Goal: Information Seeking & Learning: Learn about a topic

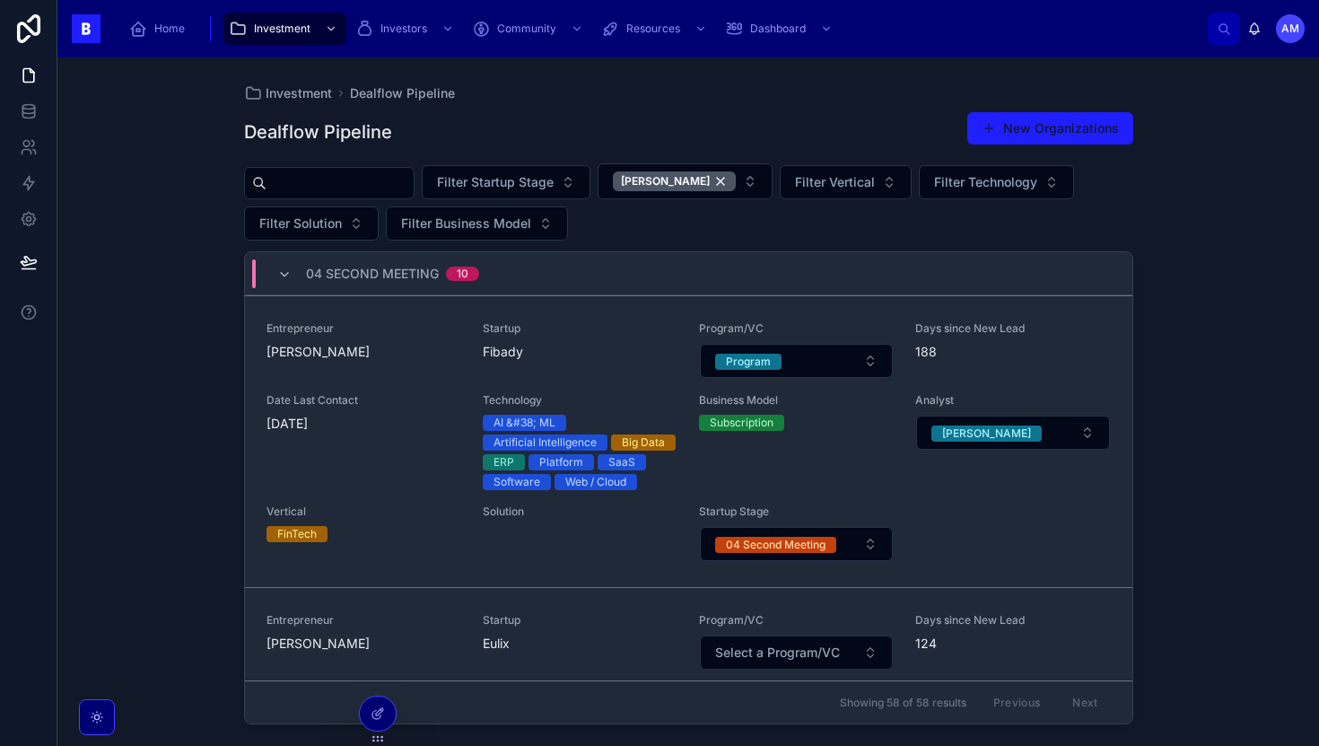
scroll to position [3596, 0]
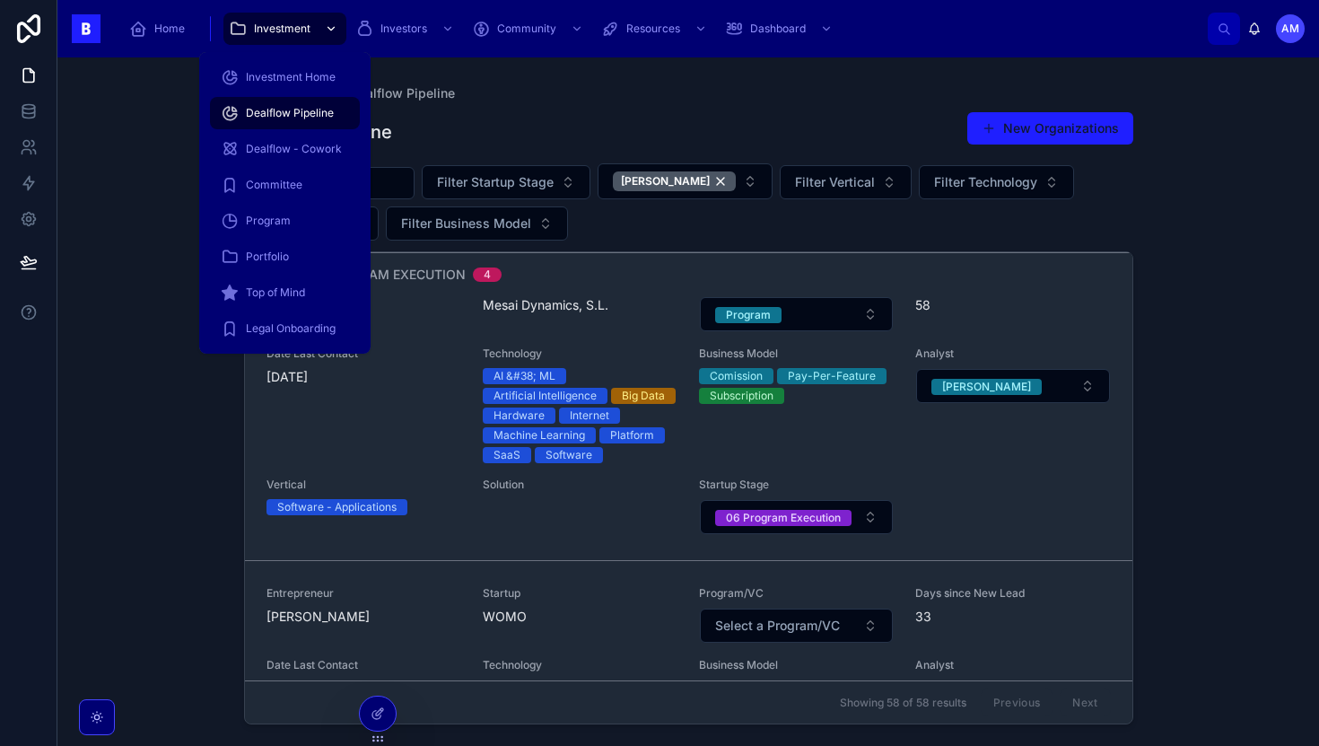
click at [303, 30] on span "Investment" at bounding box center [282, 29] width 57 height 14
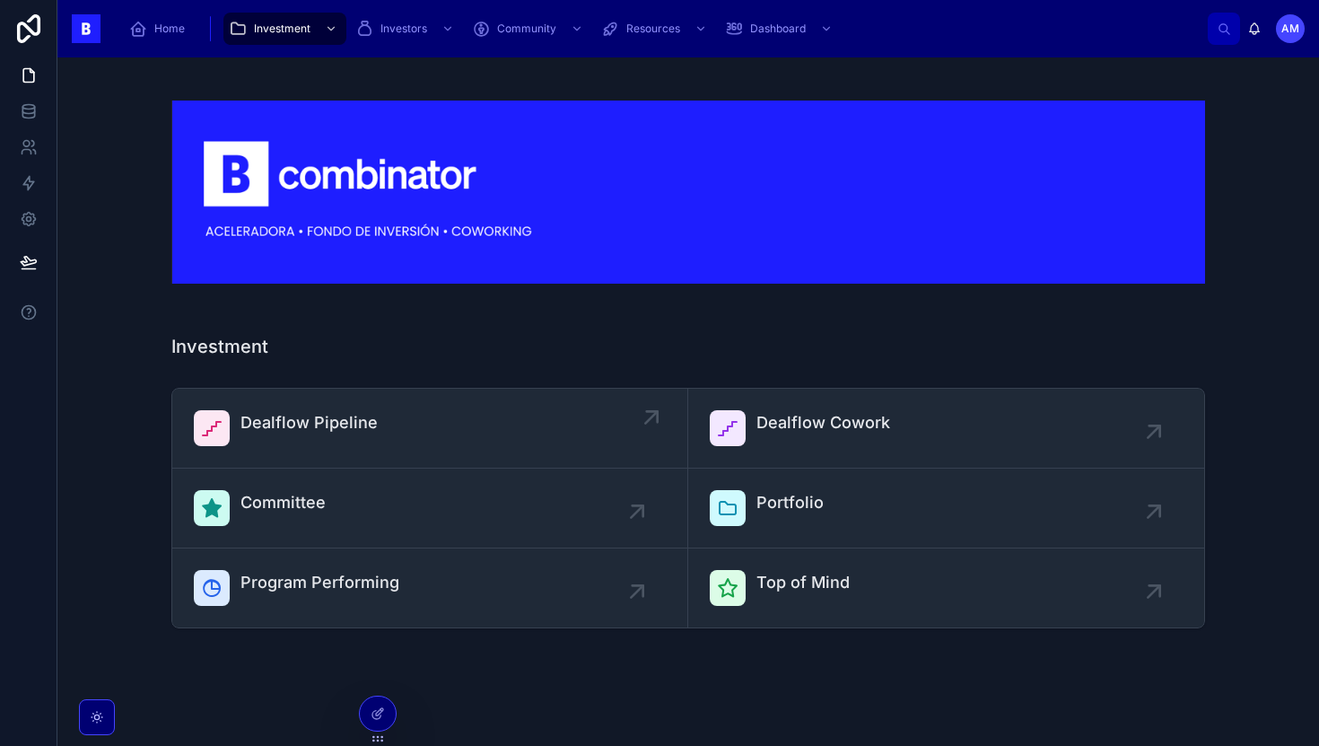
click at [463, 456] on link "Dealflow Pipeline" at bounding box center [430, 429] width 516 height 80
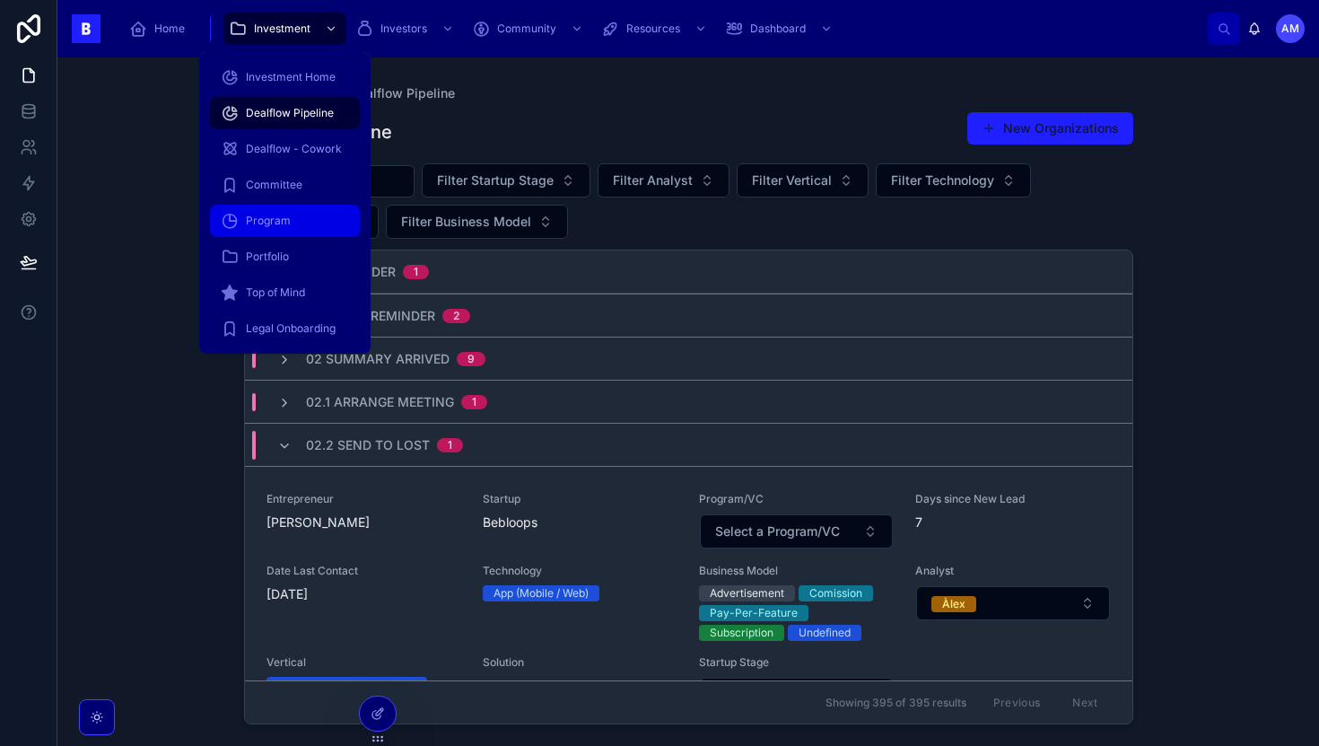
click at [298, 223] on div "Program" at bounding box center [285, 220] width 128 height 29
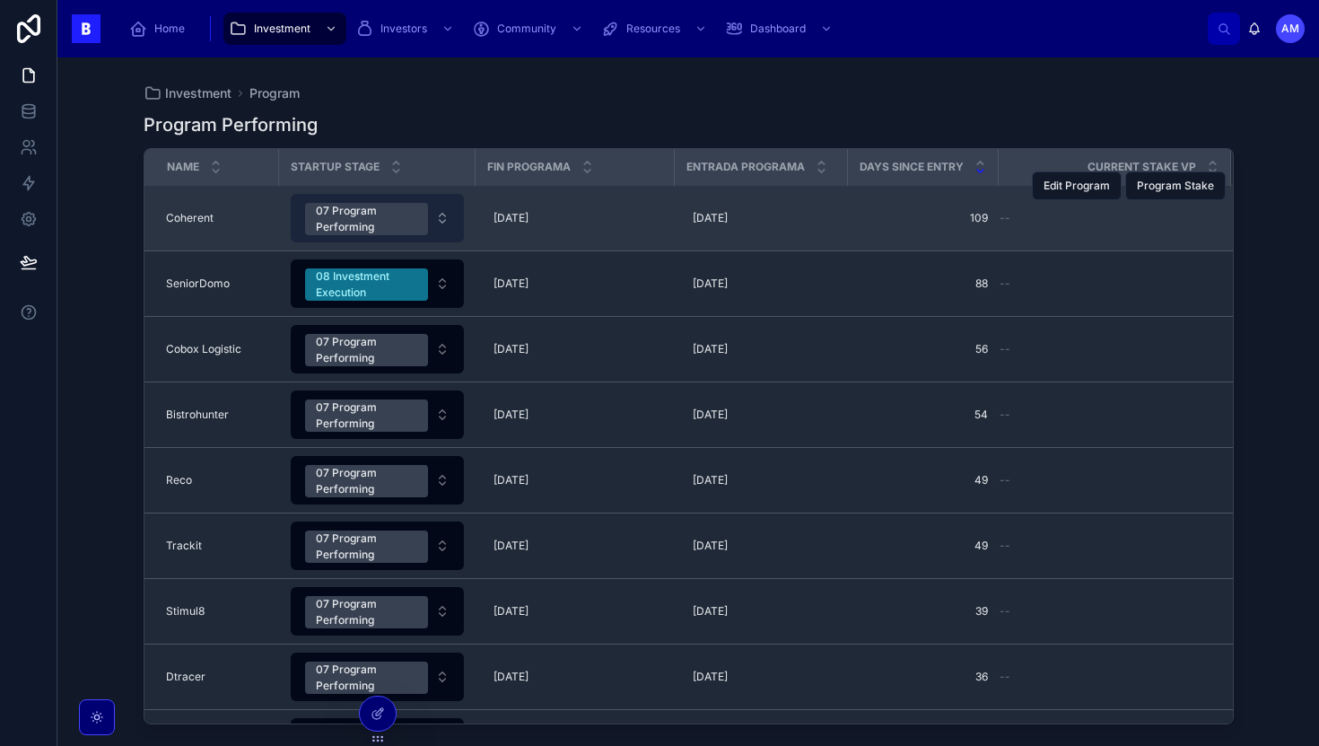
click at [406, 214] on div "07 Program Performing" at bounding box center [366, 219] width 101 height 32
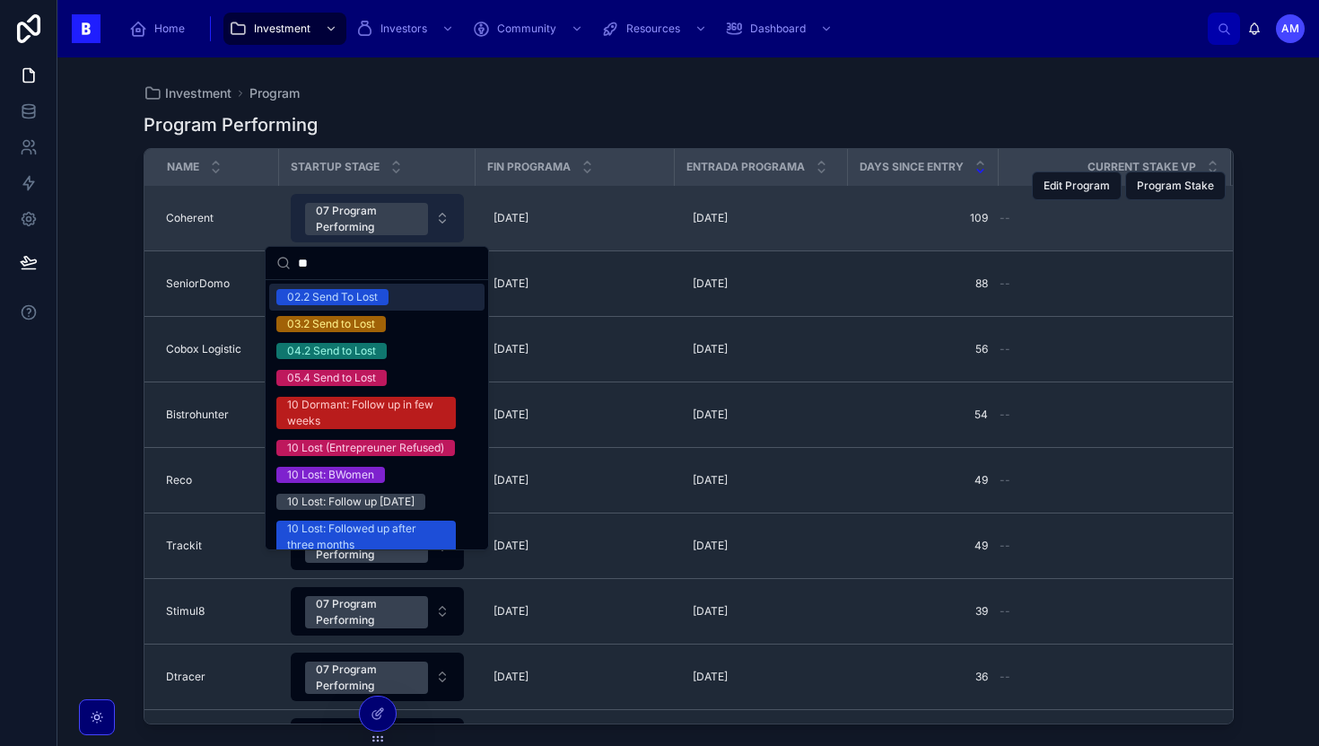
type input "*"
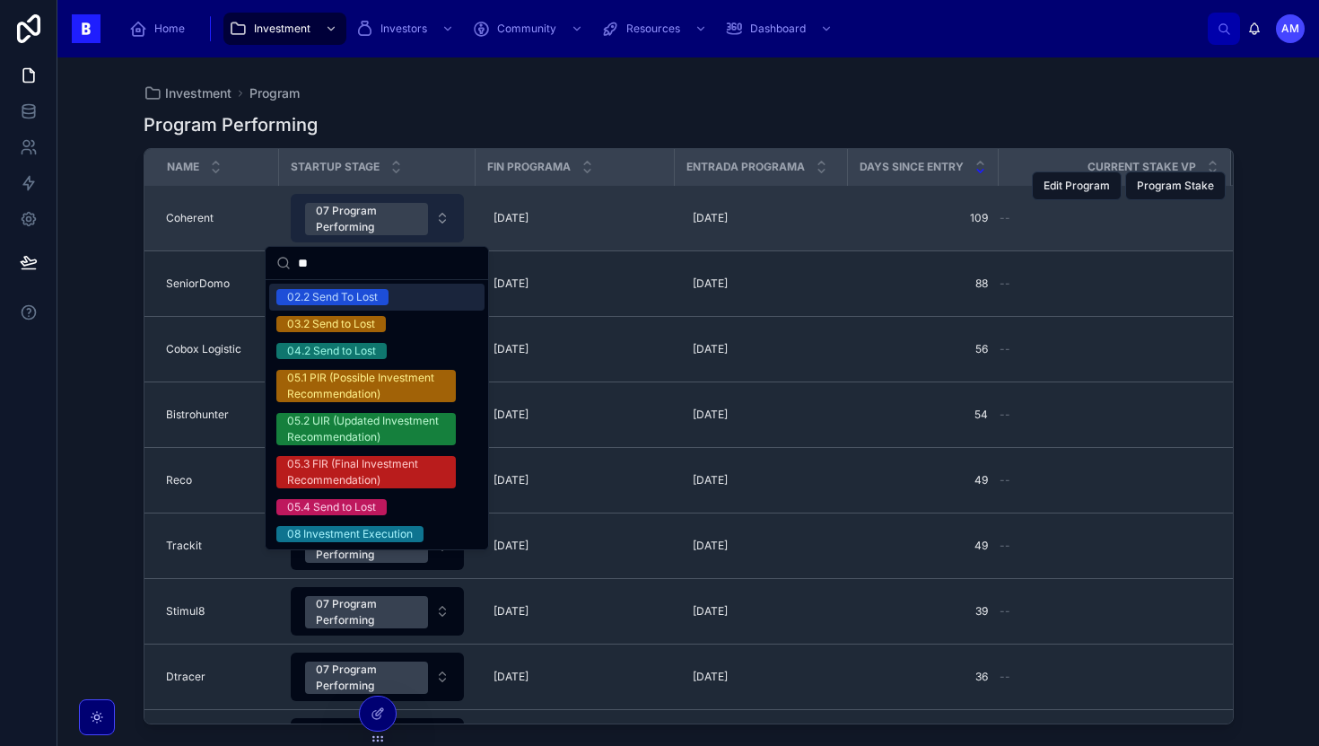
type input "***"
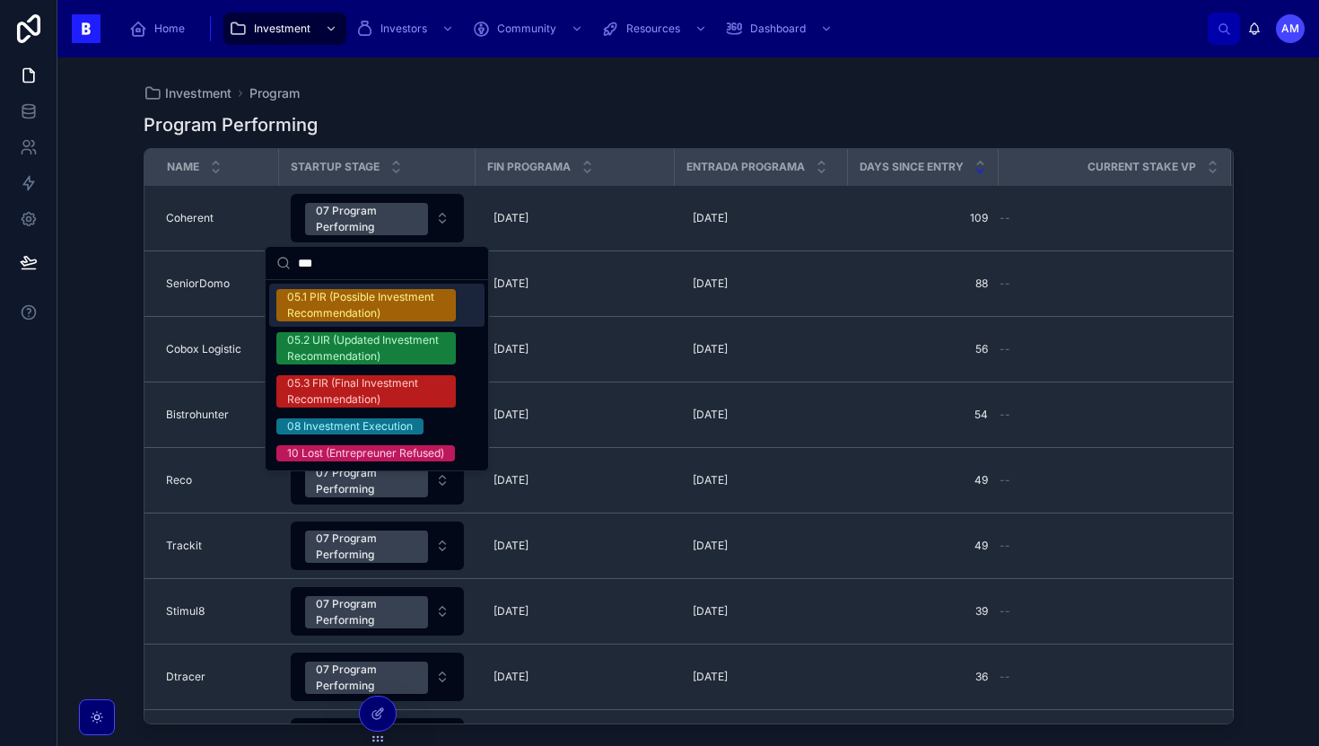
click at [354, 260] on input "***" at bounding box center [387, 263] width 179 height 32
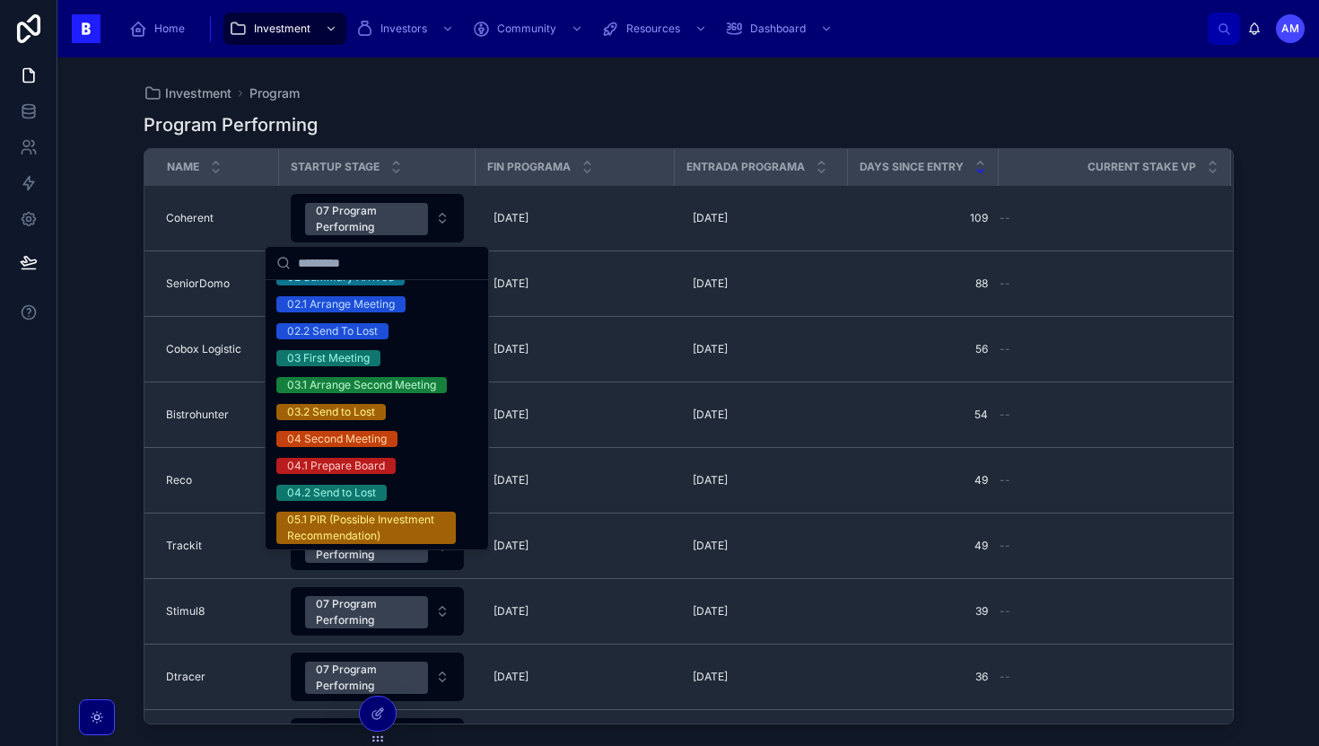
click at [354, 264] on input "text" at bounding box center [387, 263] width 179 height 32
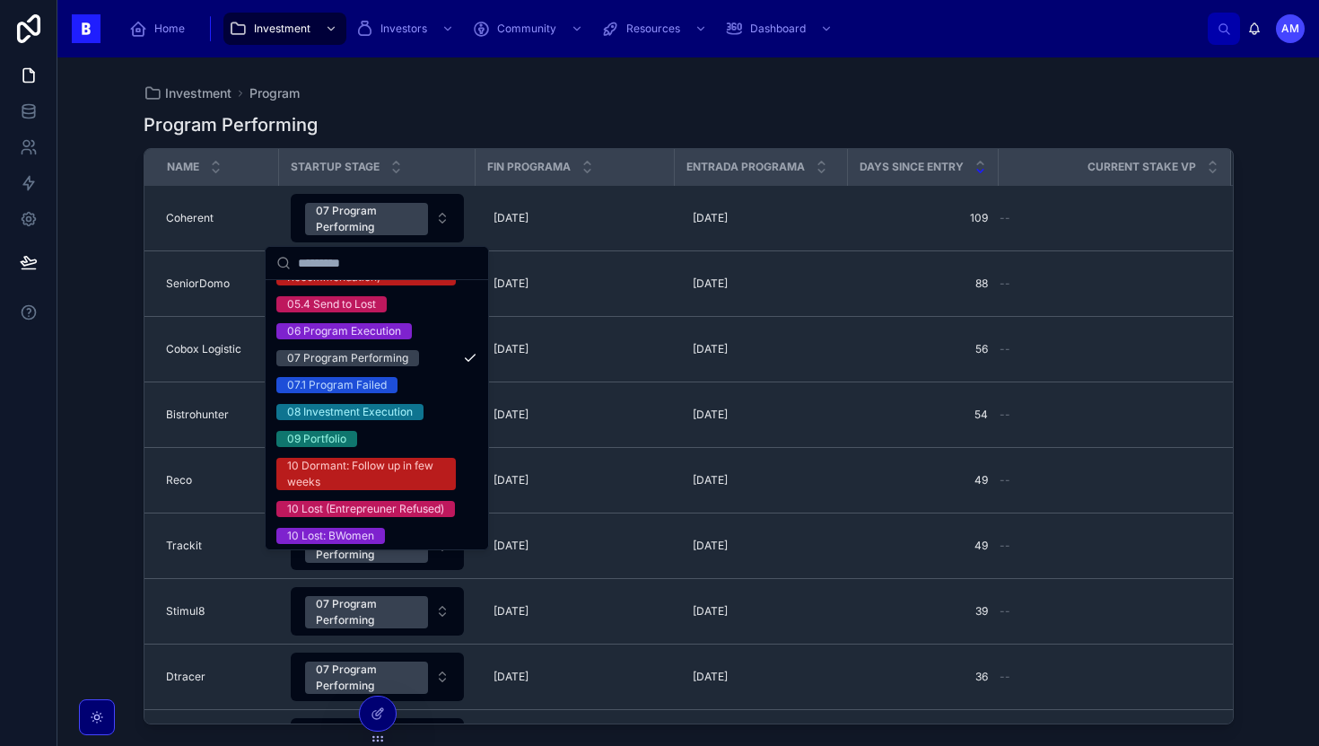
scroll to position [468, 0]
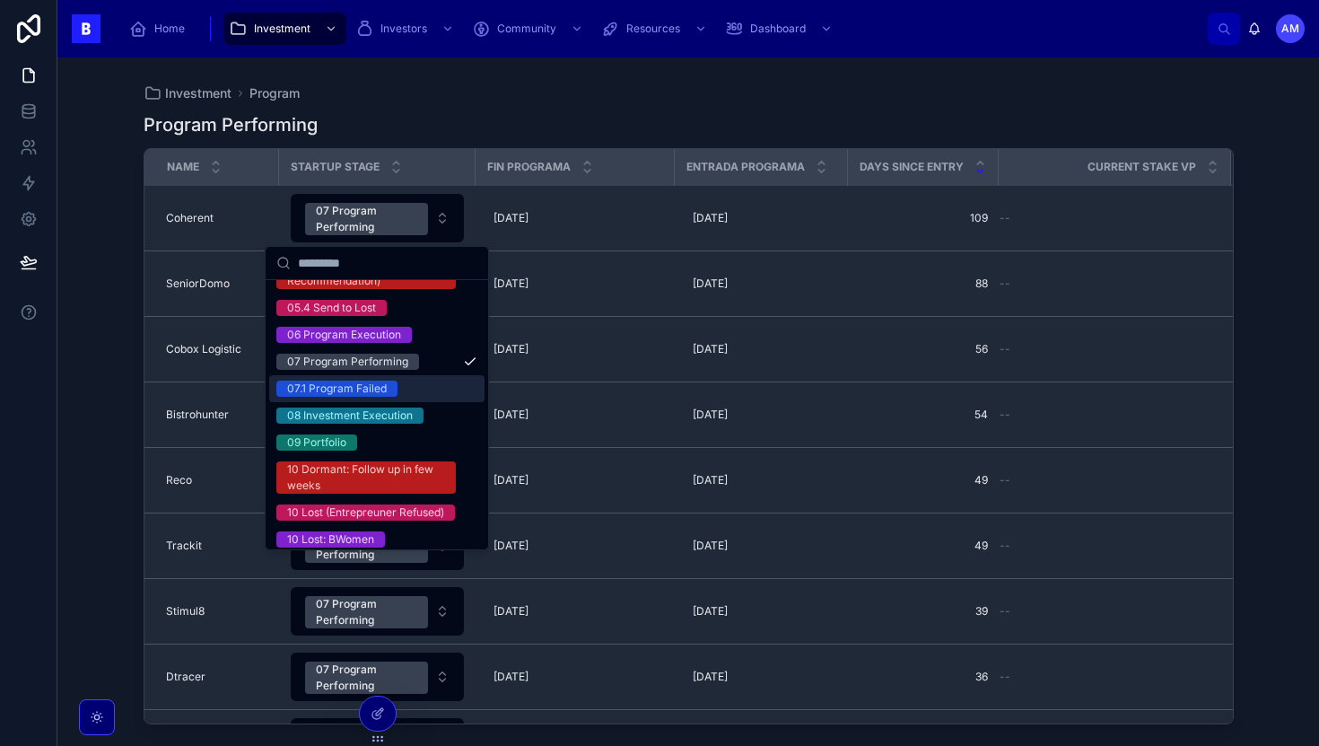
click at [364, 392] on div "07.1 Program Failed" at bounding box center [337, 389] width 100 height 16
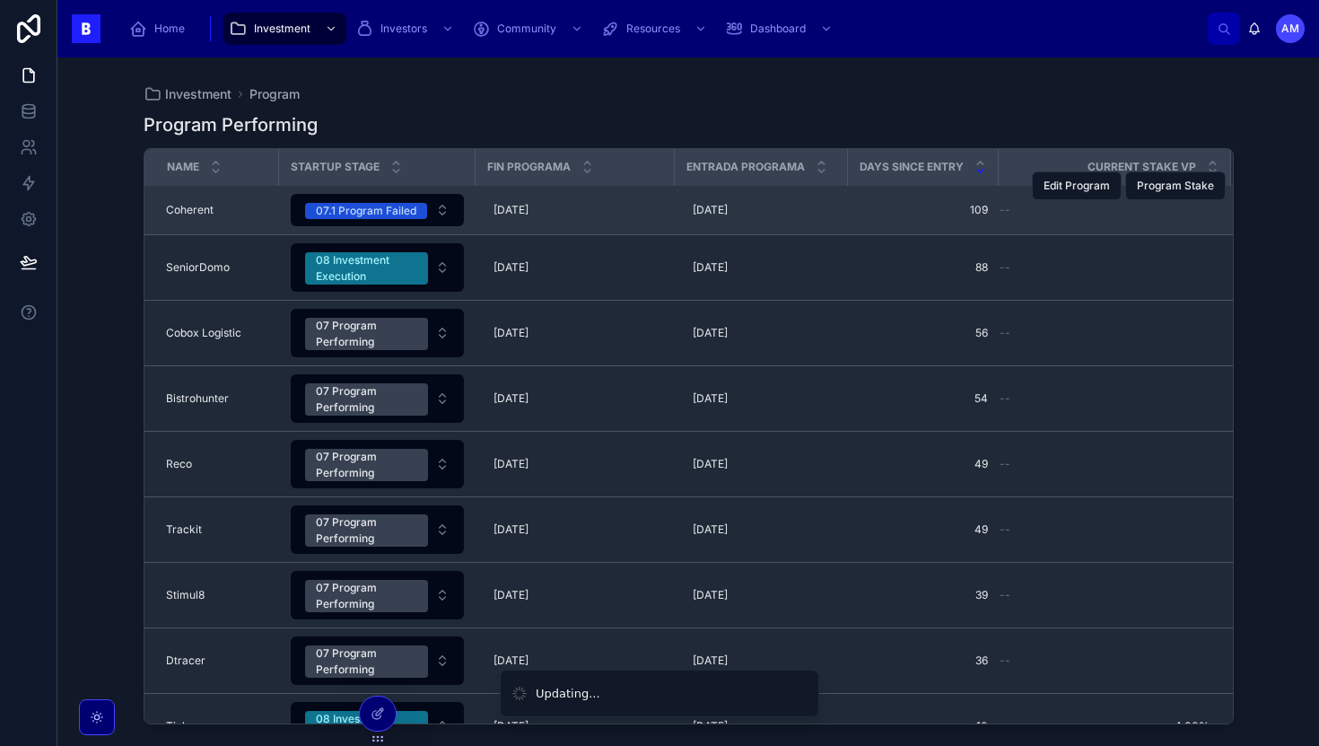
click at [241, 220] on td "Coherent Coherent" at bounding box center [211, 210] width 135 height 49
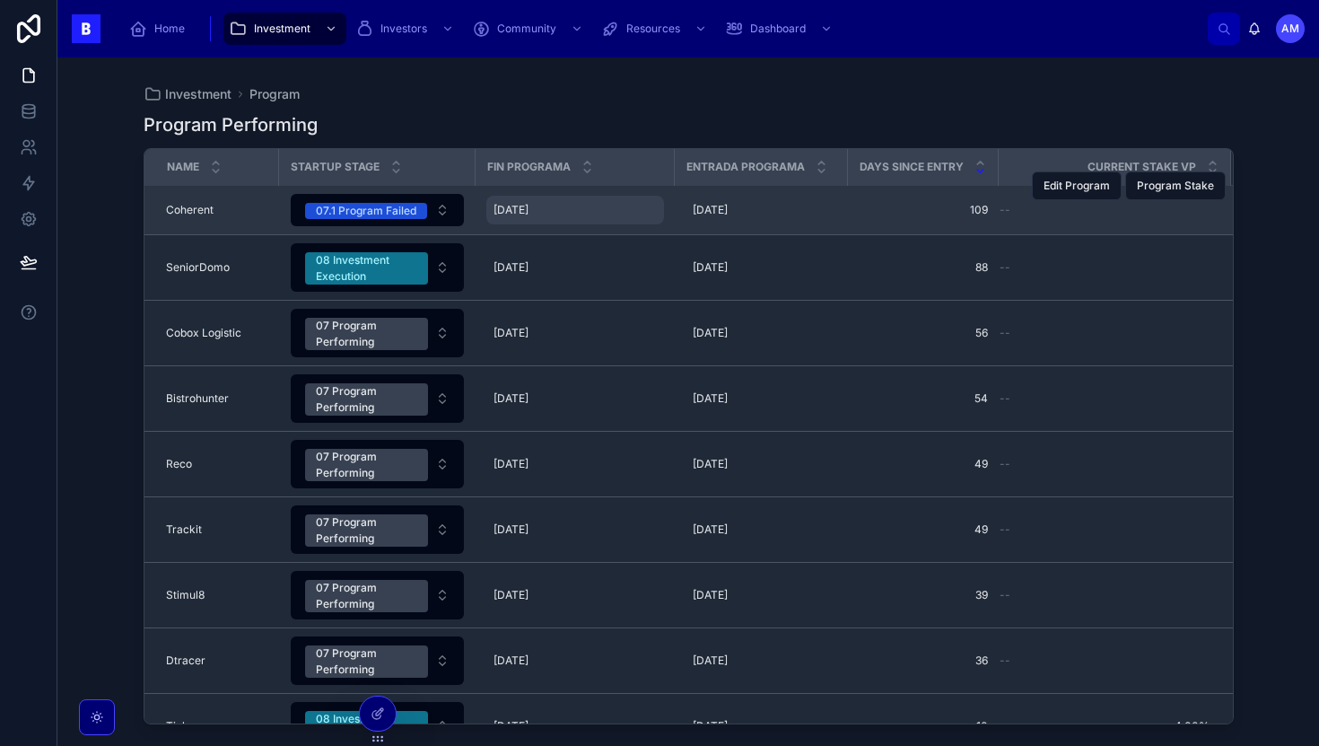
click at [631, 217] on div "22/09/2025 22/09/2025" at bounding box center [575, 210] width 178 height 29
click at [836, 223] on div "22/05/2025 22/05/2025" at bounding box center [762, 210] width 152 height 29
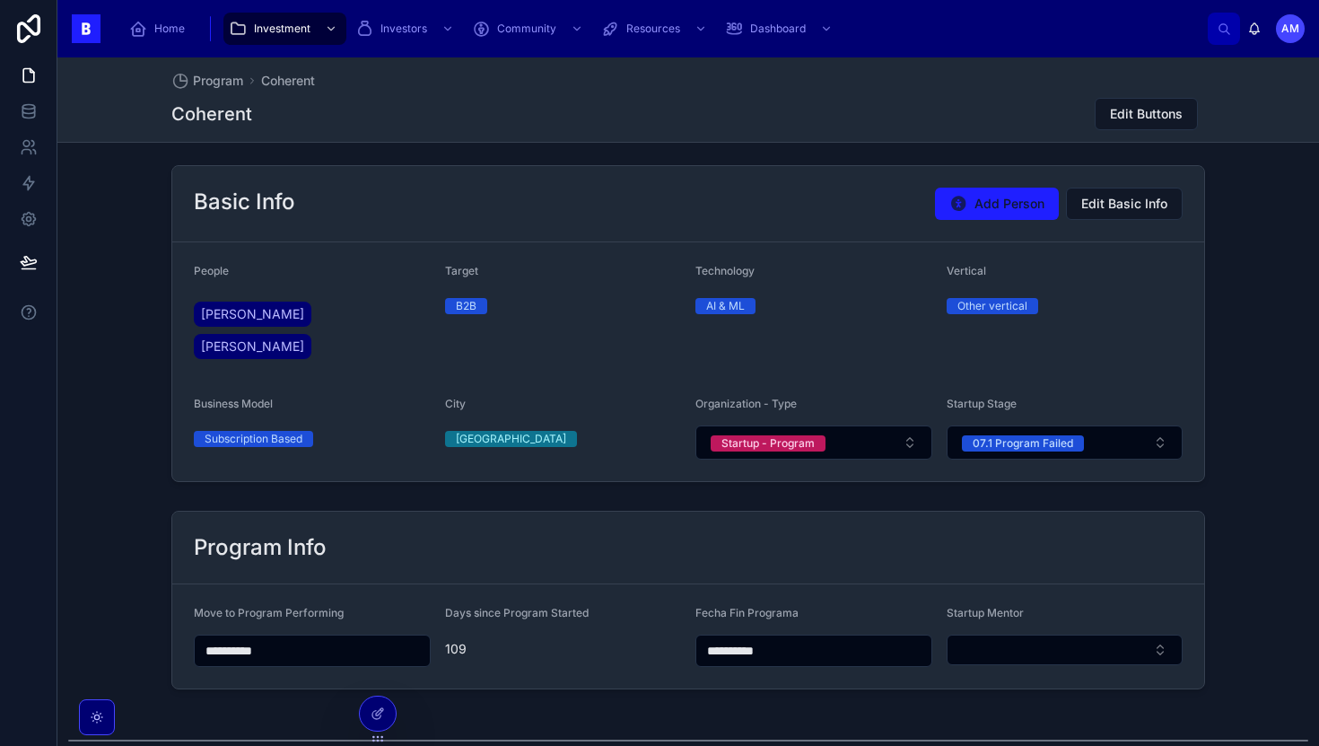
scroll to position [491, 0]
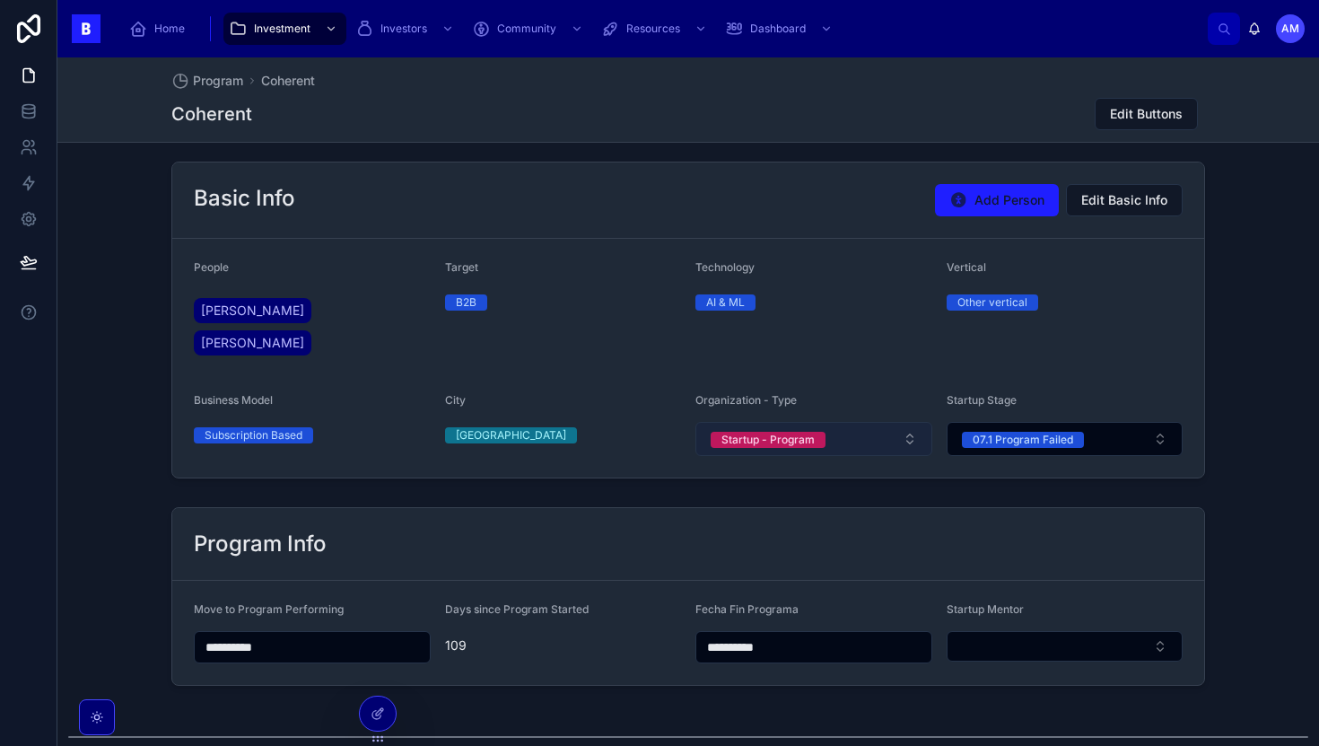
click at [782, 422] on button "Startup - Program" at bounding box center [814, 439] width 237 height 34
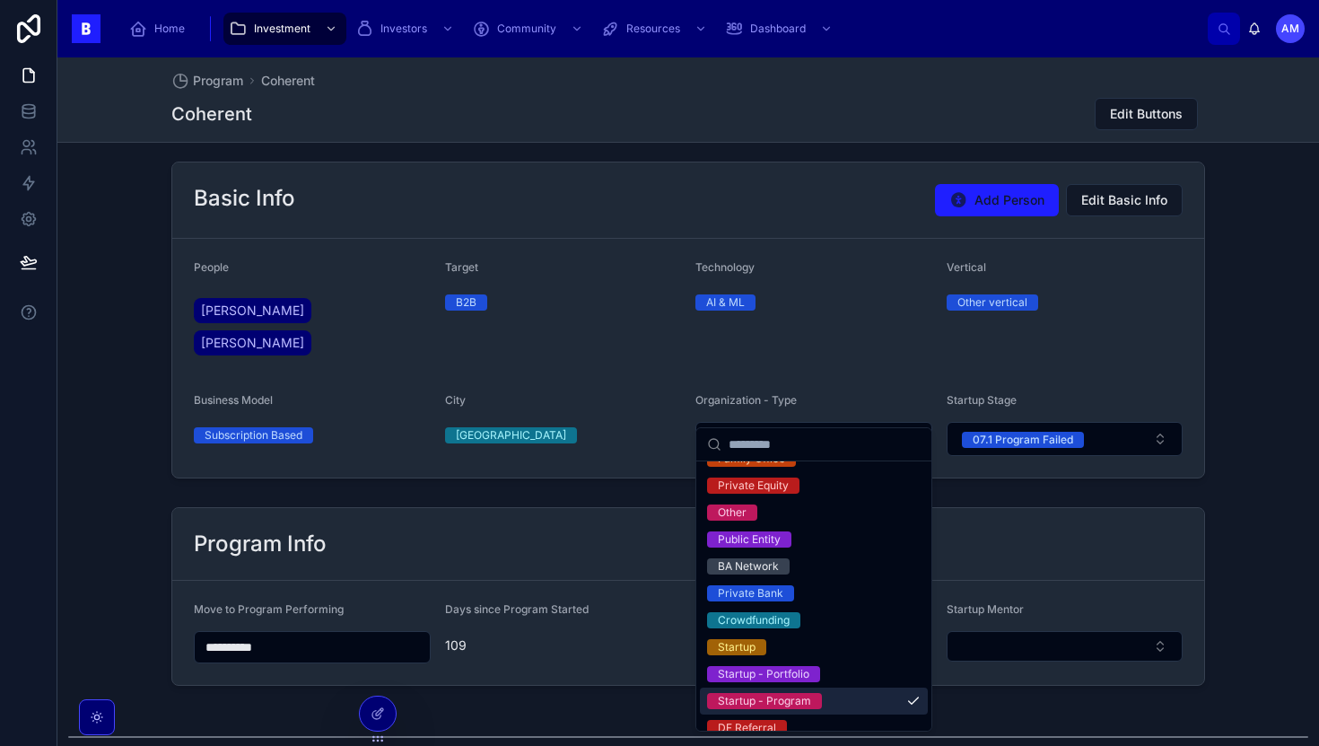
scroll to position [249, 0]
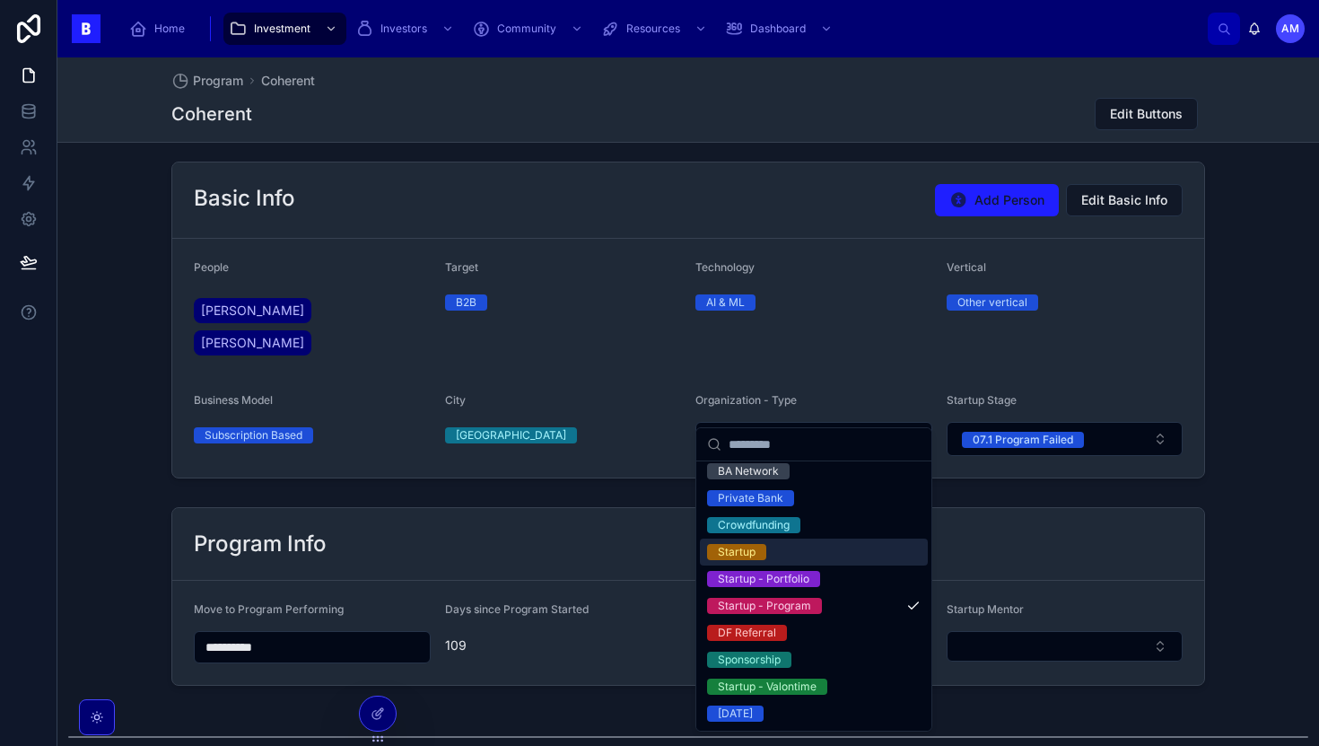
click at [744, 554] on div "Startup" at bounding box center [737, 552] width 38 height 16
click at [795, 599] on div "Startup - Program" at bounding box center [764, 606] width 93 height 16
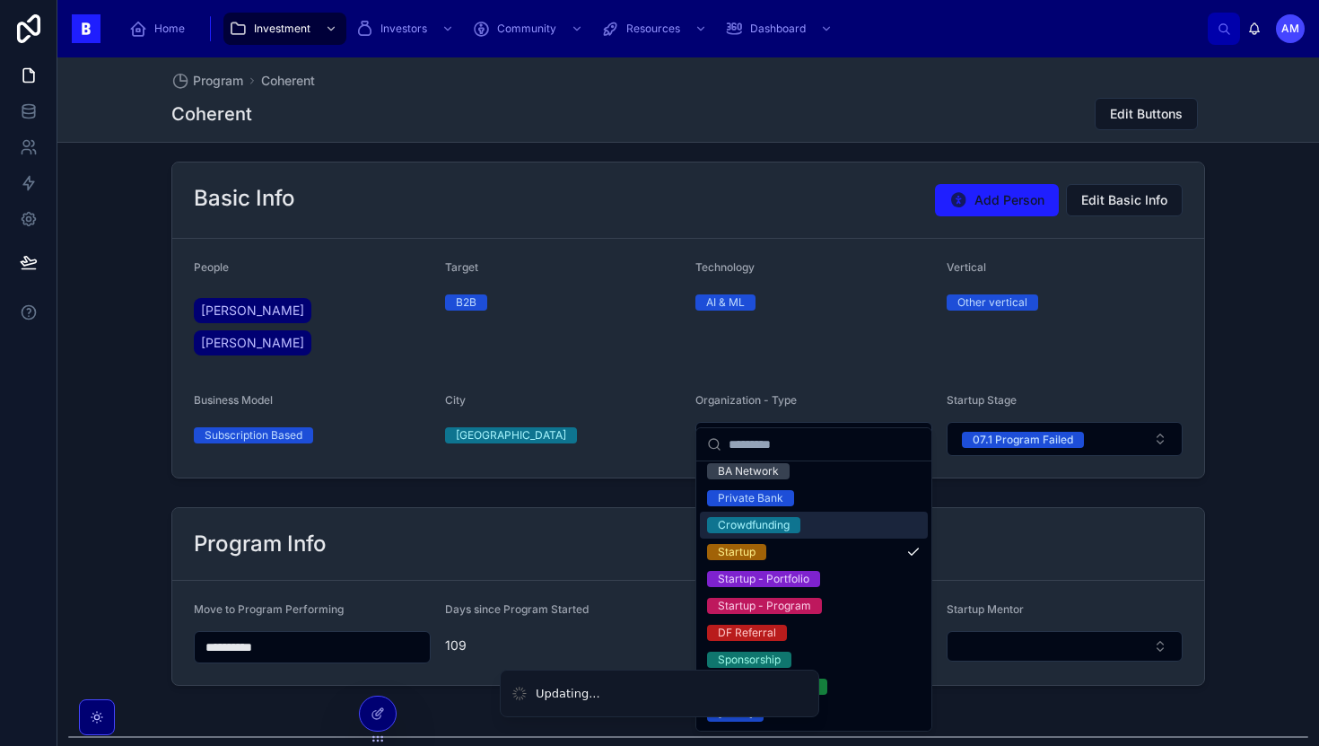
click at [857, 200] on div "Basic Info Add Person Edit Basic Info" at bounding box center [688, 200] width 989 height 32
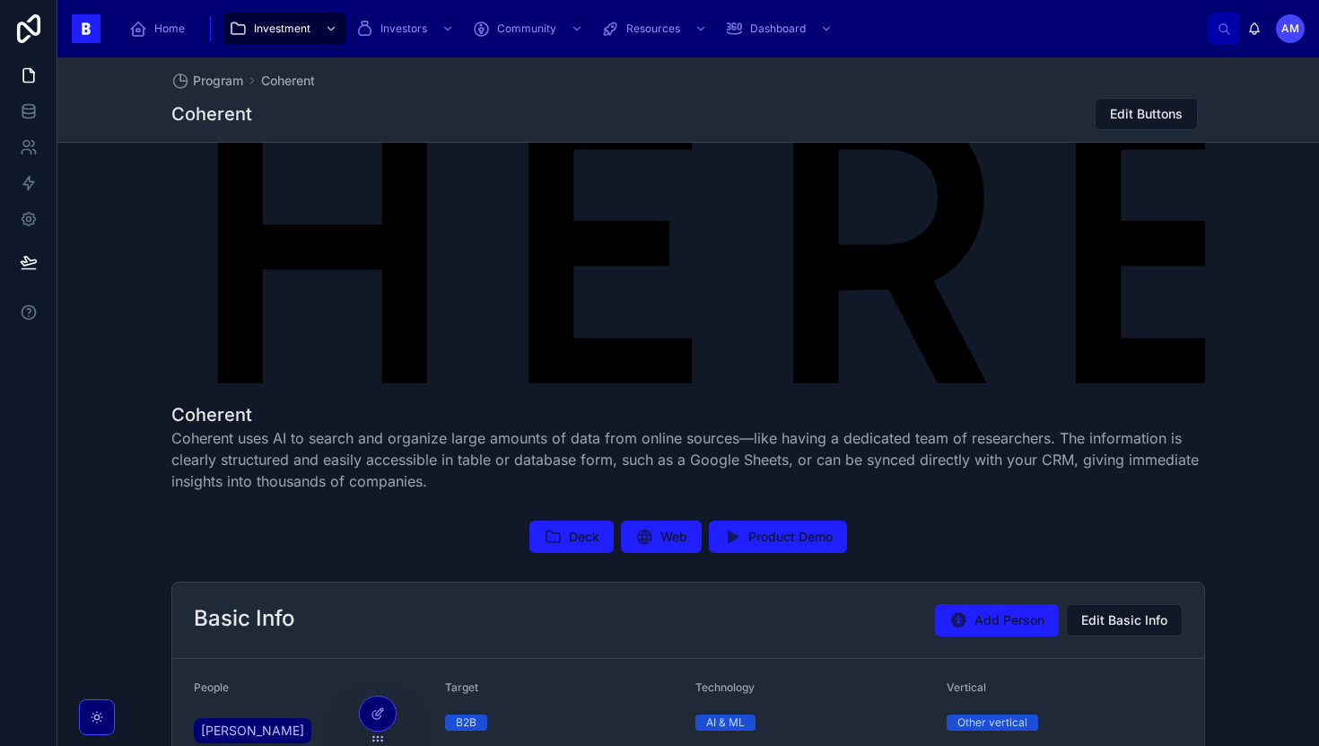
scroll to position [0, 0]
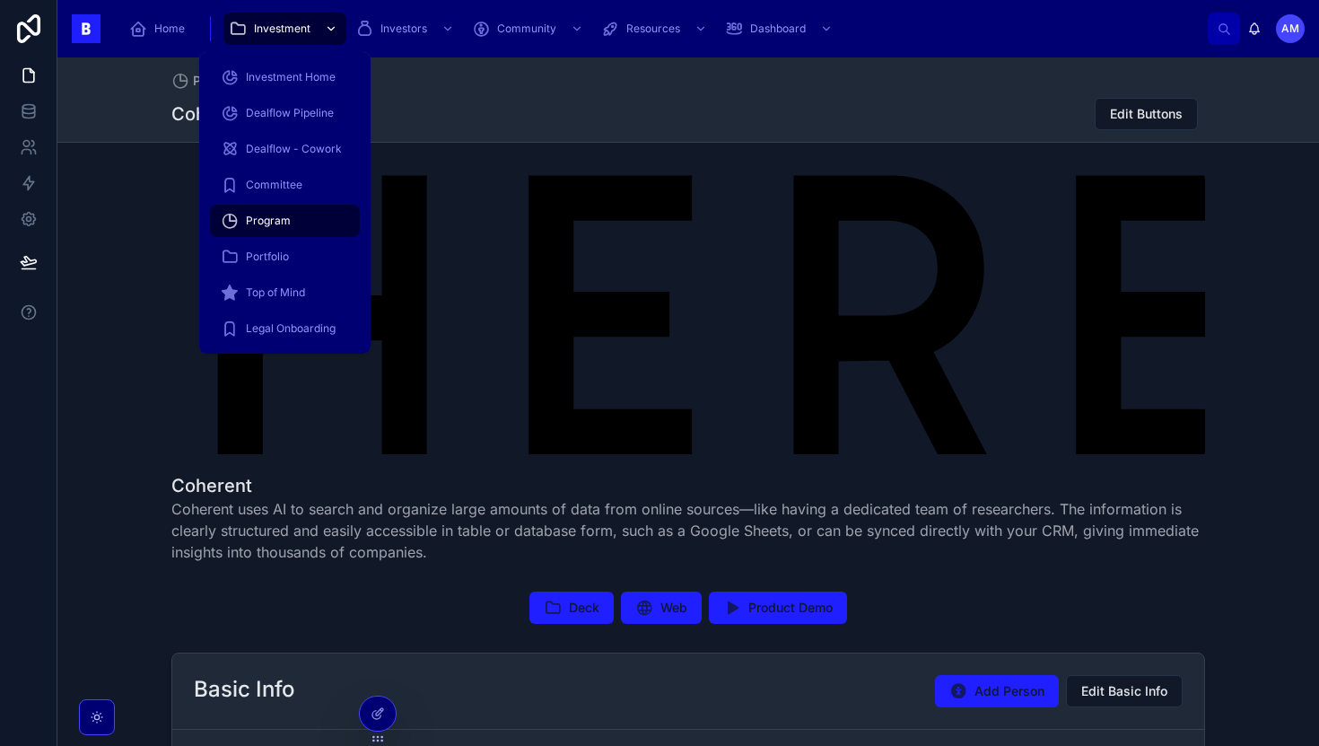
click at [288, 14] on div "Investment" at bounding box center [285, 28] width 112 height 29
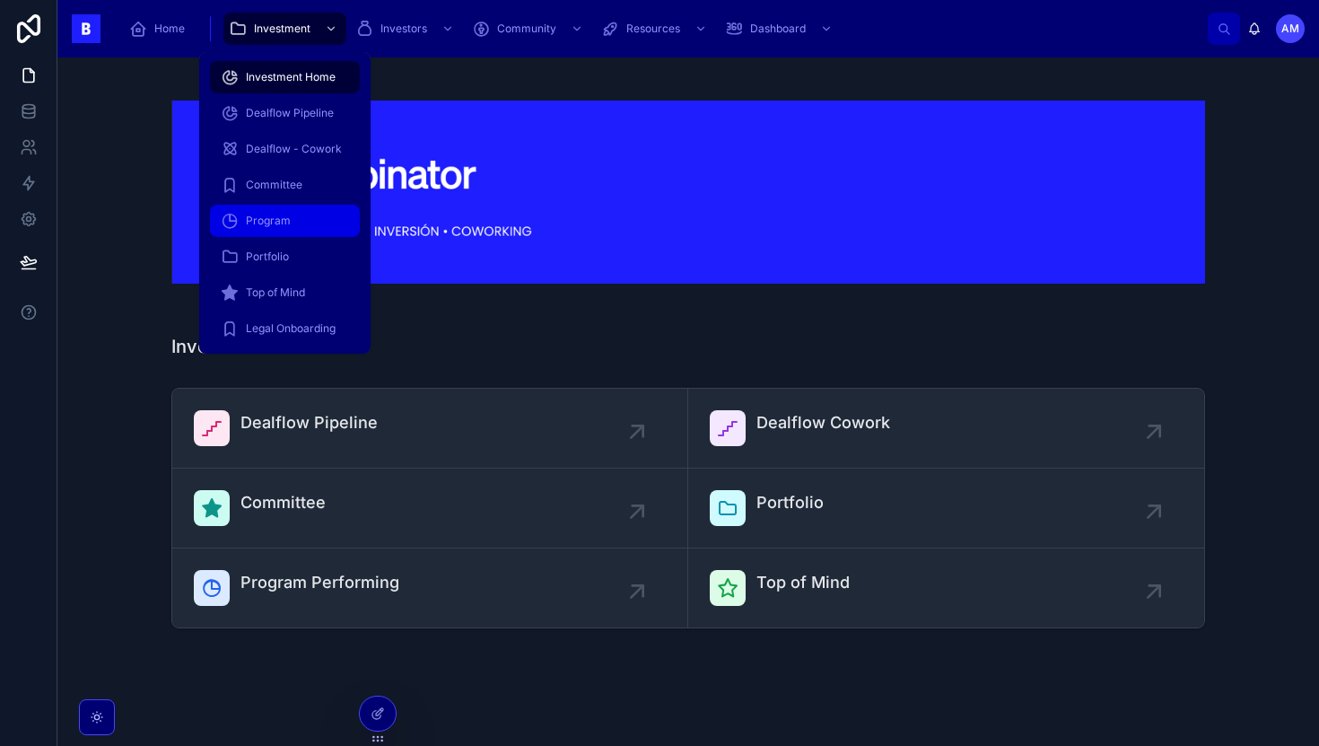
click at [280, 213] on div "Program" at bounding box center [285, 220] width 128 height 29
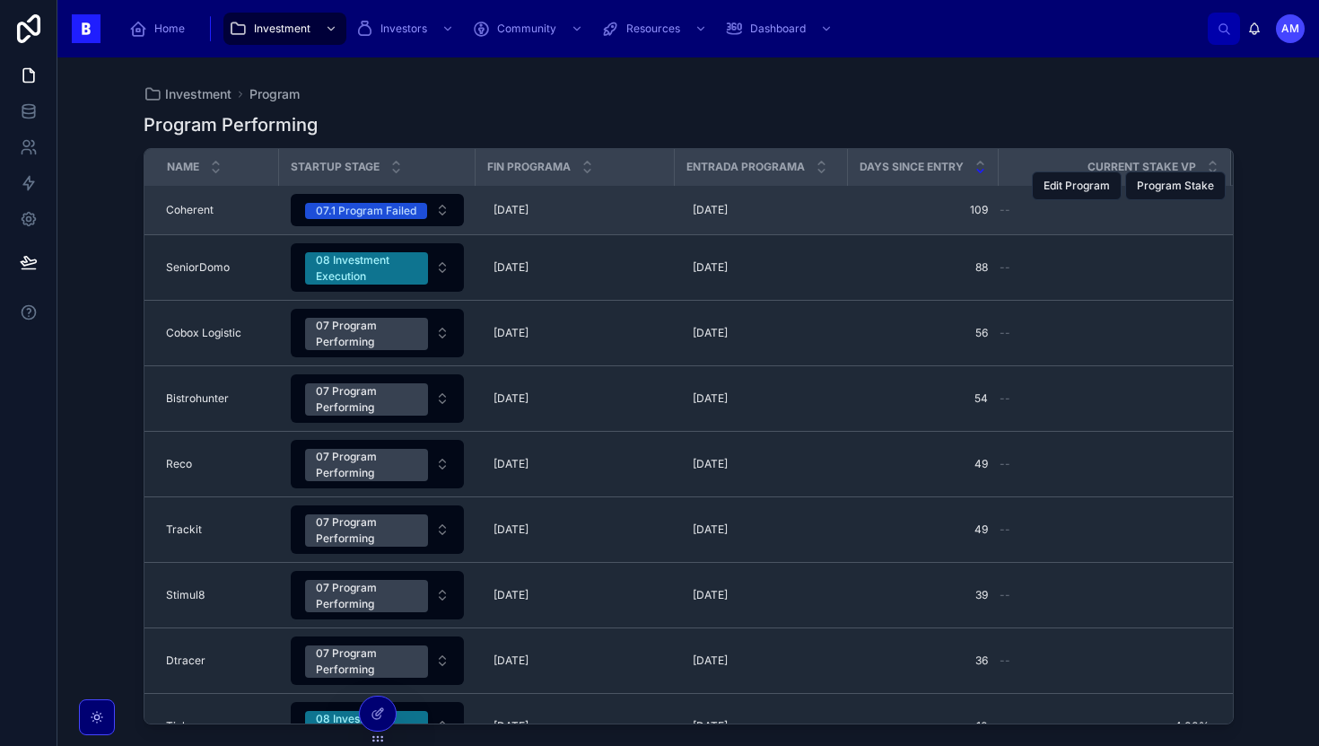
click at [234, 207] on div "Coherent Coherent" at bounding box center [217, 210] width 102 height 14
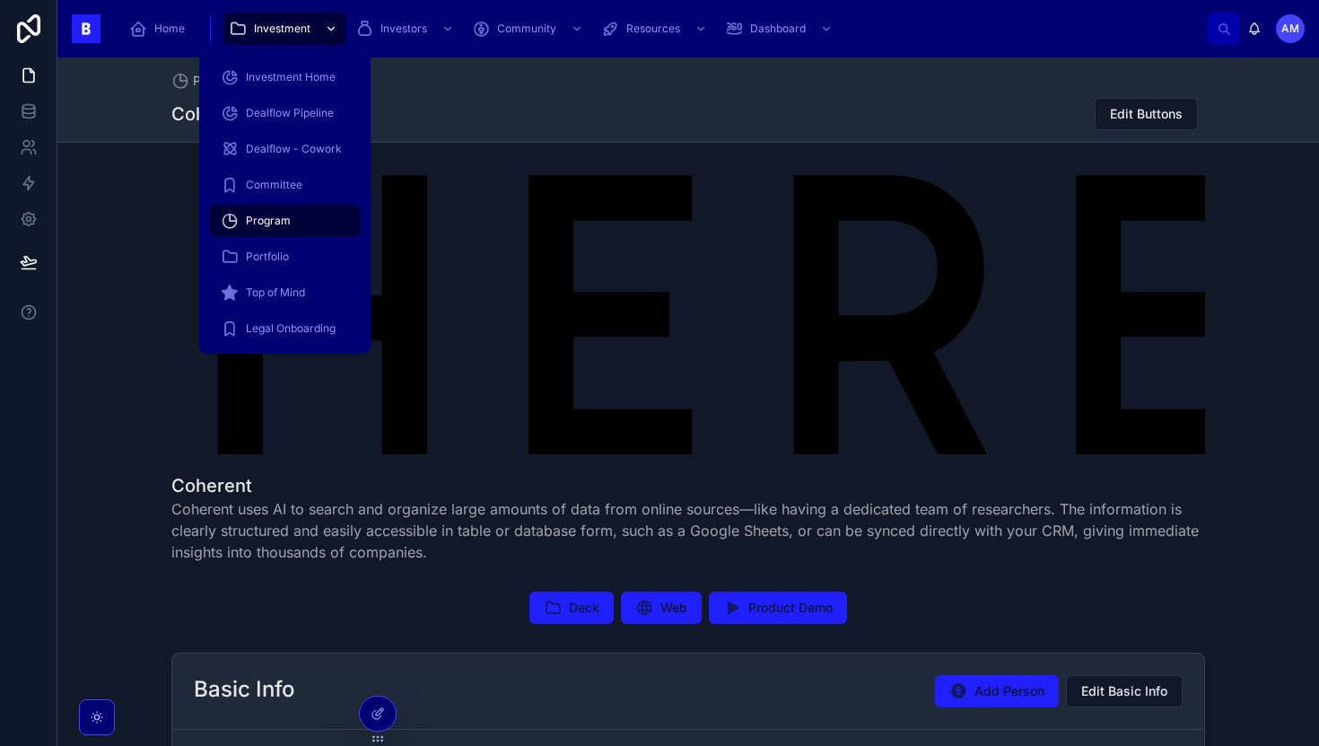
click at [266, 28] on span "Investment" at bounding box center [282, 29] width 57 height 14
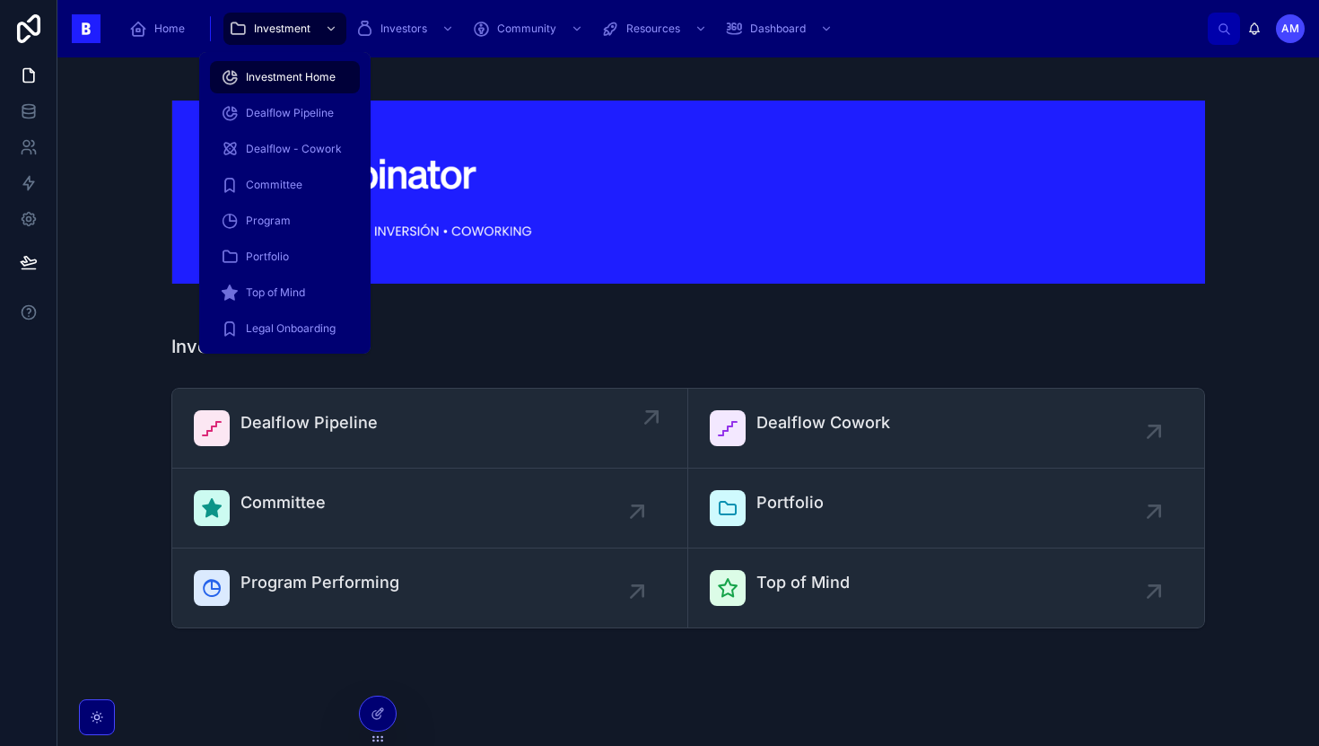
click at [311, 413] on span "Dealflow Pipeline" at bounding box center [309, 422] width 137 height 25
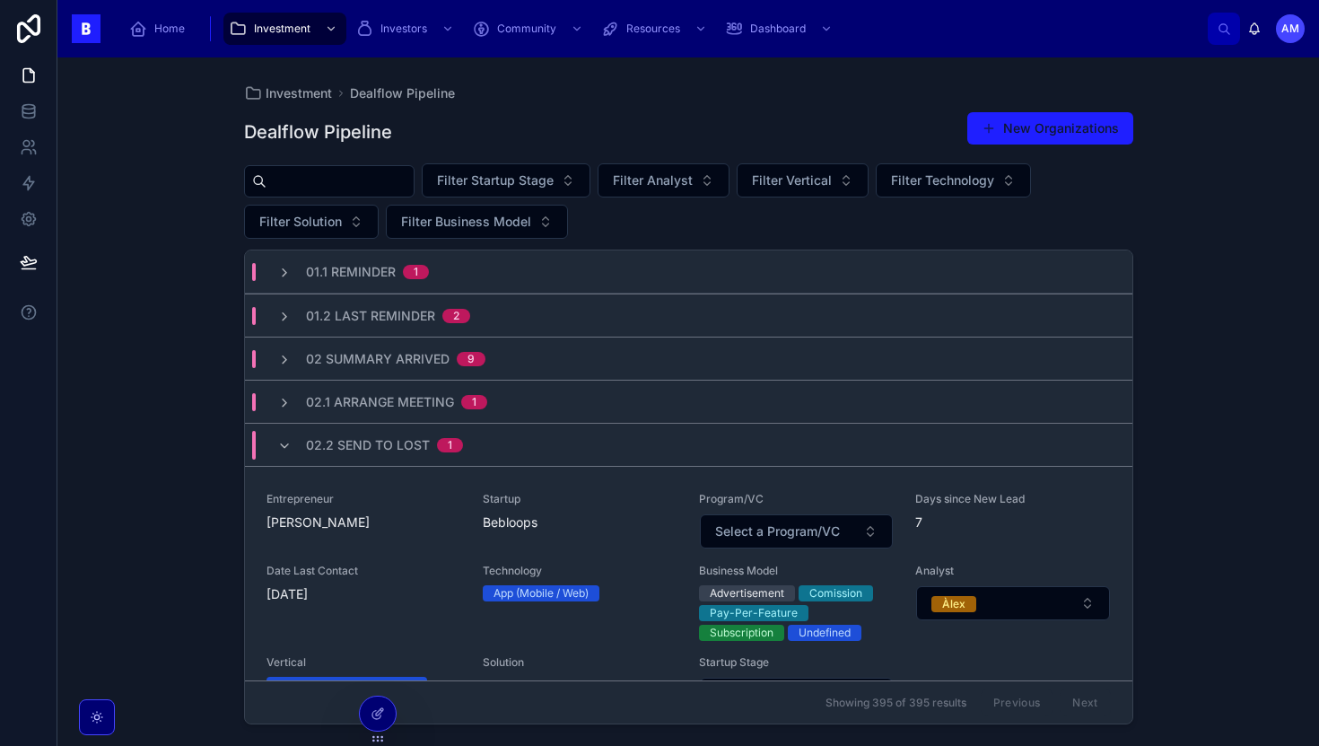
click at [354, 189] on input "text" at bounding box center [340, 181] width 147 height 25
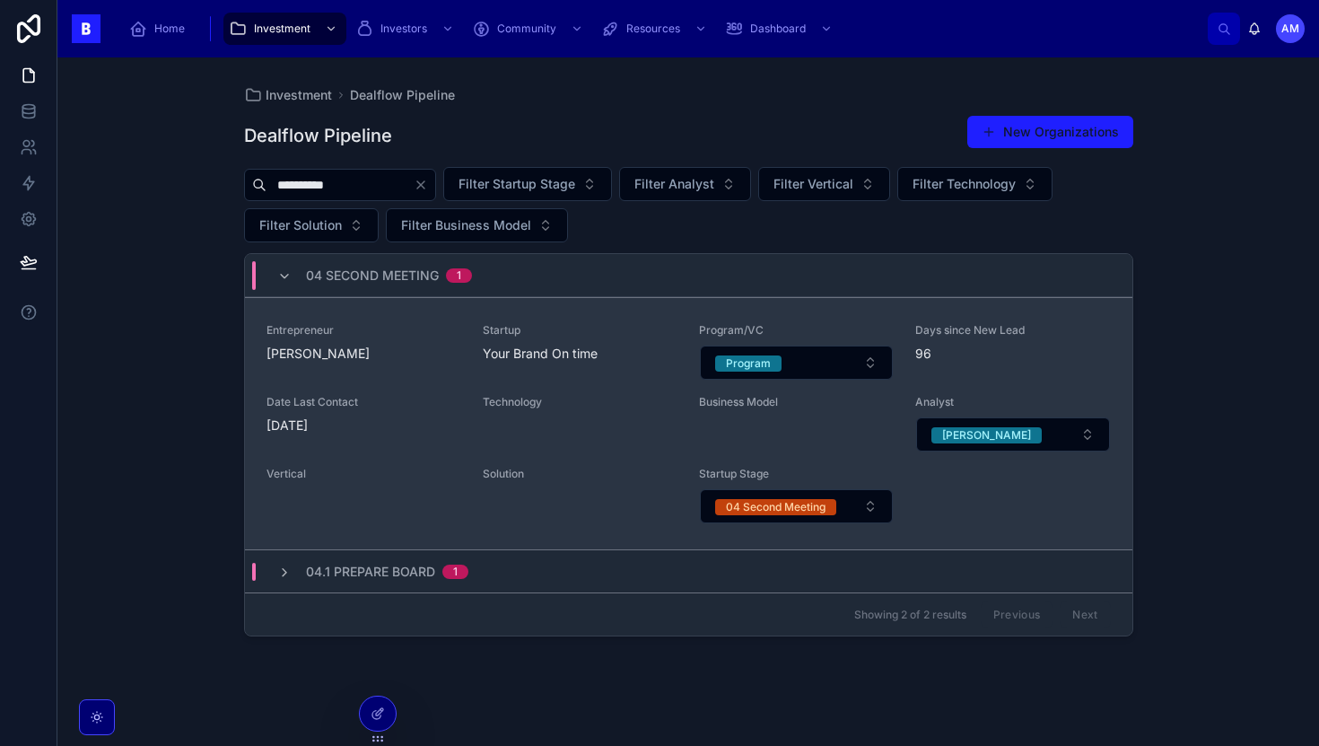
type input "**********"
click at [424, 383] on div "Entrepreneur Sergi Cañas Galindo Startup Your Brand On time Program/VC Program …" at bounding box center [689, 423] width 844 height 201
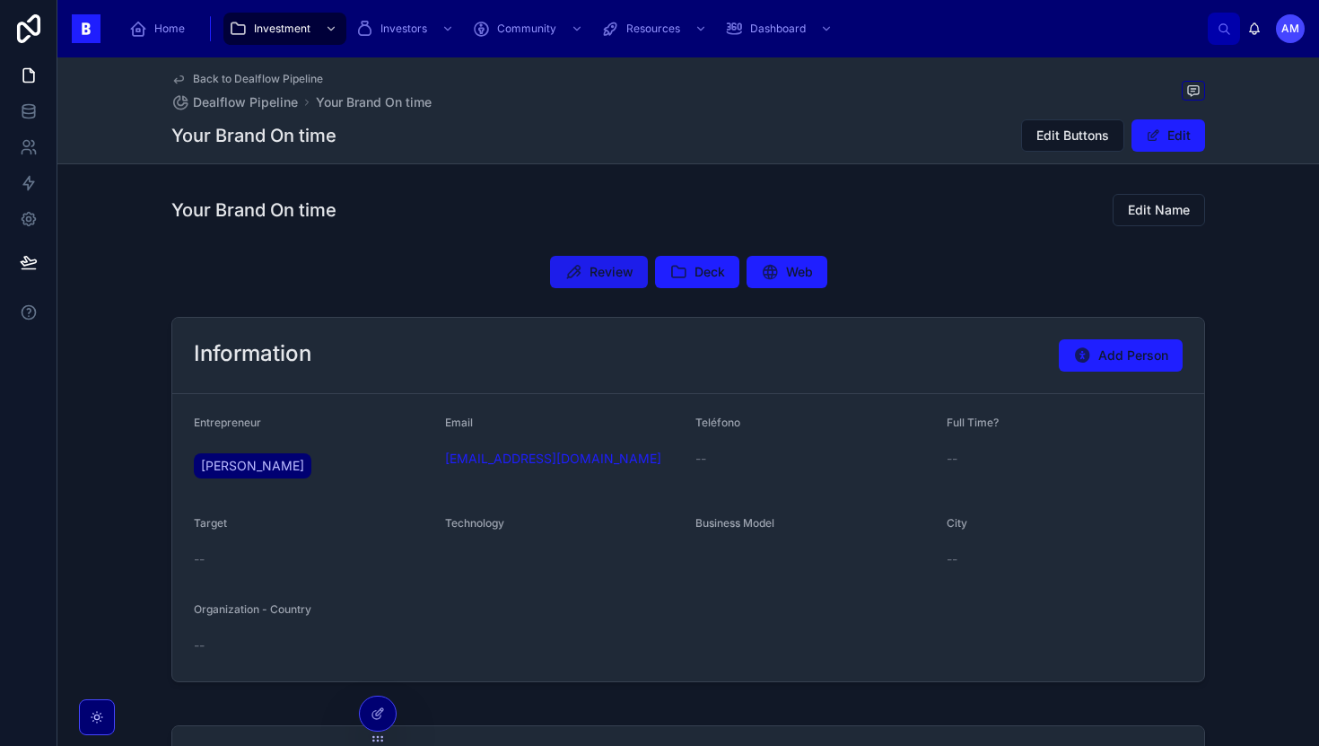
click at [610, 278] on span "Review" at bounding box center [612, 272] width 44 height 18
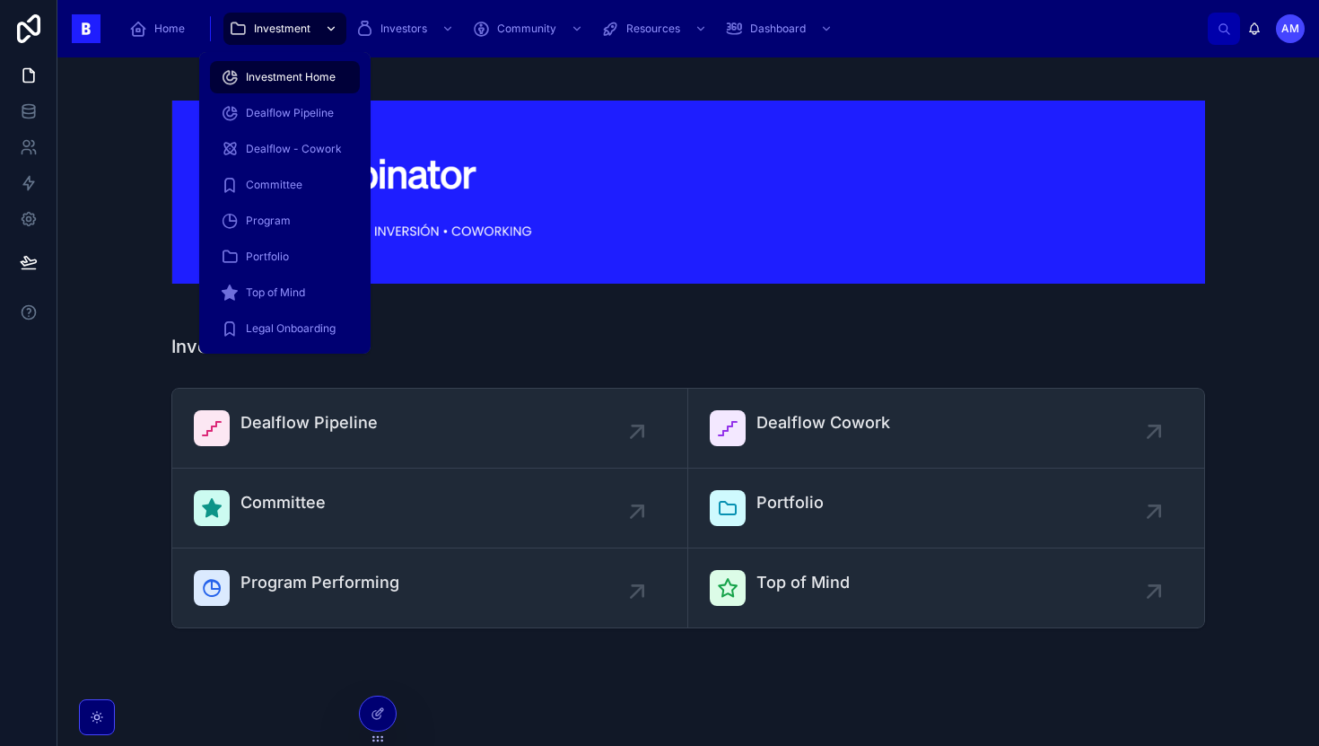
click at [287, 22] on span "Investment" at bounding box center [282, 29] width 57 height 14
click at [276, 219] on span "Program" at bounding box center [268, 221] width 45 height 14
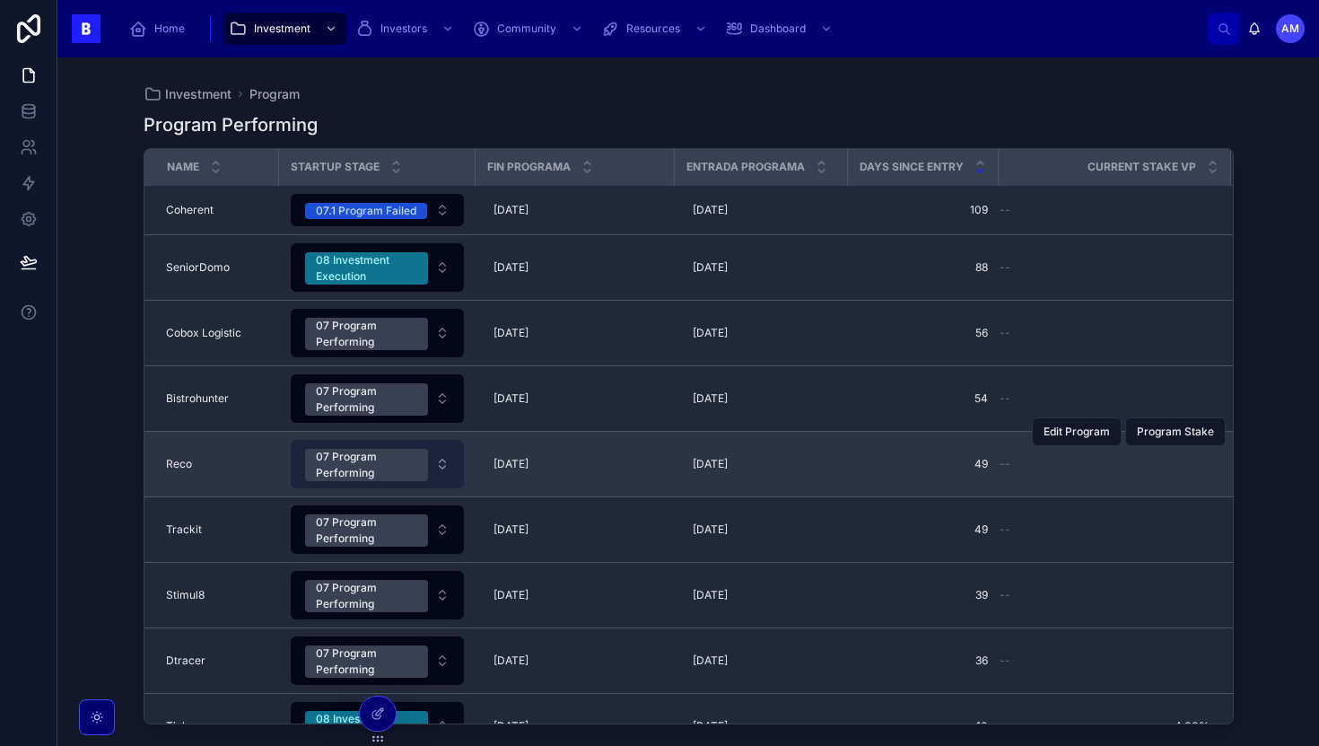
scroll to position [101, 0]
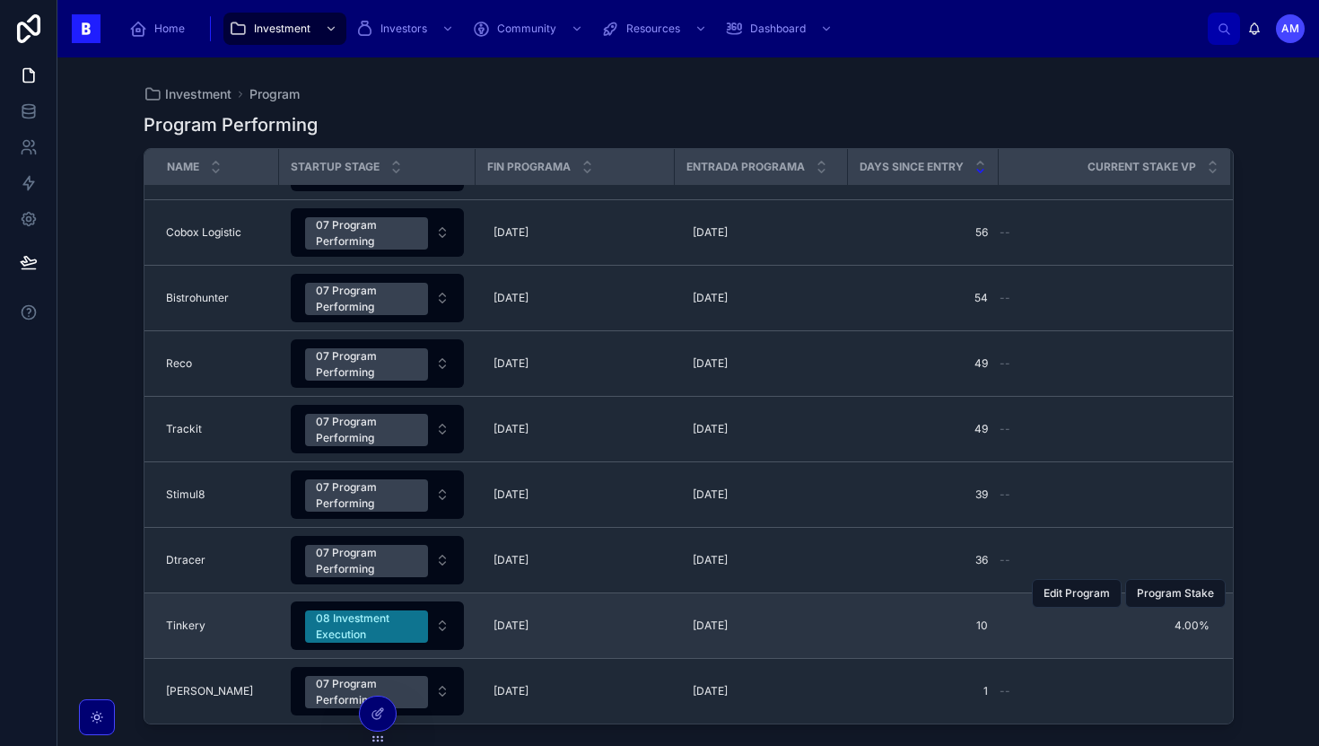
click at [198, 632] on span "Tinkery" at bounding box center [185, 625] width 39 height 14
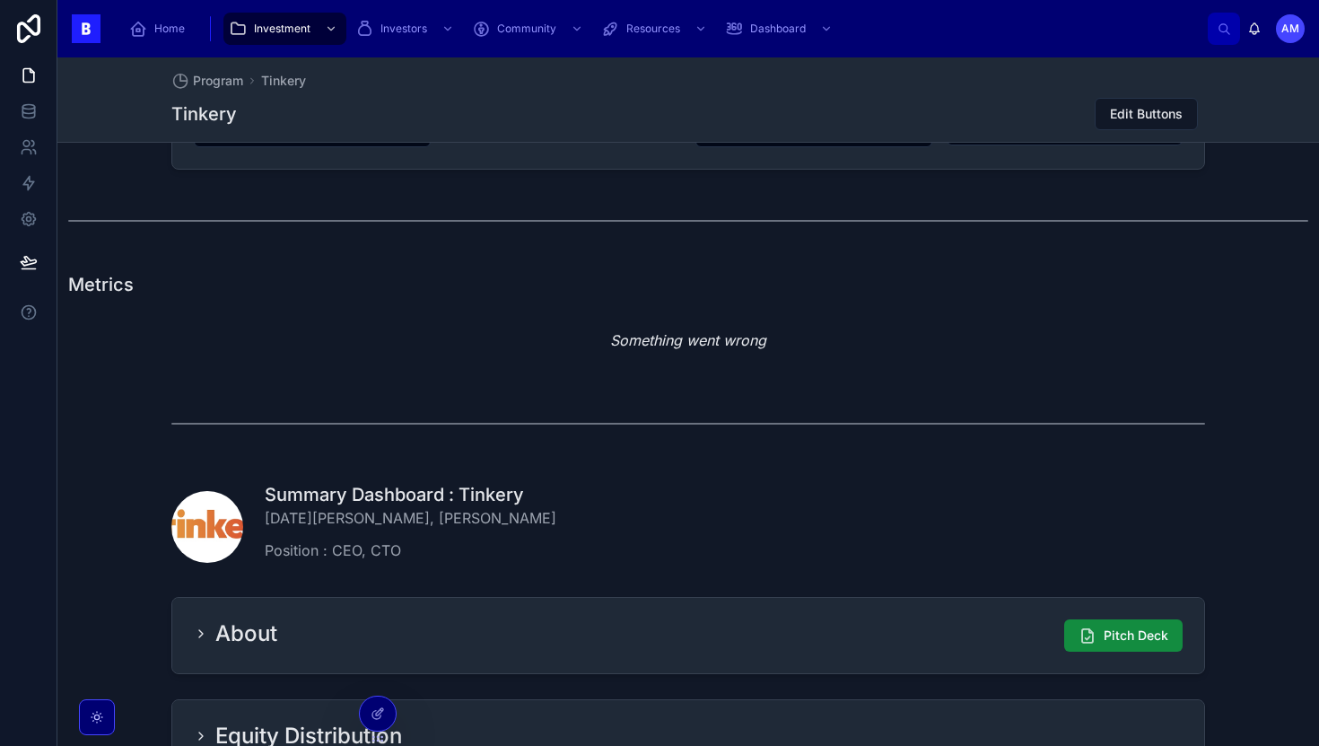
scroll to position [826, 0]
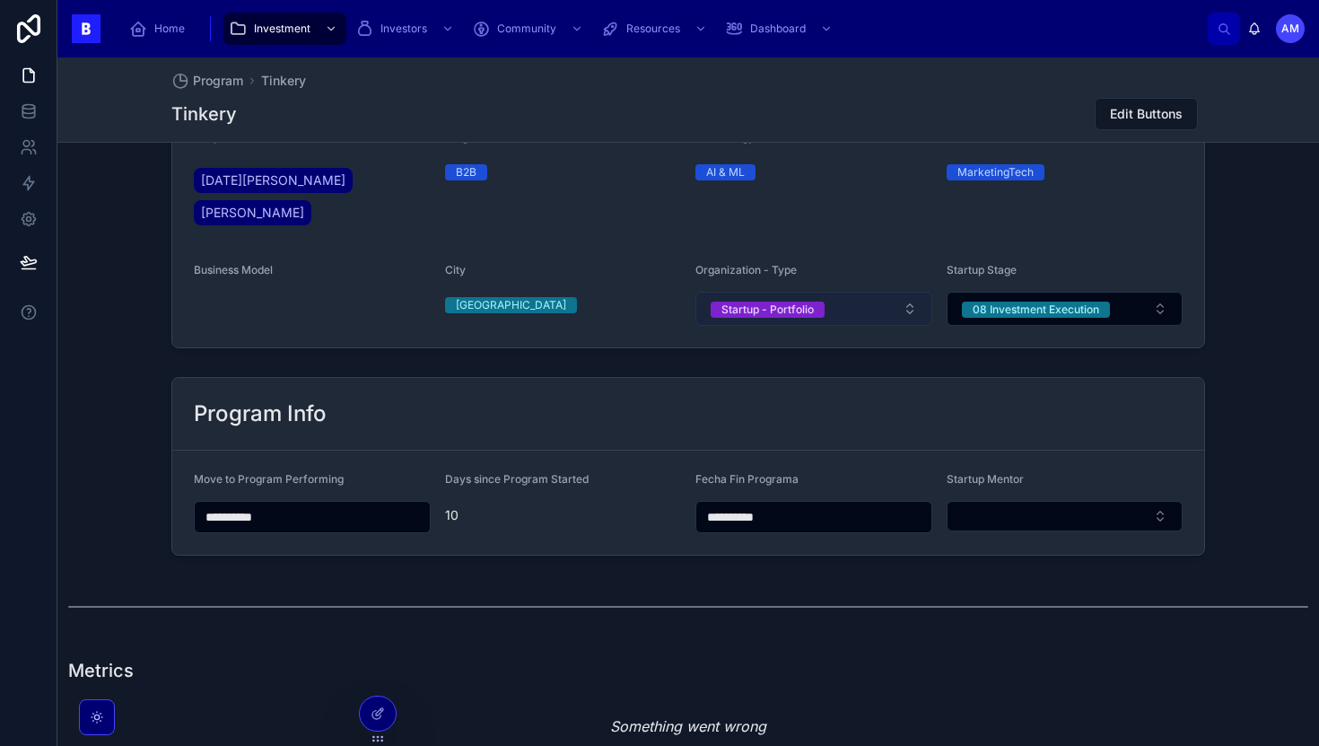
click at [835, 292] on button "Startup - Portfolio" at bounding box center [814, 309] width 237 height 34
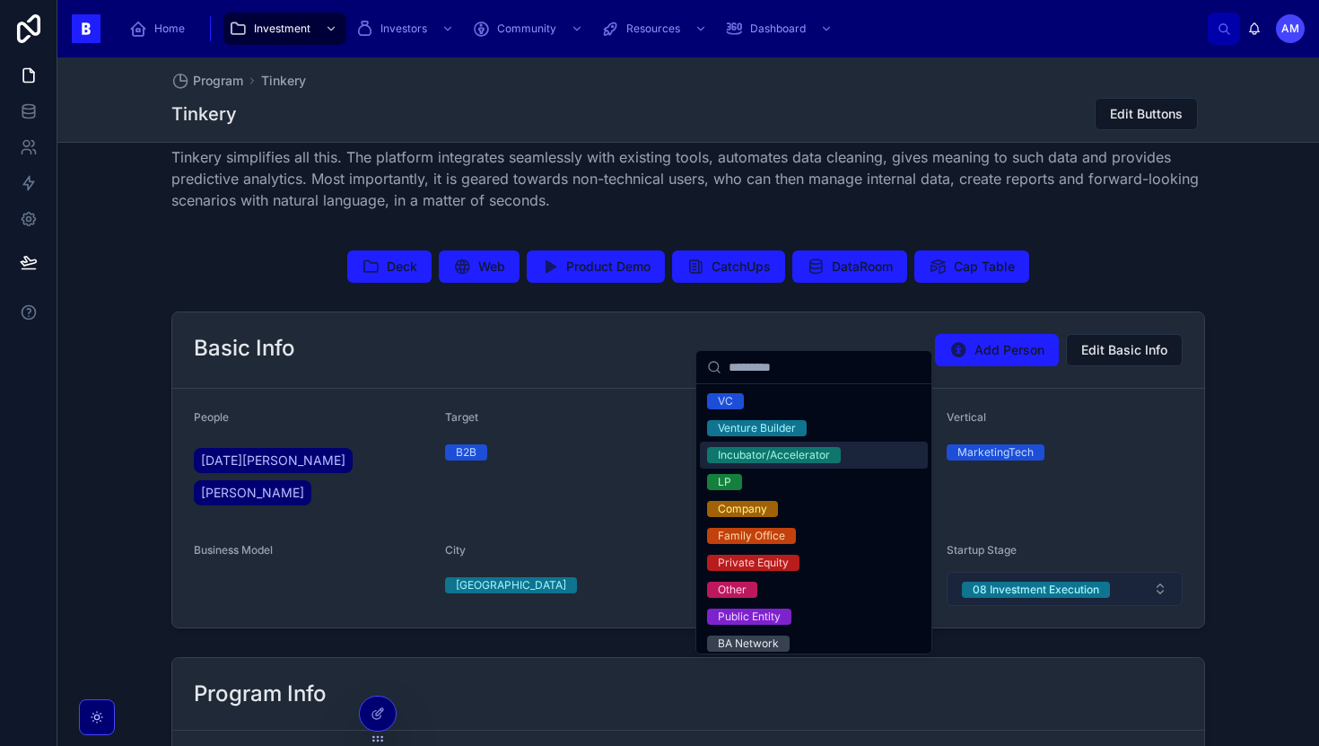
scroll to position [427, 0]
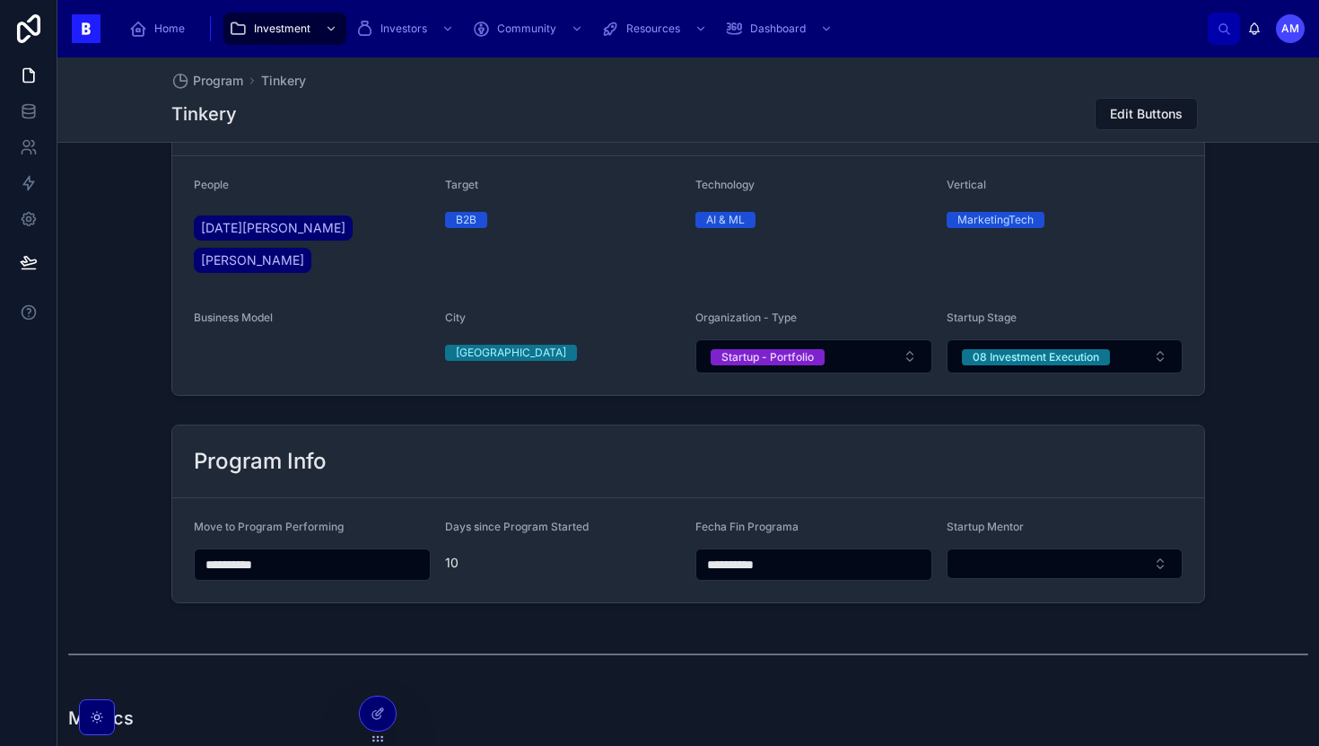
scroll to position [700, 0]
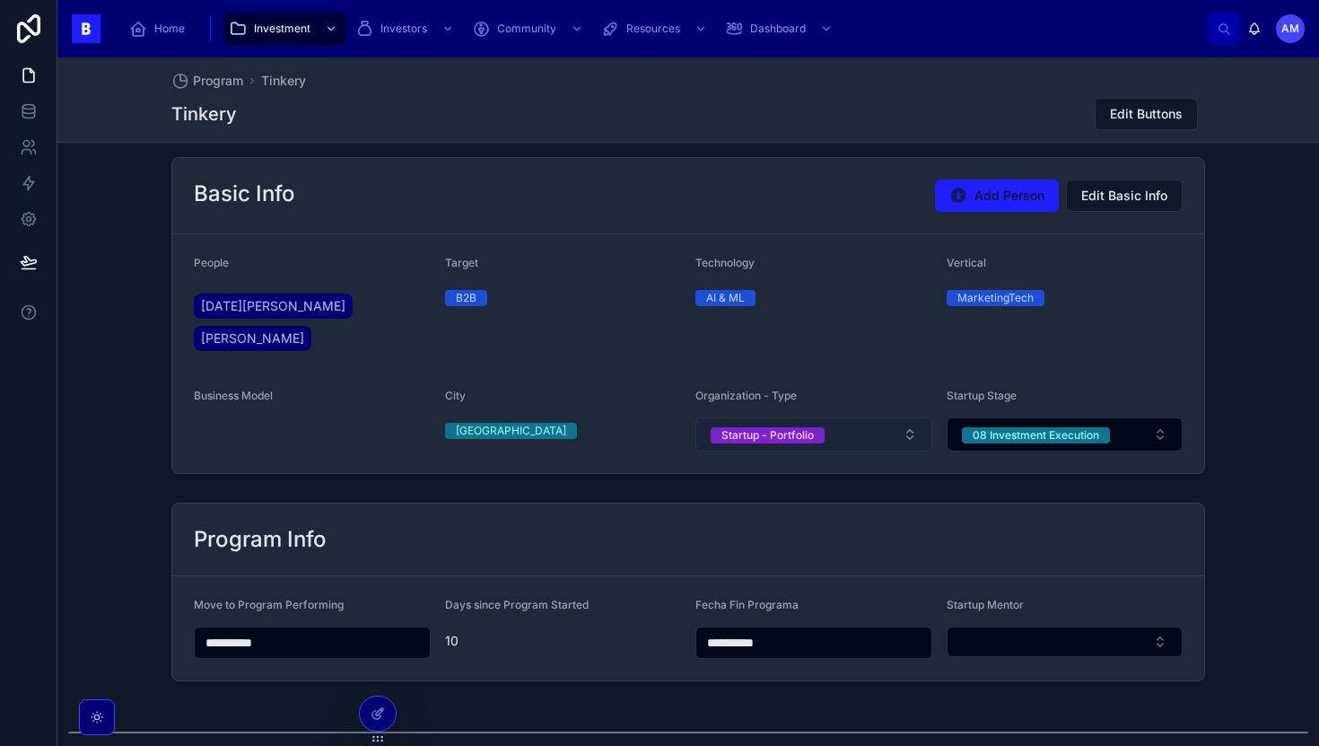
click at [853, 417] on button "Startup - Portfolio" at bounding box center [814, 434] width 237 height 34
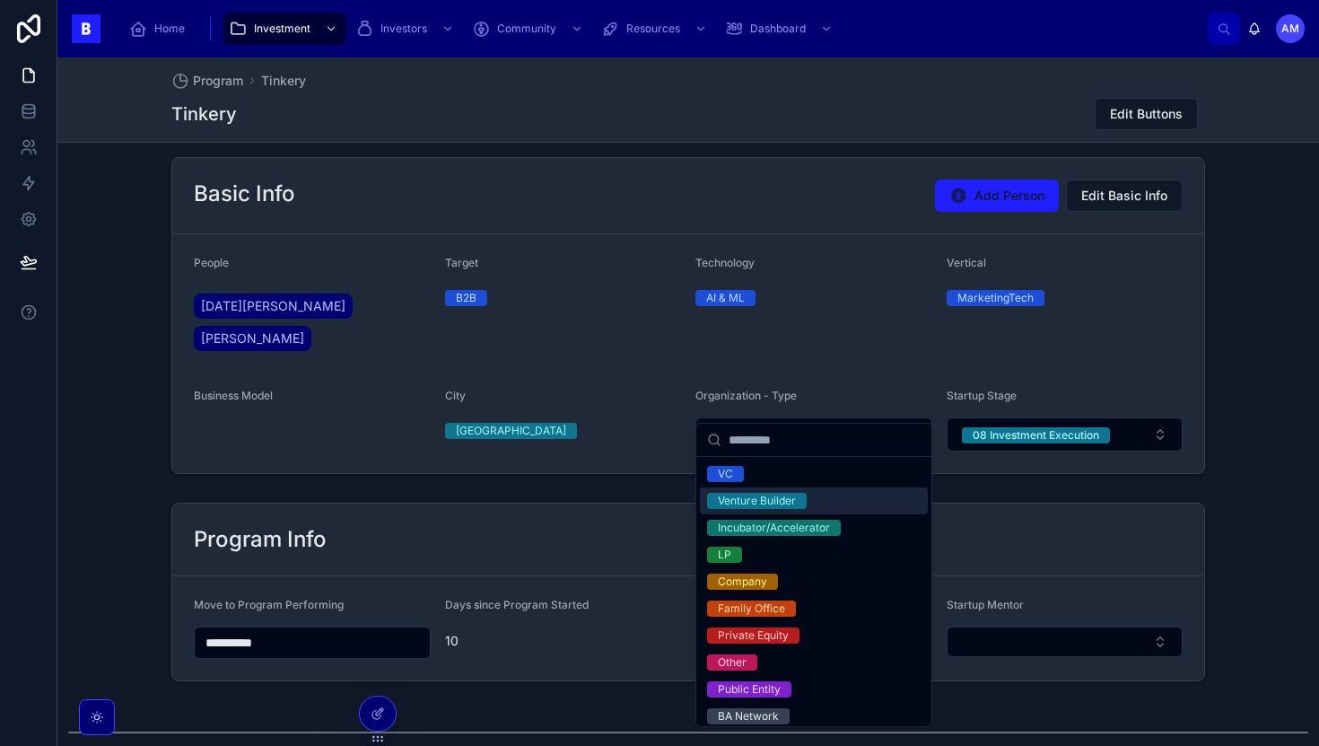
click at [904, 281] on div "Technology AI & ML" at bounding box center [814, 308] width 237 height 104
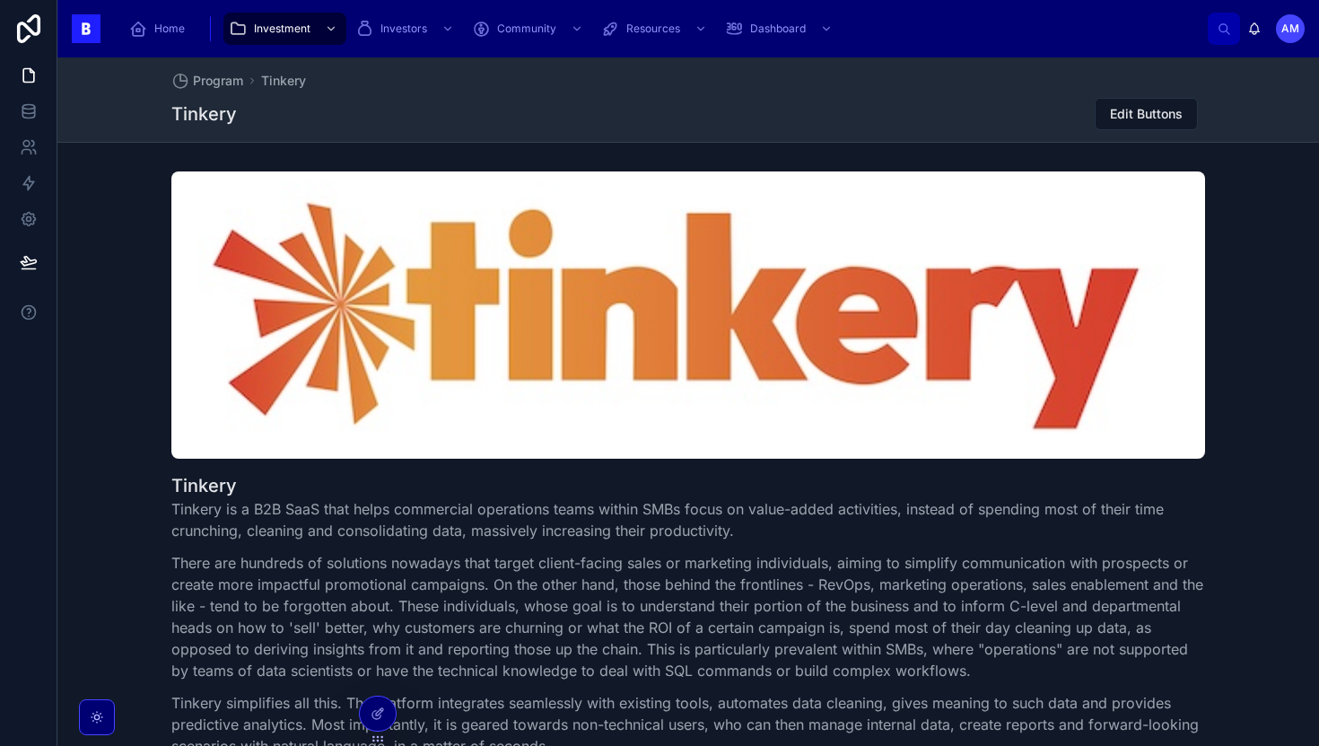
scroll to position [311, 0]
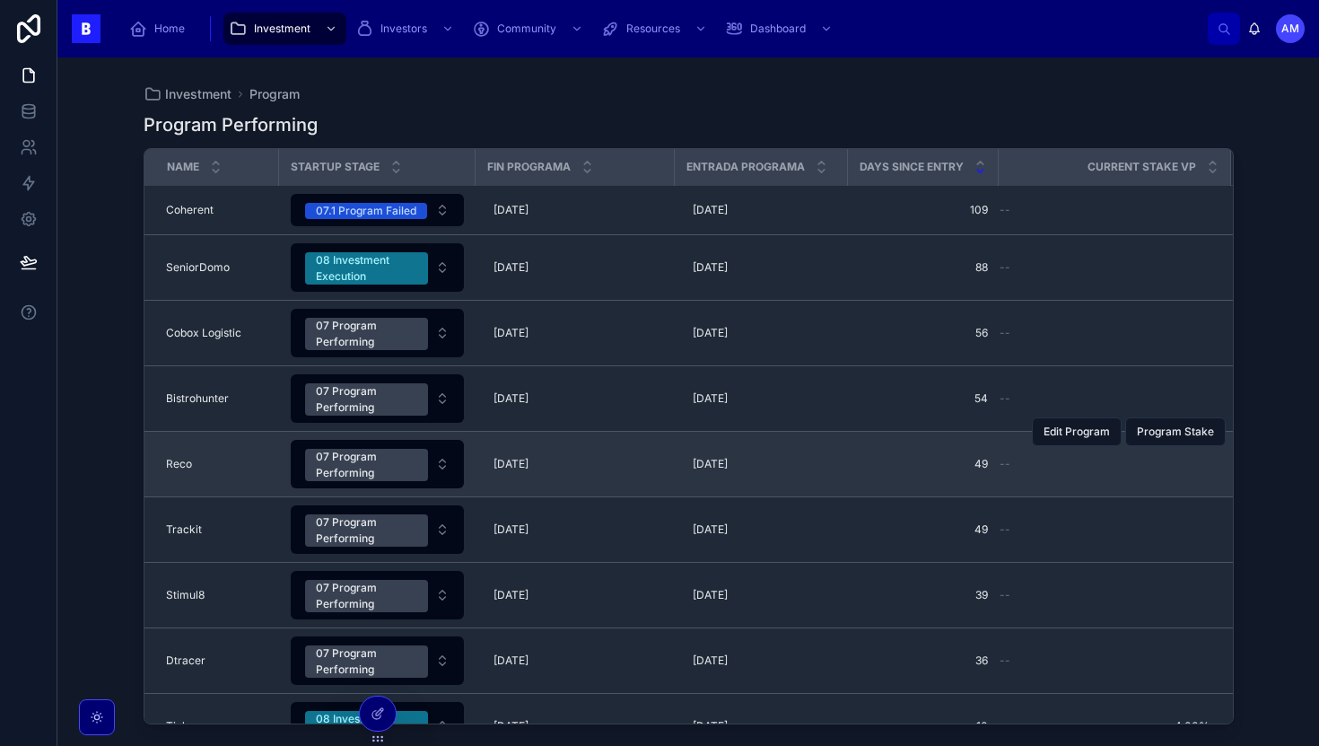
scroll to position [101, 0]
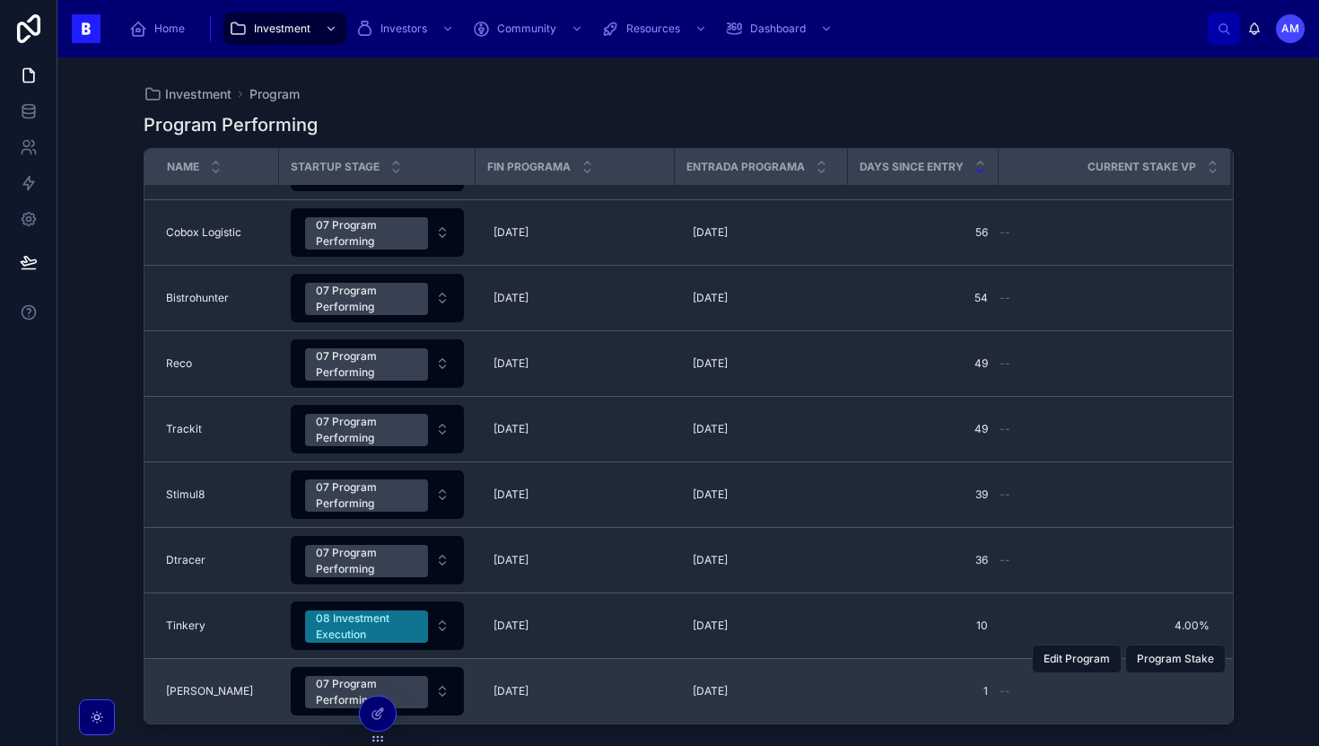
click at [1045, 696] on div "--" at bounding box center [1105, 691] width 210 height 14
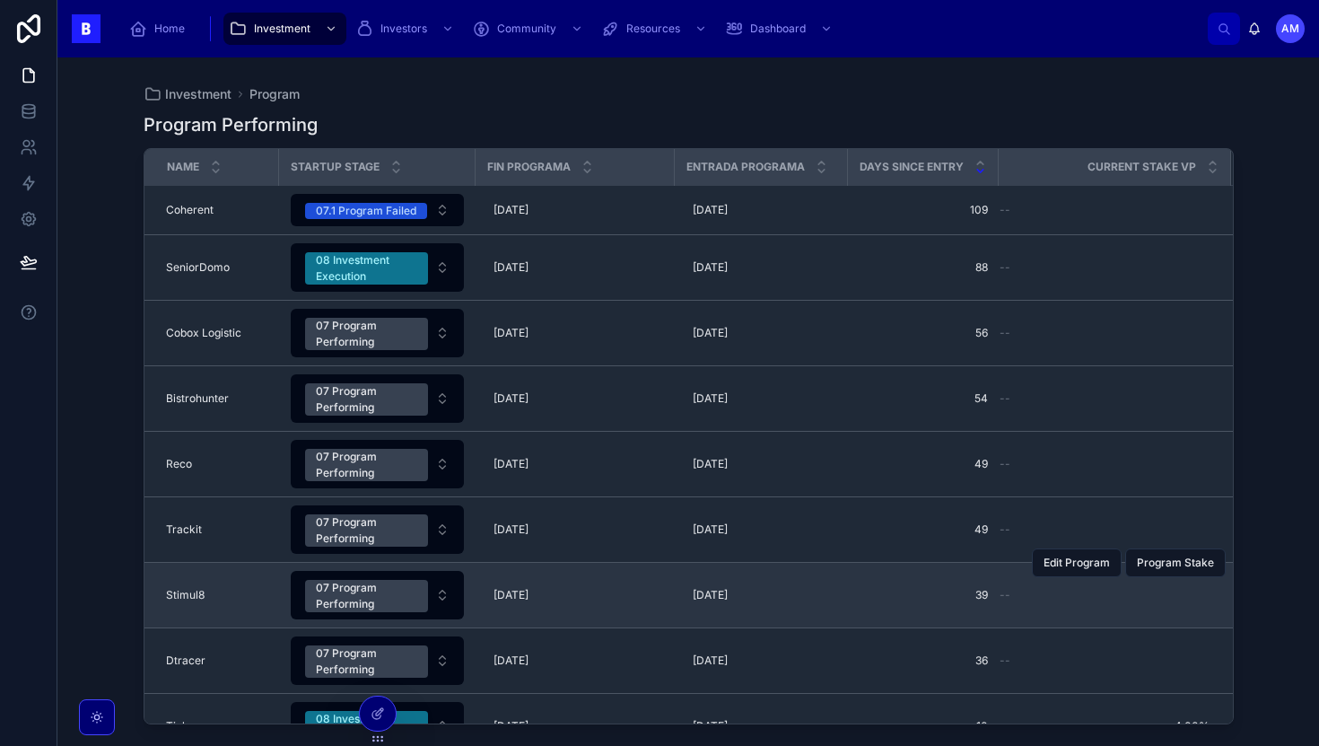
scroll to position [101, 0]
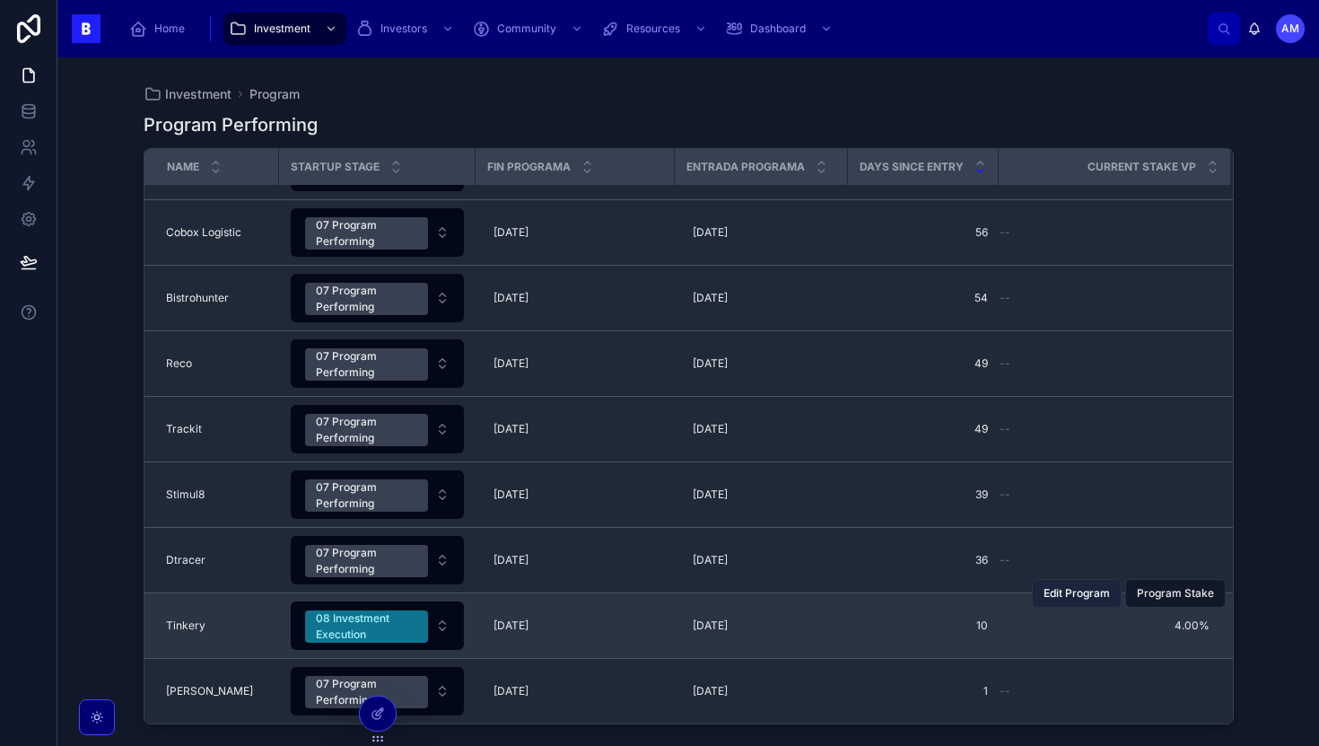
click at [1100, 594] on span "Edit Program" at bounding box center [1077, 593] width 66 height 14
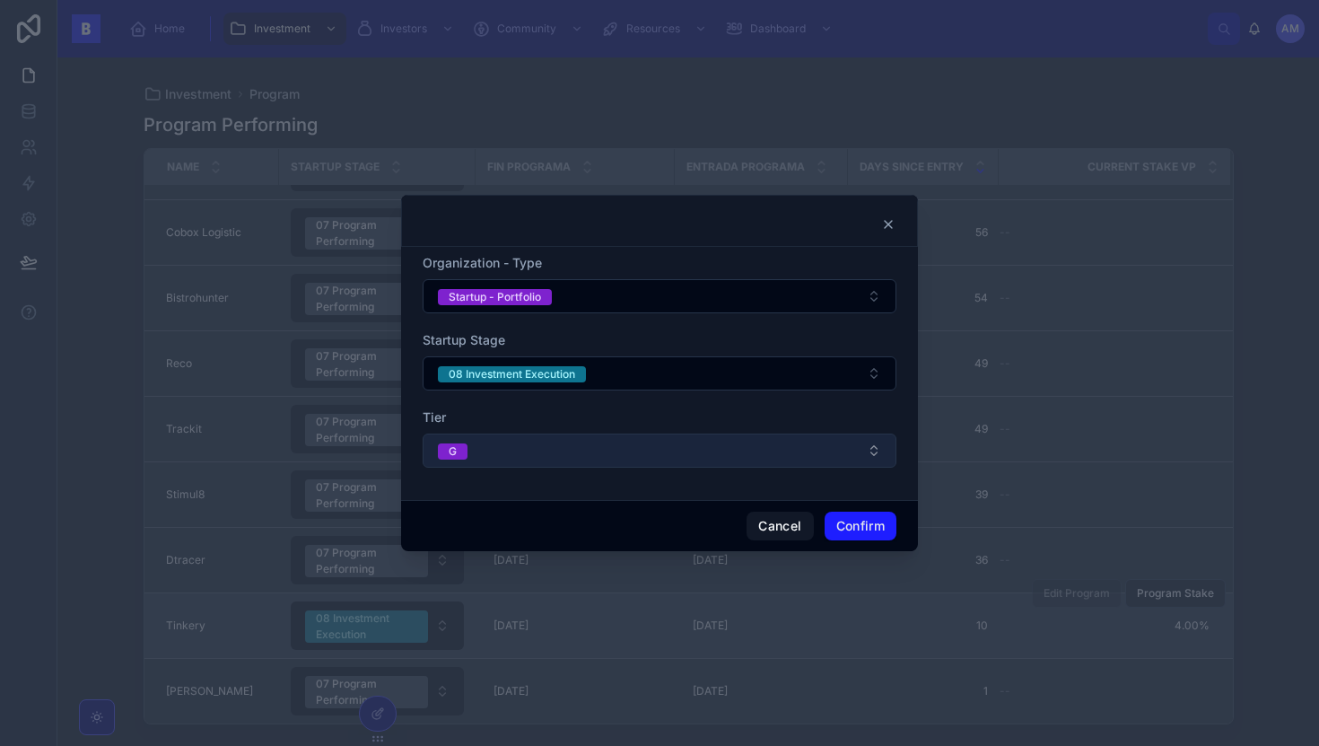
click at [635, 454] on button "G" at bounding box center [660, 450] width 474 height 34
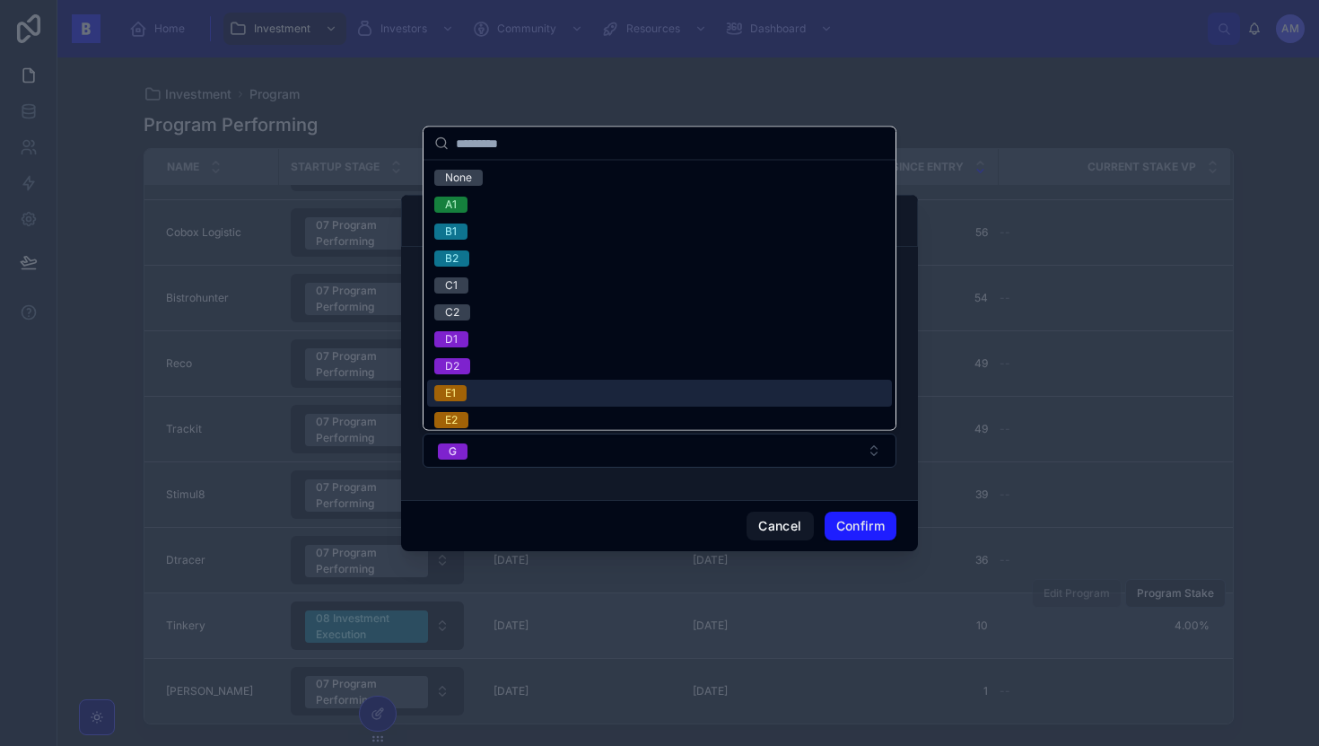
scroll to position [142, 0]
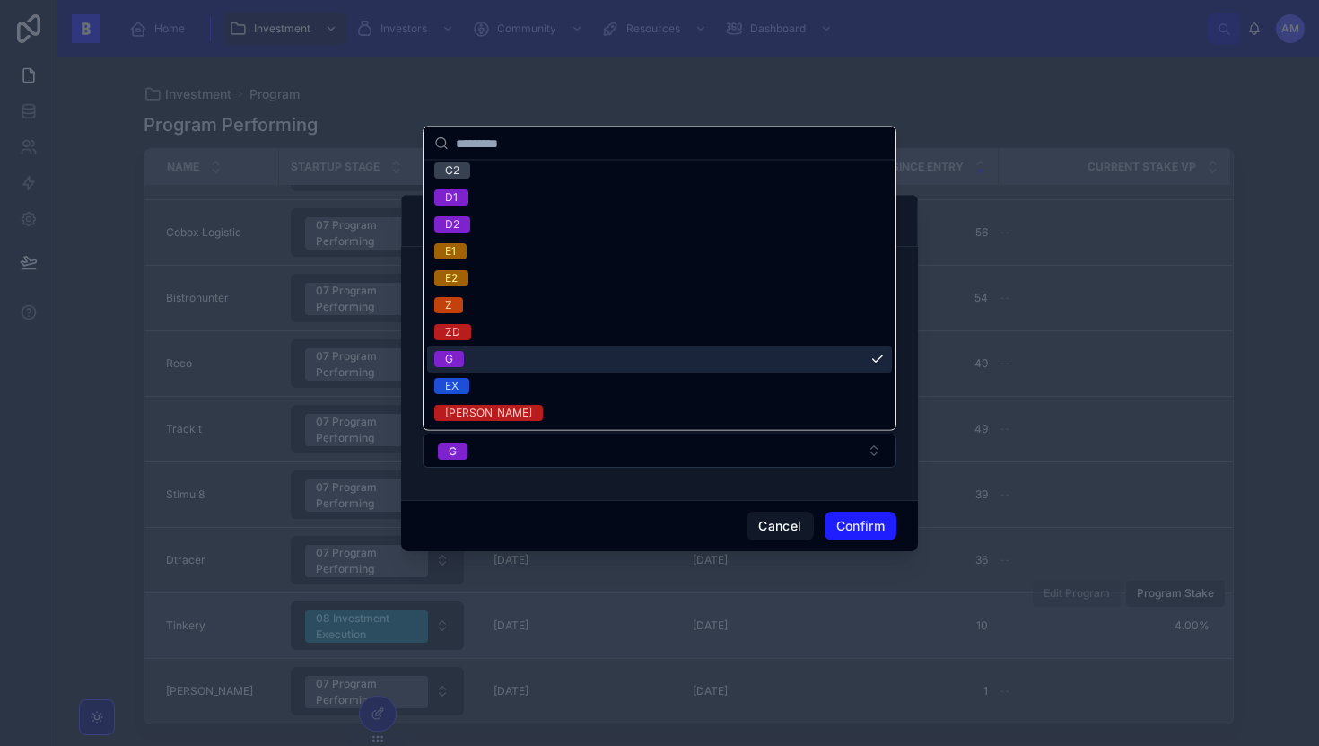
click at [455, 356] on span "G" at bounding box center [449, 359] width 30 height 16
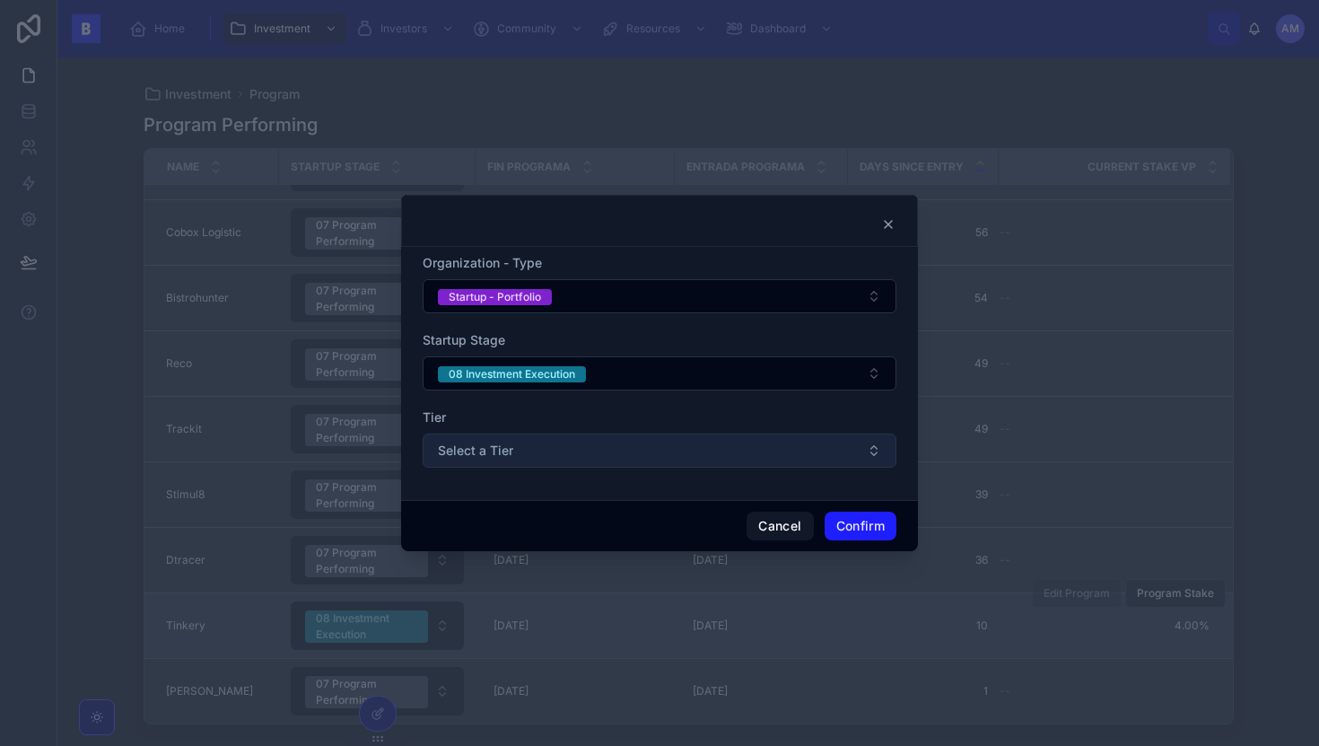
click at [495, 459] on span "Select a Tier" at bounding box center [475, 451] width 75 height 18
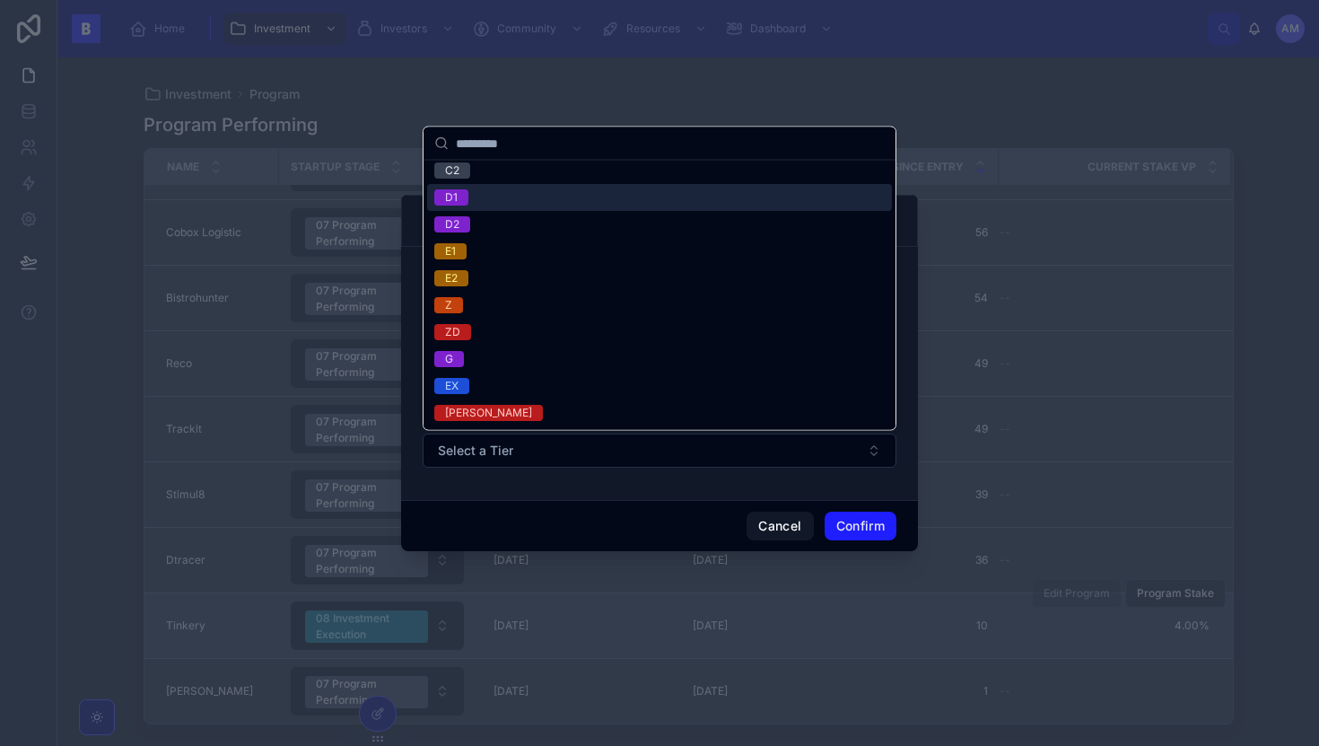
scroll to position [0, 0]
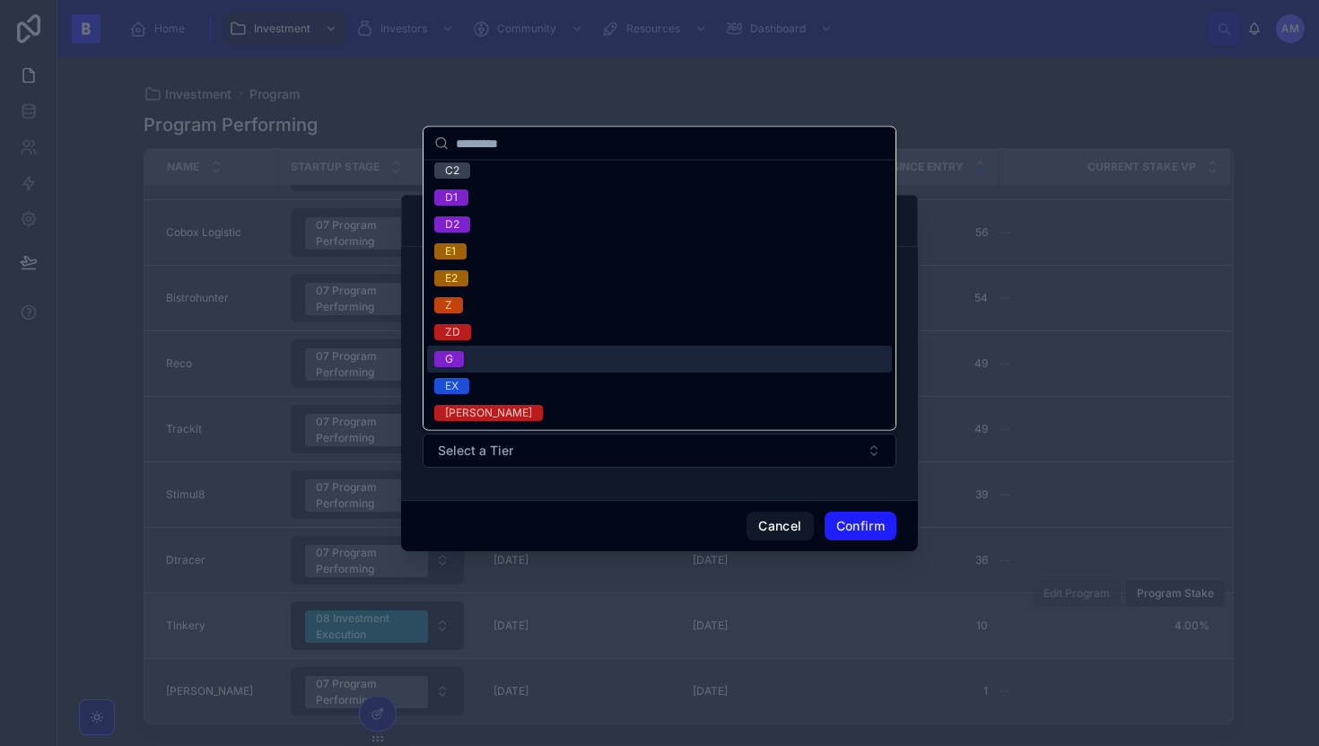
click at [451, 354] on div "G" at bounding box center [449, 359] width 8 height 16
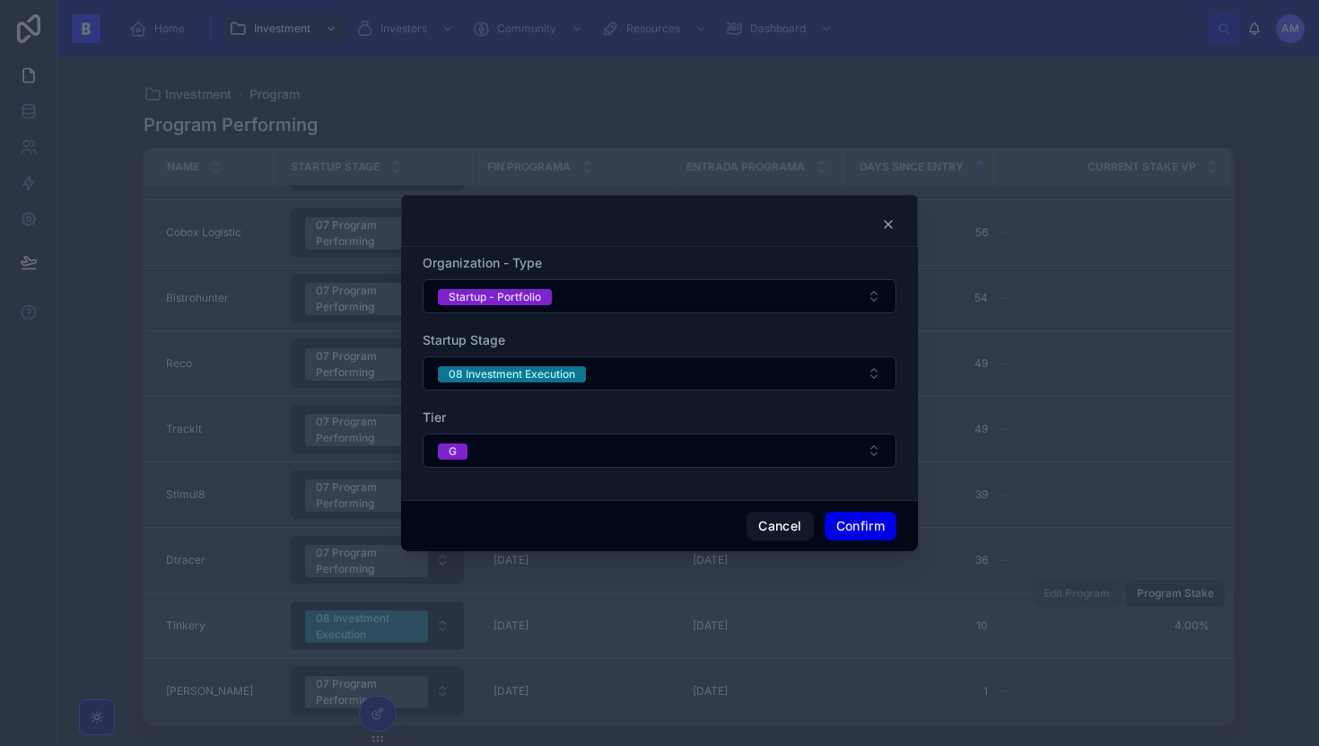
click at [842, 515] on button "Confirm" at bounding box center [861, 526] width 72 height 29
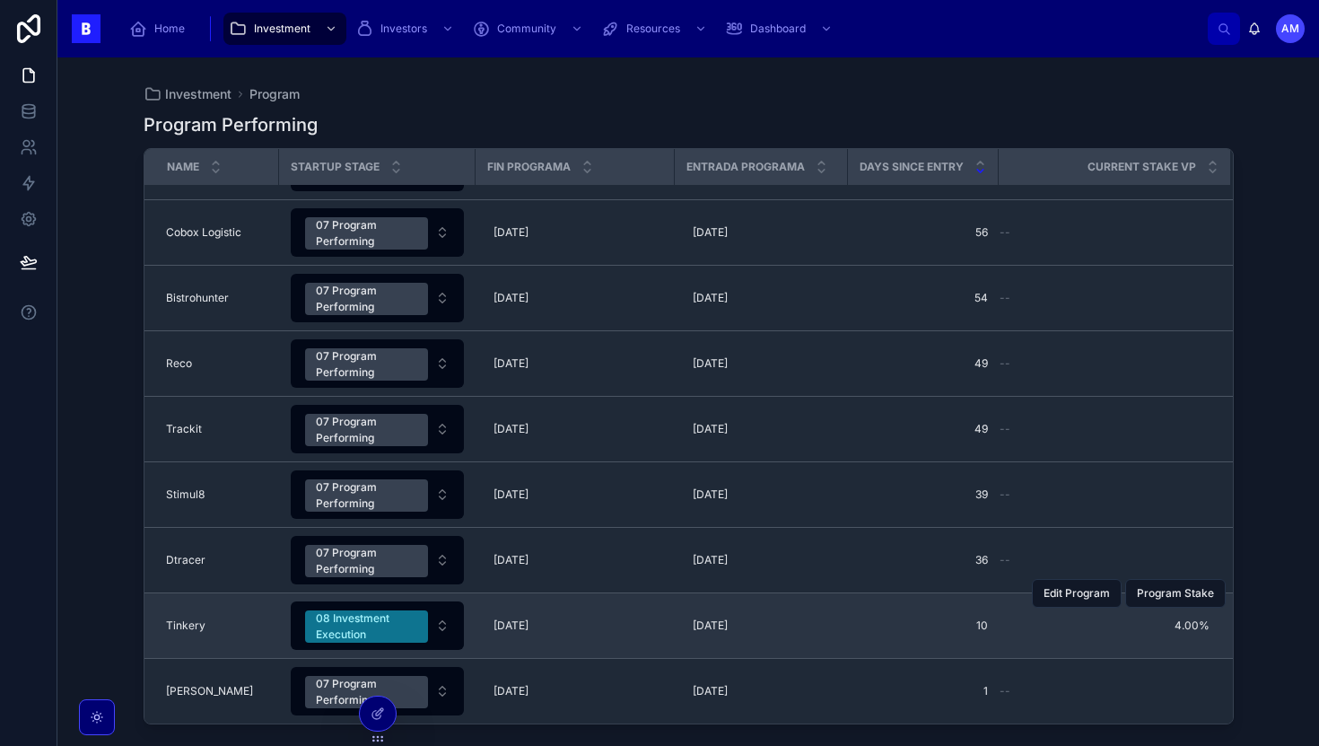
click at [101, 512] on div "Investment Program Program Performing Name Startup Stage Fin Programa Entrada P…" at bounding box center [688, 401] width 1262 height 688
click at [1181, 587] on span "Program Stake" at bounding box center [1175, 593] width 77 height 14
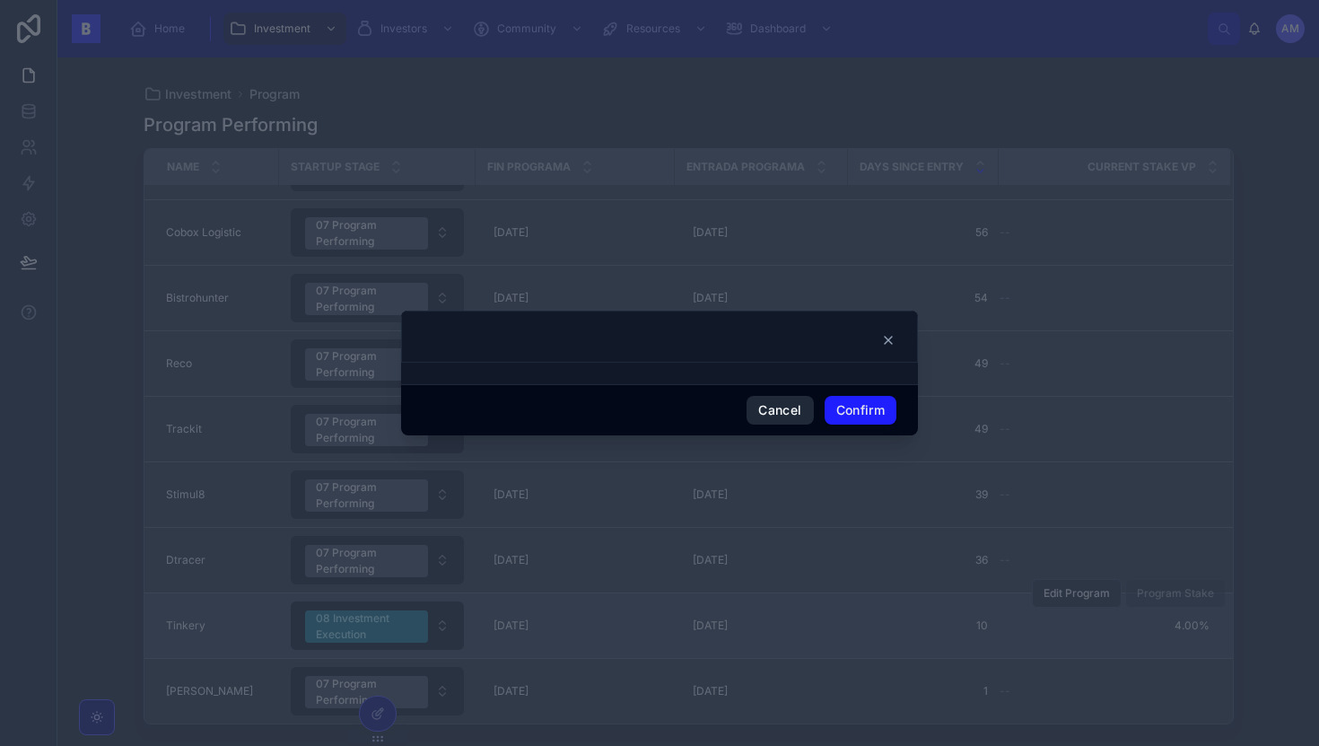
click at [763, 416] on button "Cancel" at bounding box center [780, 410] width 66 height 29
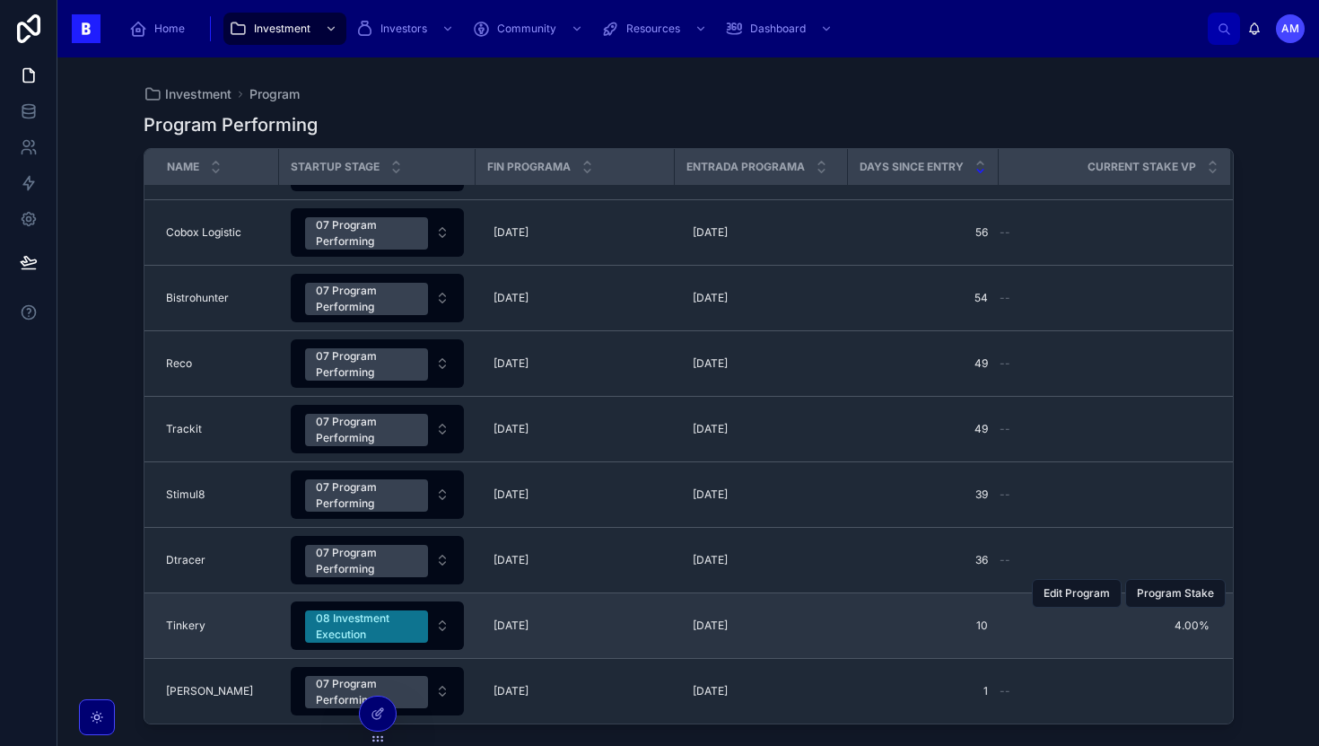
click at [1155, 619] on div "Edit Program Program Stake" at bounding box center [1129, 593] width 194 height 65
click at [1085, 603] on button "Edit Program" at bounding box center [1077, 593] width 90 height 29
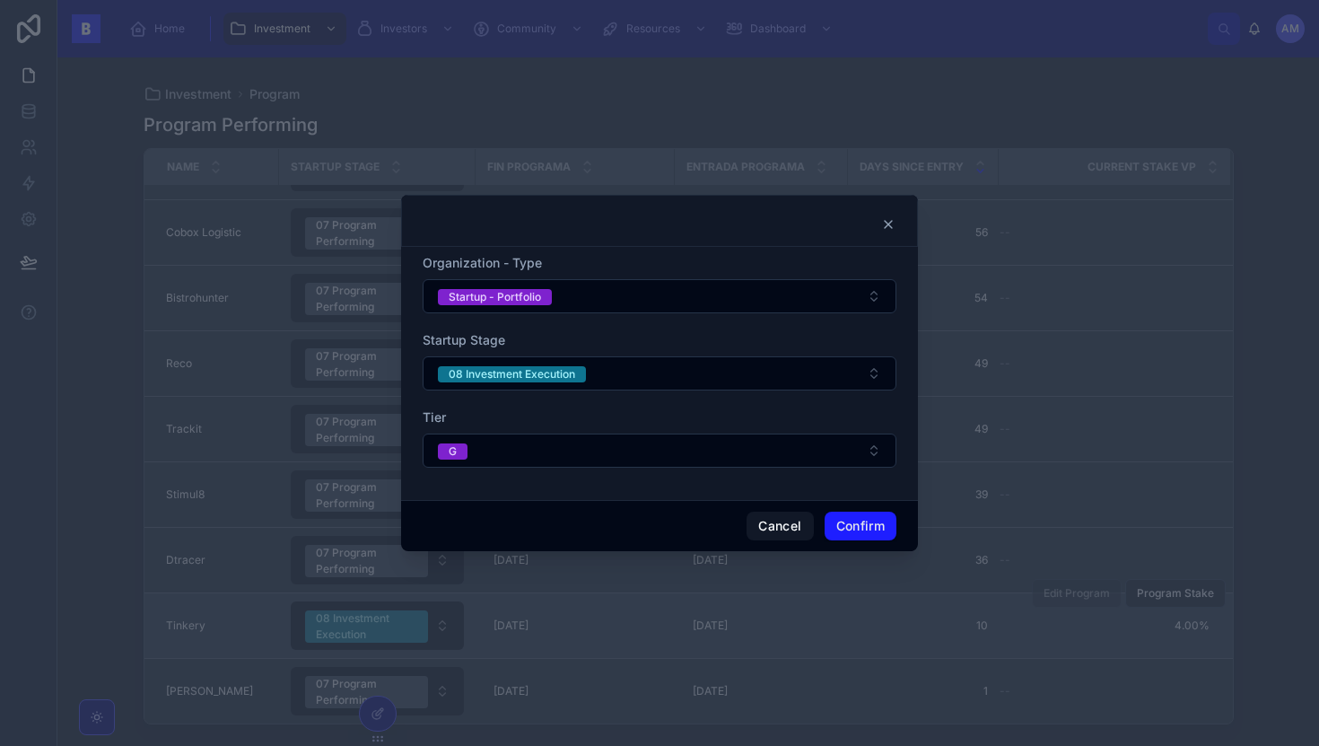
click at [228, 591] on div at bounding box center [659, 373] width 1319 height 746
click at [863, 527] on button "Confirm" at bounding box center [861, 526] width 72 height 29
click at [872, 508] on div "Cancel Confirm" at bounding box center [659, 525] width 517 height 51
click at [860, 518] on button "Confirm" at bounding box center [861, 526] width 72 height 29
click at [760, 528] on button "Cancel" at bounding box center [780, 526] width 66 height 29
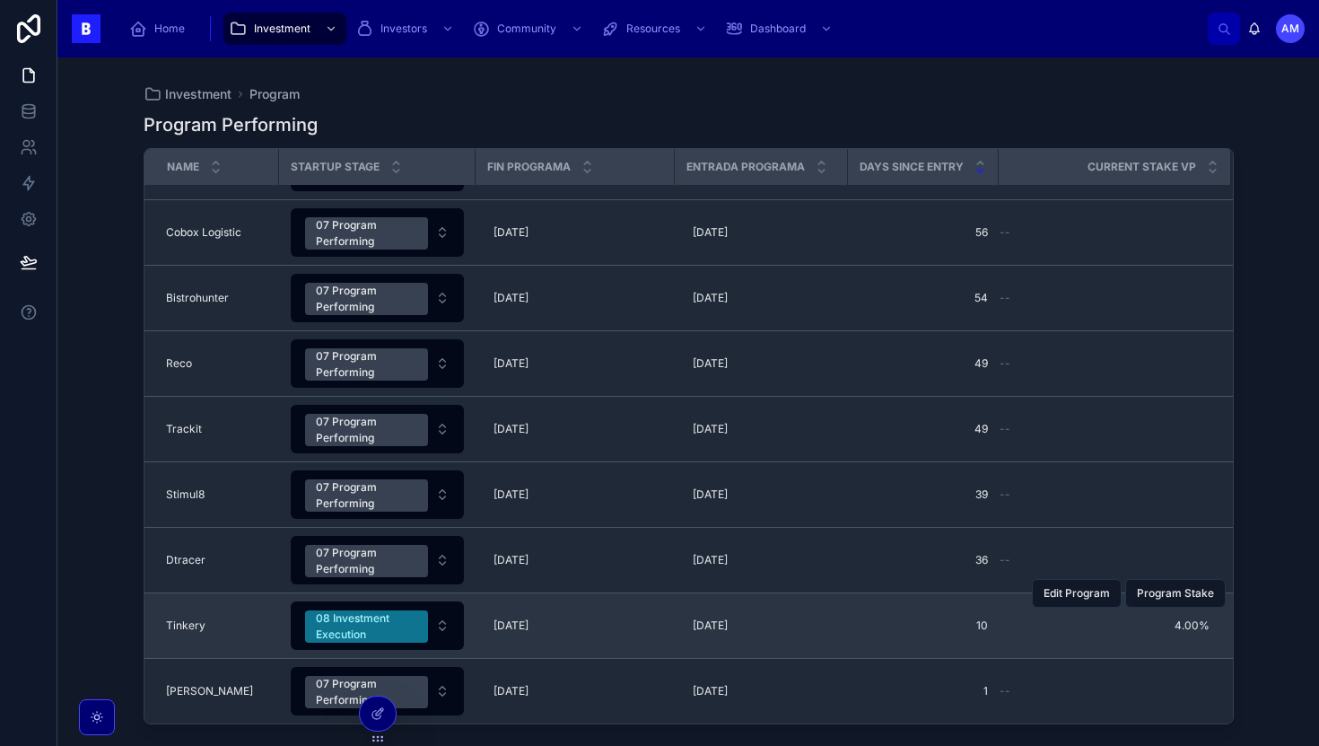
click at [224, 645] on td "Tinkery Tinkery" at bounding box center [211, 626] width 135 height 66
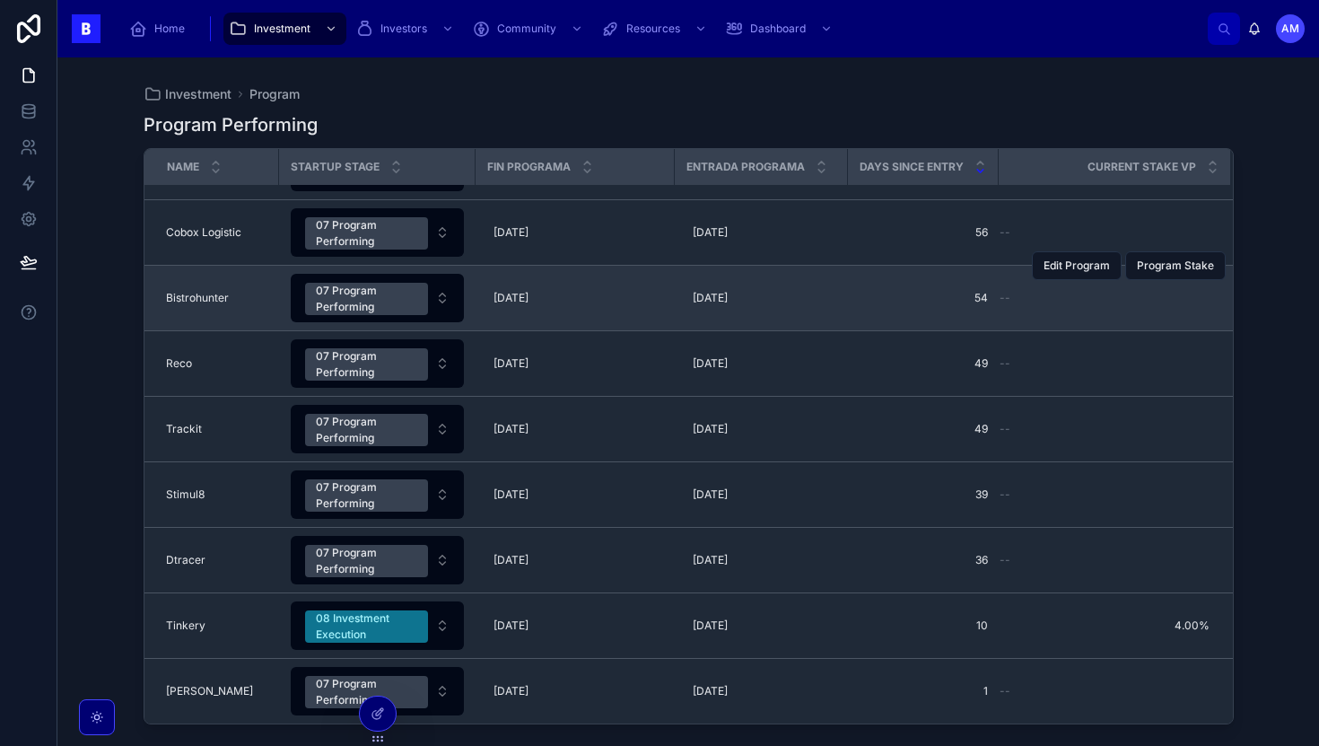
scroll to position [0, 0]
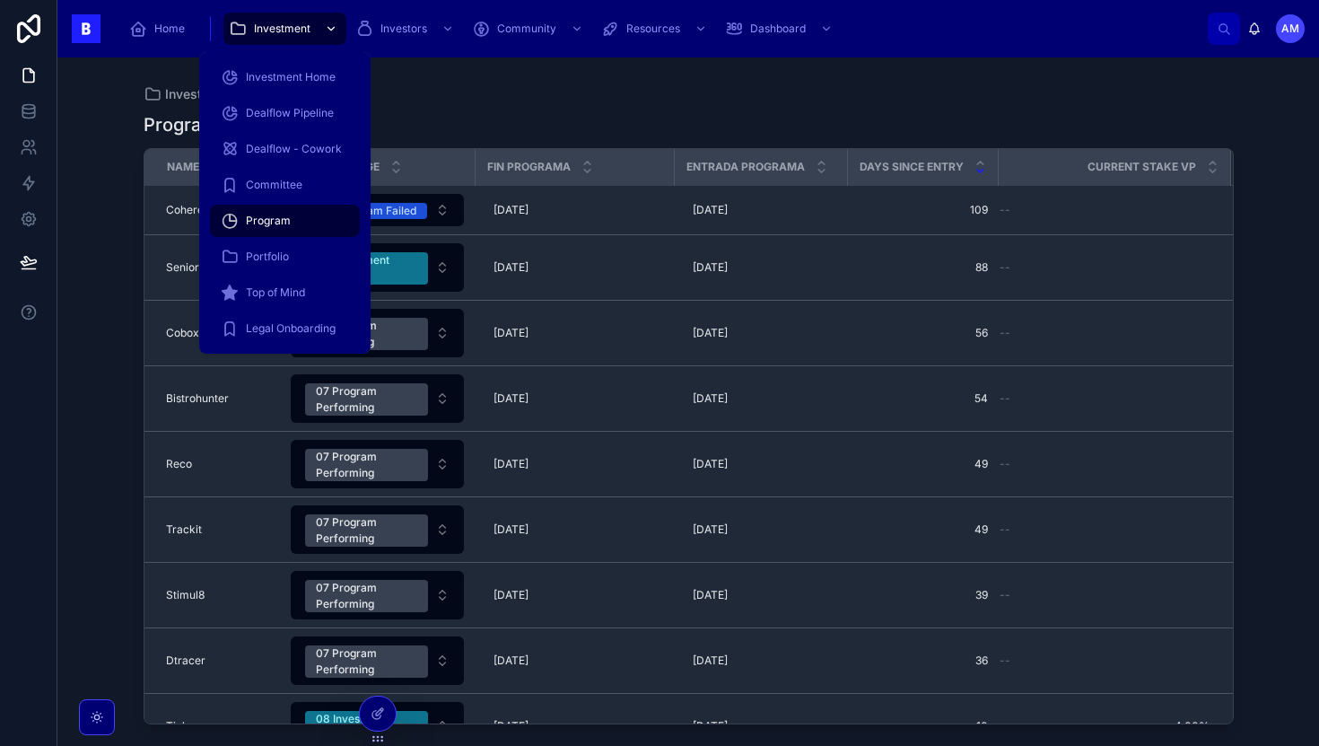
click at [295, 28] on span "Investment" at bounding box center [282, 29] width 57 height 14
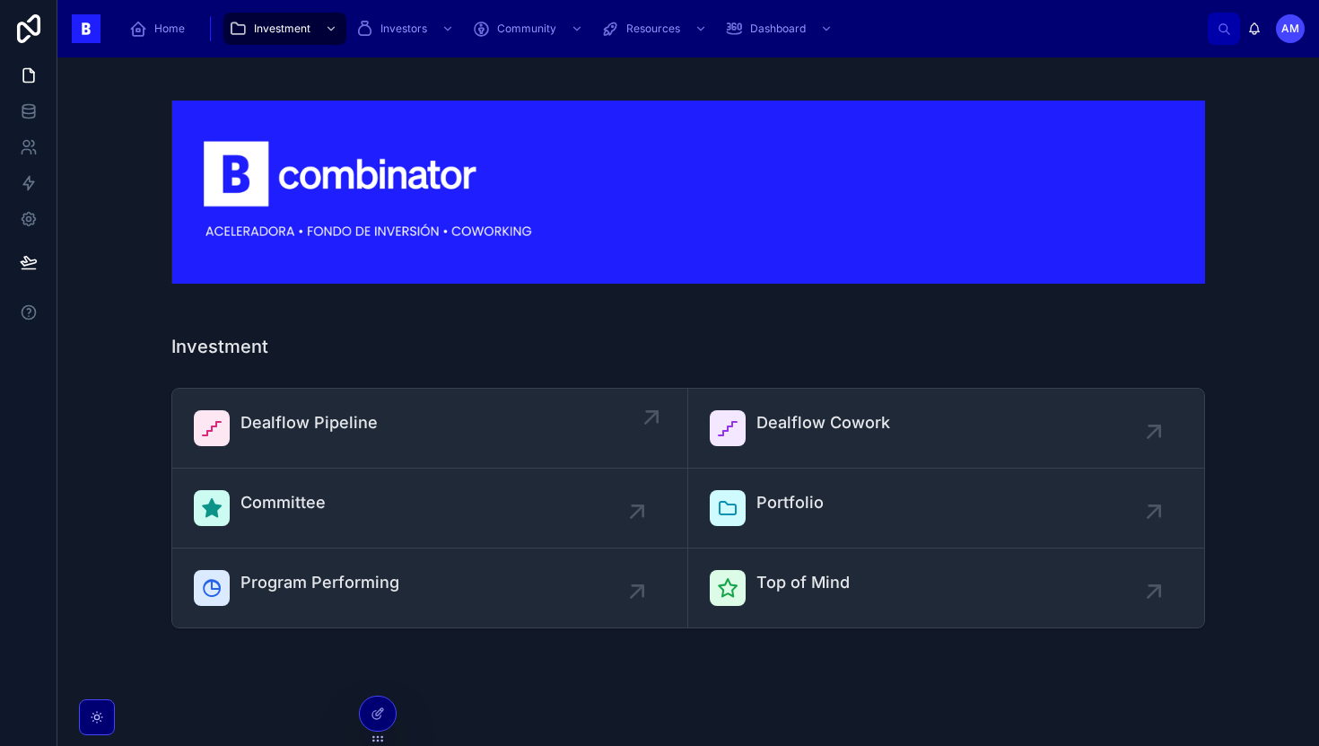
click at [427, 419] on div "Dealflow Pipeline" at bounding box center [430, 428] width 472 height 36
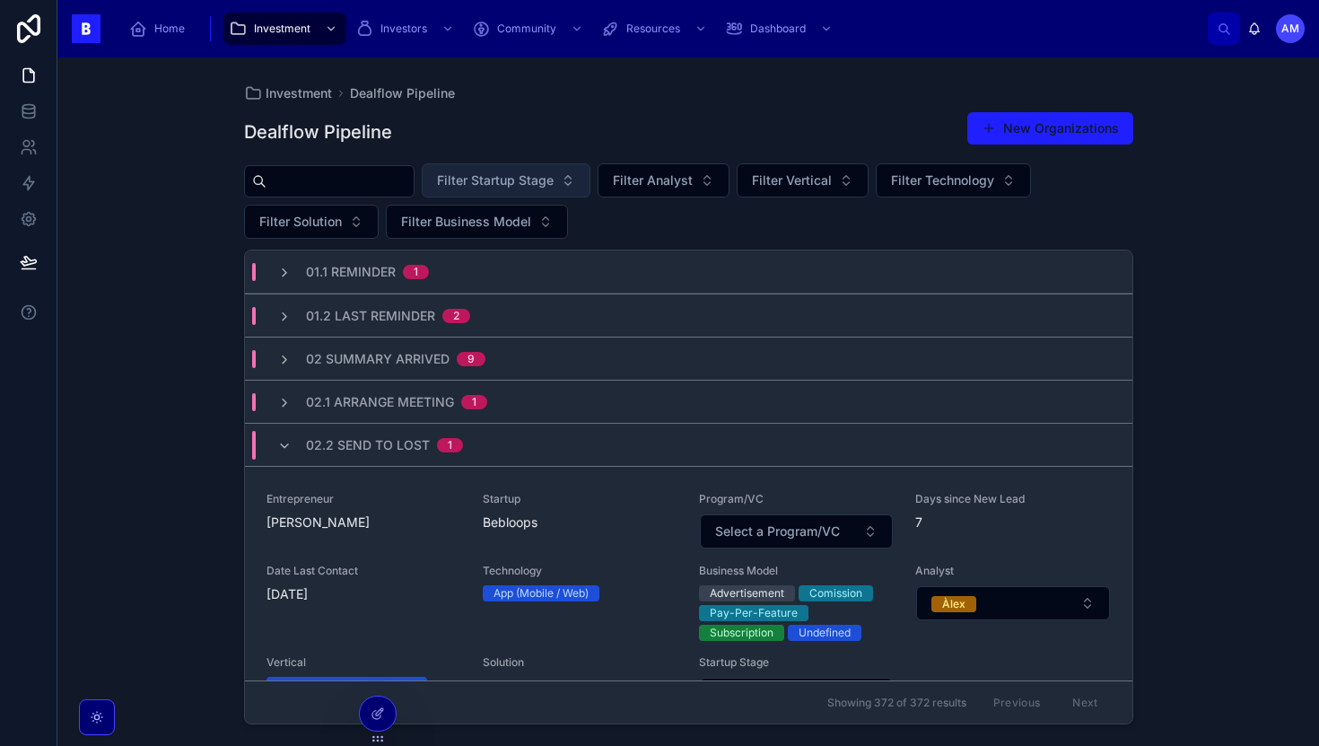
click at [538, 183] on span "Filter Startup Stage" at bounding box center [495, 180] width 117 height 18
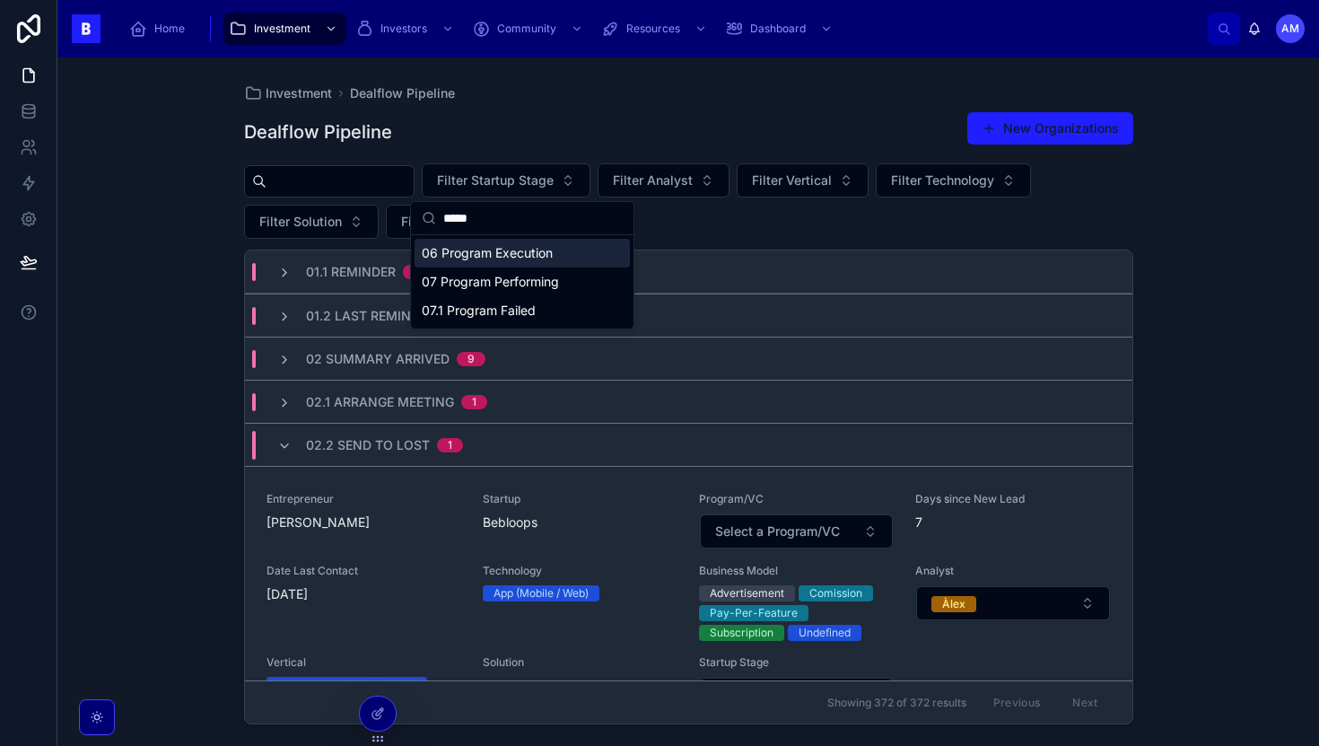
type input "*****"
click at [529, 258] on div "06 Program Execution" at bounding box center [522, 253] width 215 height 29
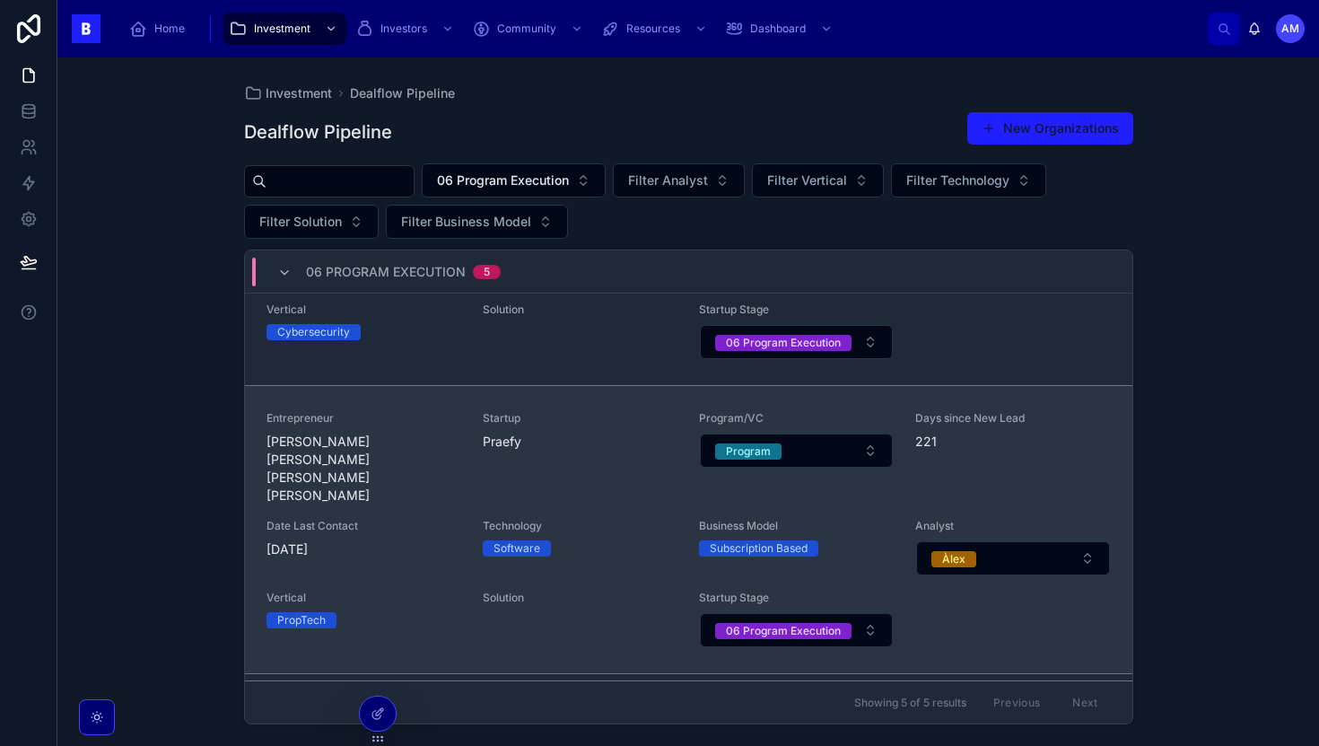
scroll to position [186, 0]
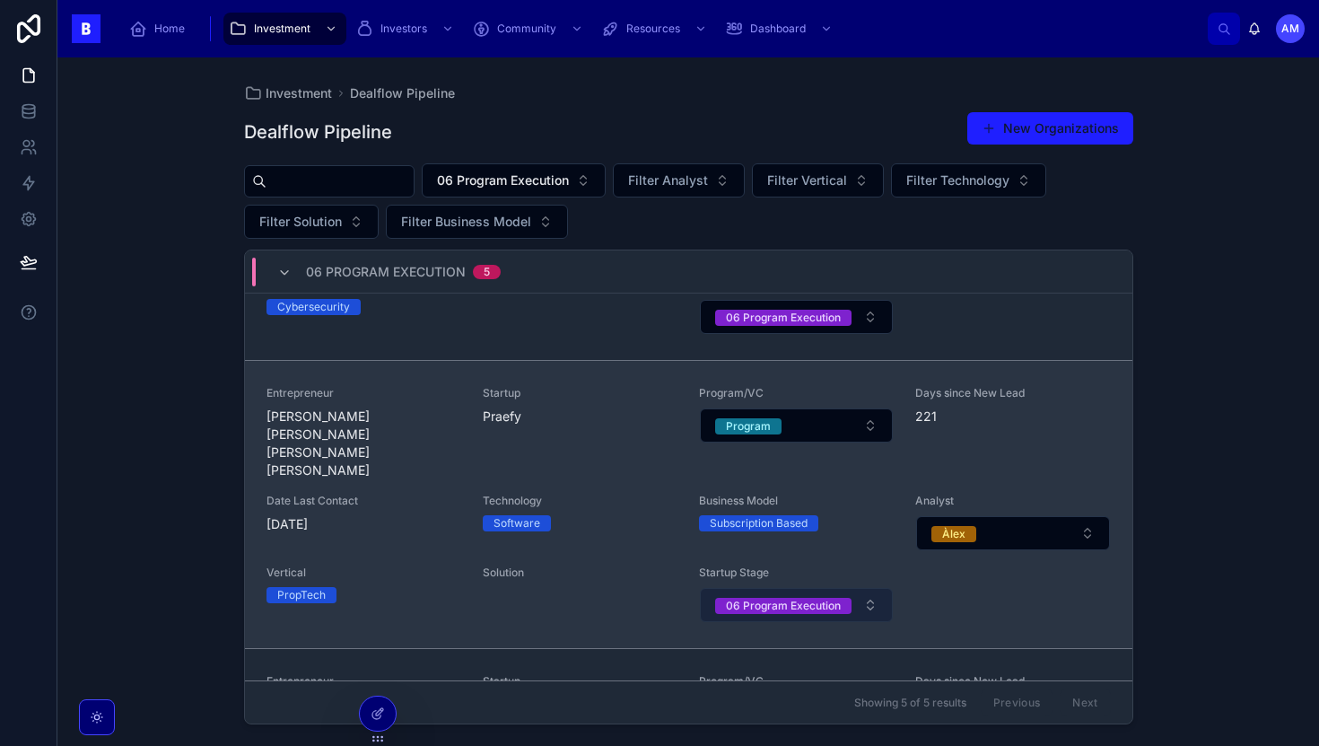
click at [768, 598] on div "06 Program Execution" at bounding box center [783, 606] width 115 height 16
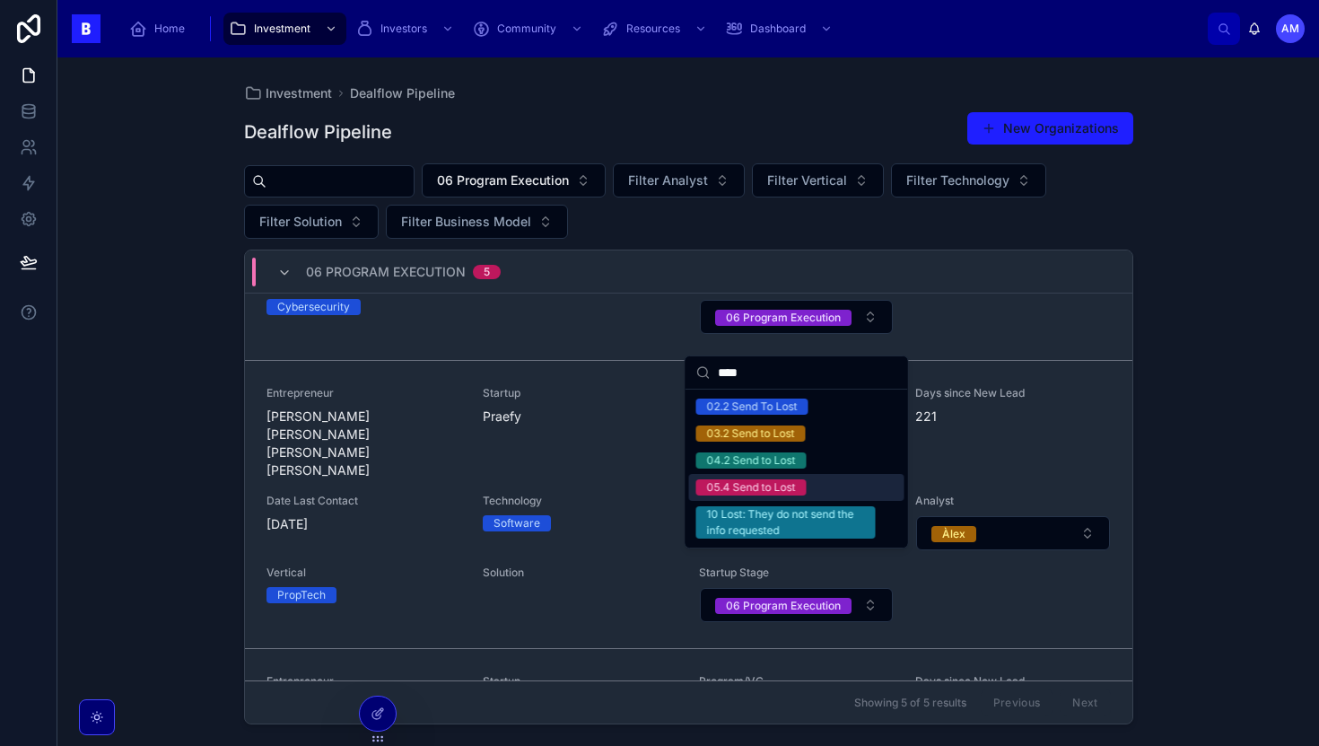
type input "****"
click at [756, 492] on div "05.4 Send to Lost" at bounding box center [751, 487] width 89 height 16
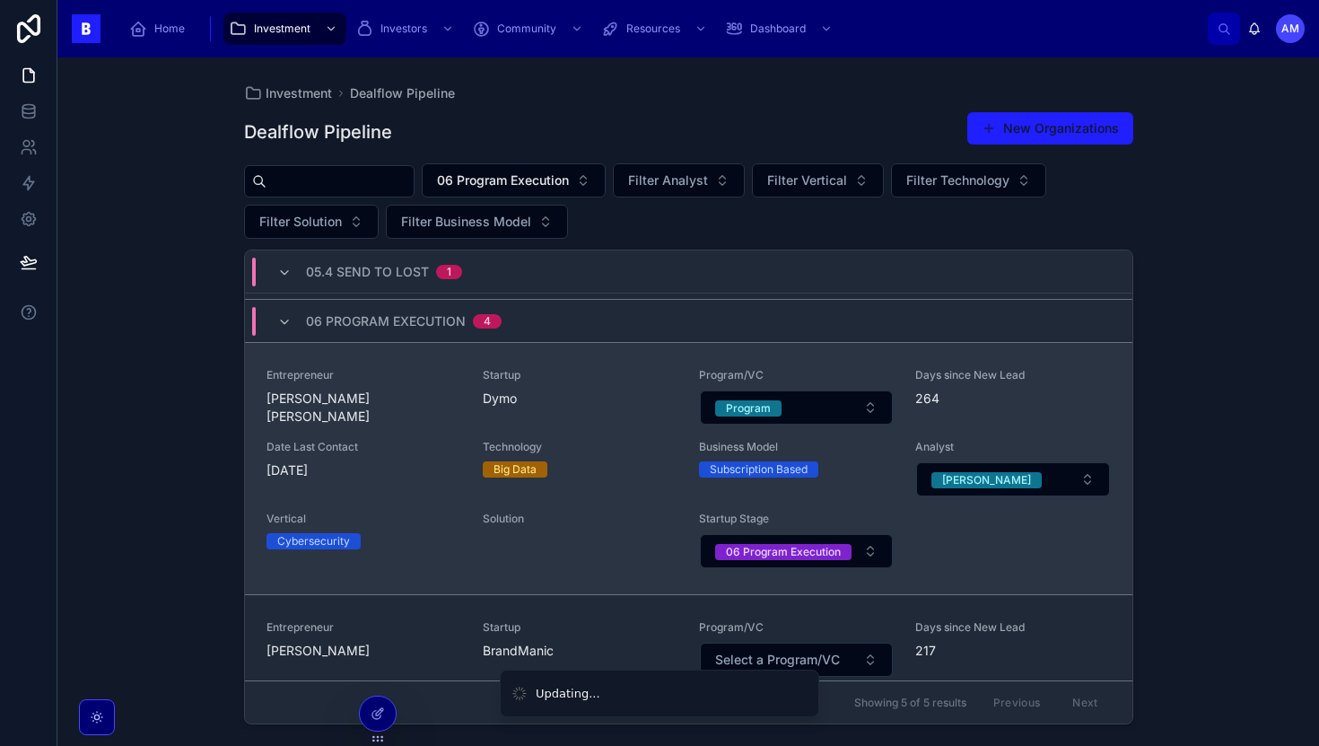
scroll to position [311, 0]
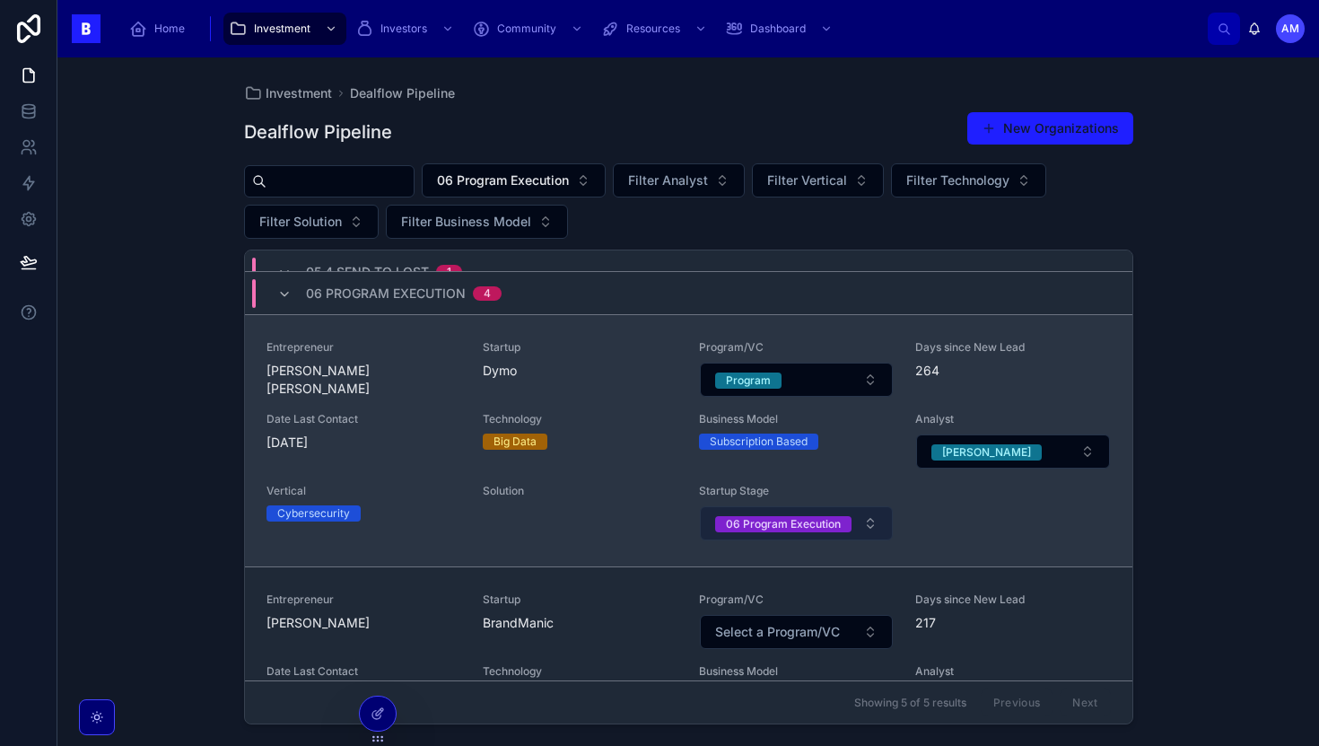
click at [770, 506] on button "06 Program Execution" at bounding box center [796, 523] width 193 height 34
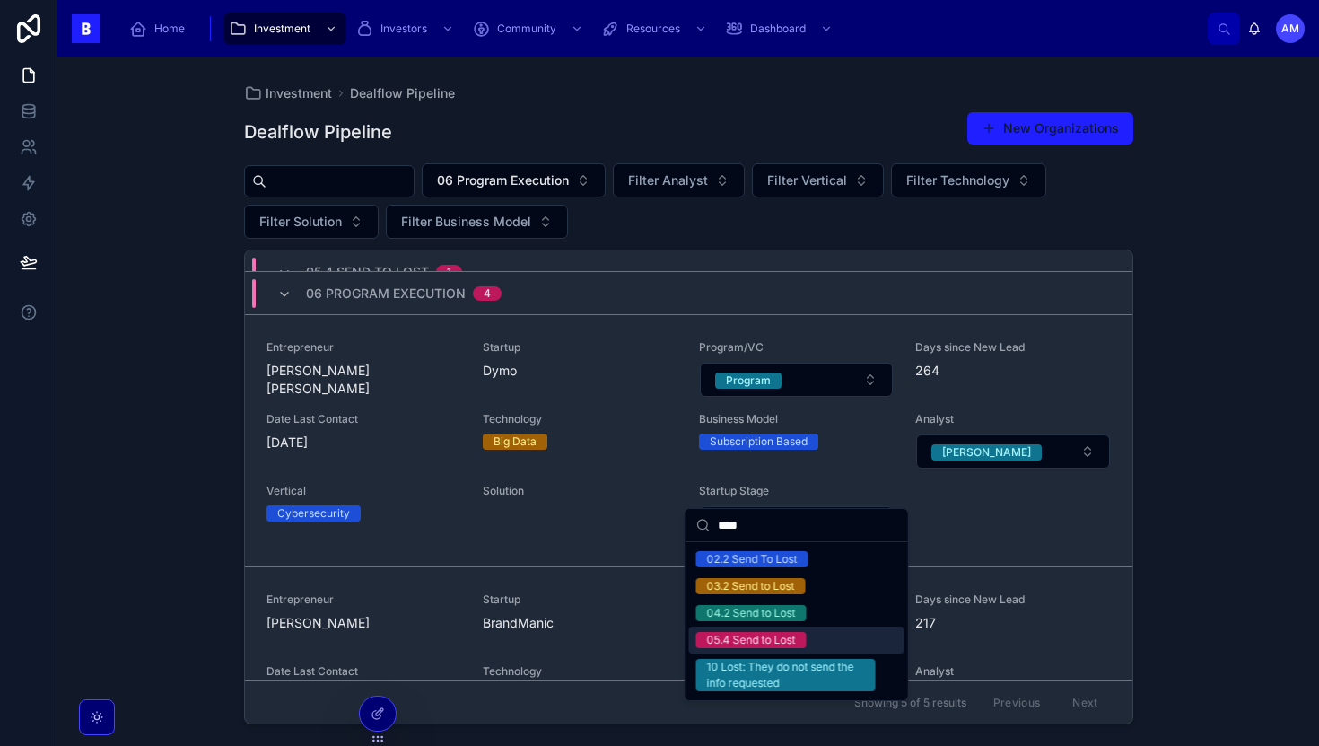
type input "****"
click at [772, 642] on div "05.4 Send to Lost" at bounding box center [751, 640] width 89 height 16
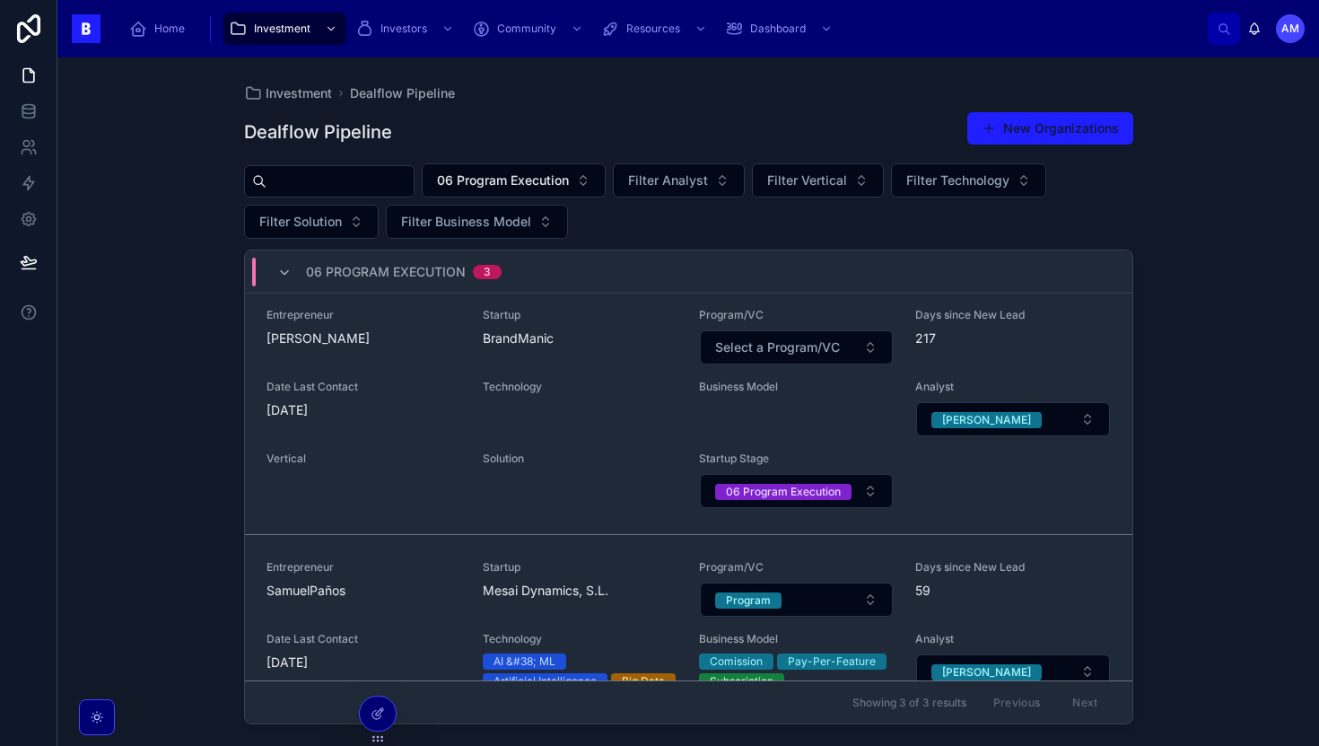
scroll to position [0, 0]
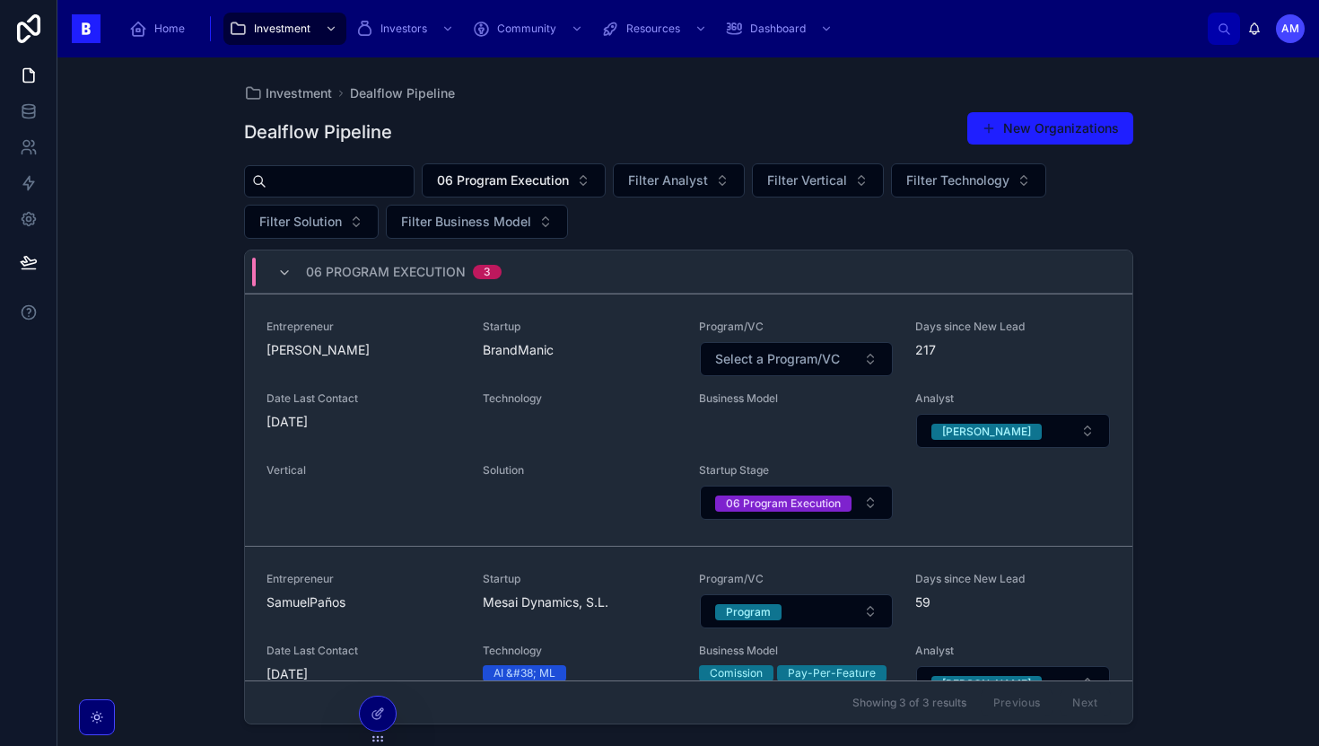
click at [398, 193] on input "text" at bounding box center [340, 181] width 147 height 25
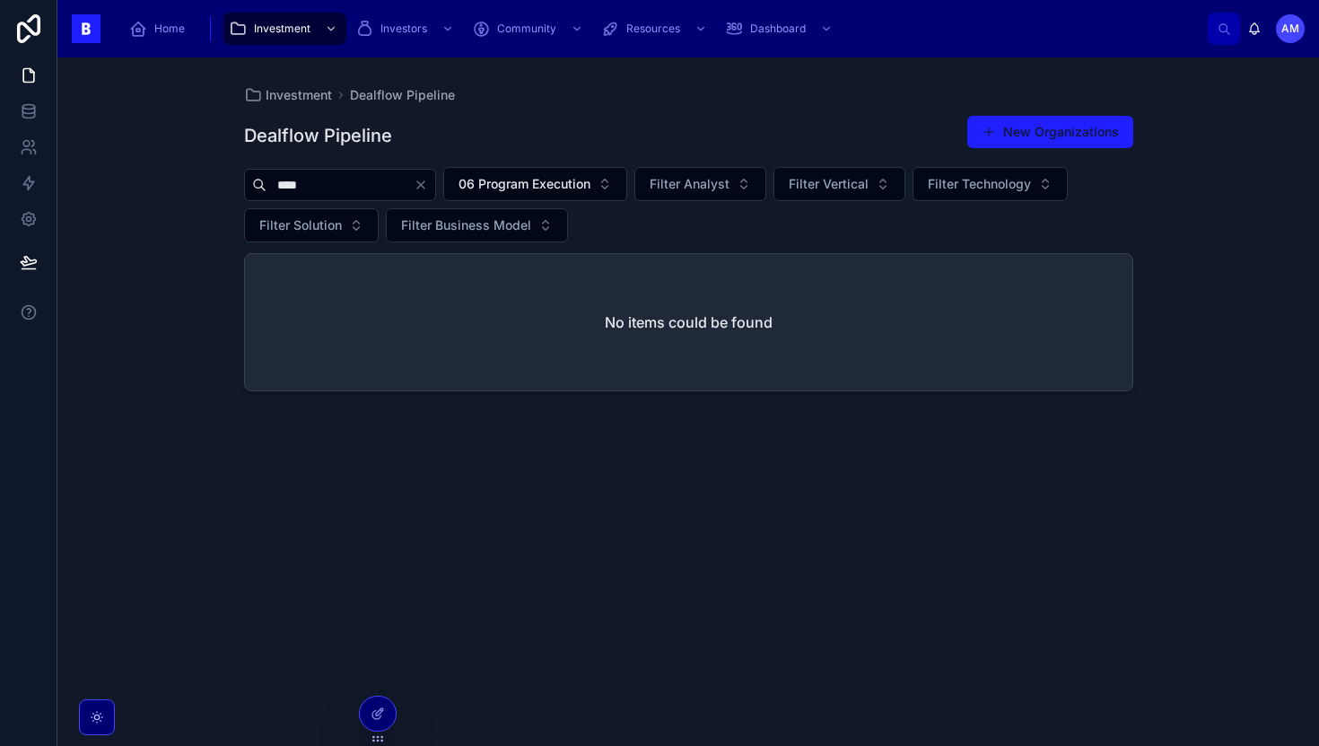
type input "****"
click at [428, 185] on icon "Clear" at bounding box center [421, 185] width 14 height 14
click at [187, 273] on div "Investment Dealflow Pipeline Dealflow Pipeline New Organizations 06 Program Exe…" at bounding box center [688, 401] width 1262 height 688
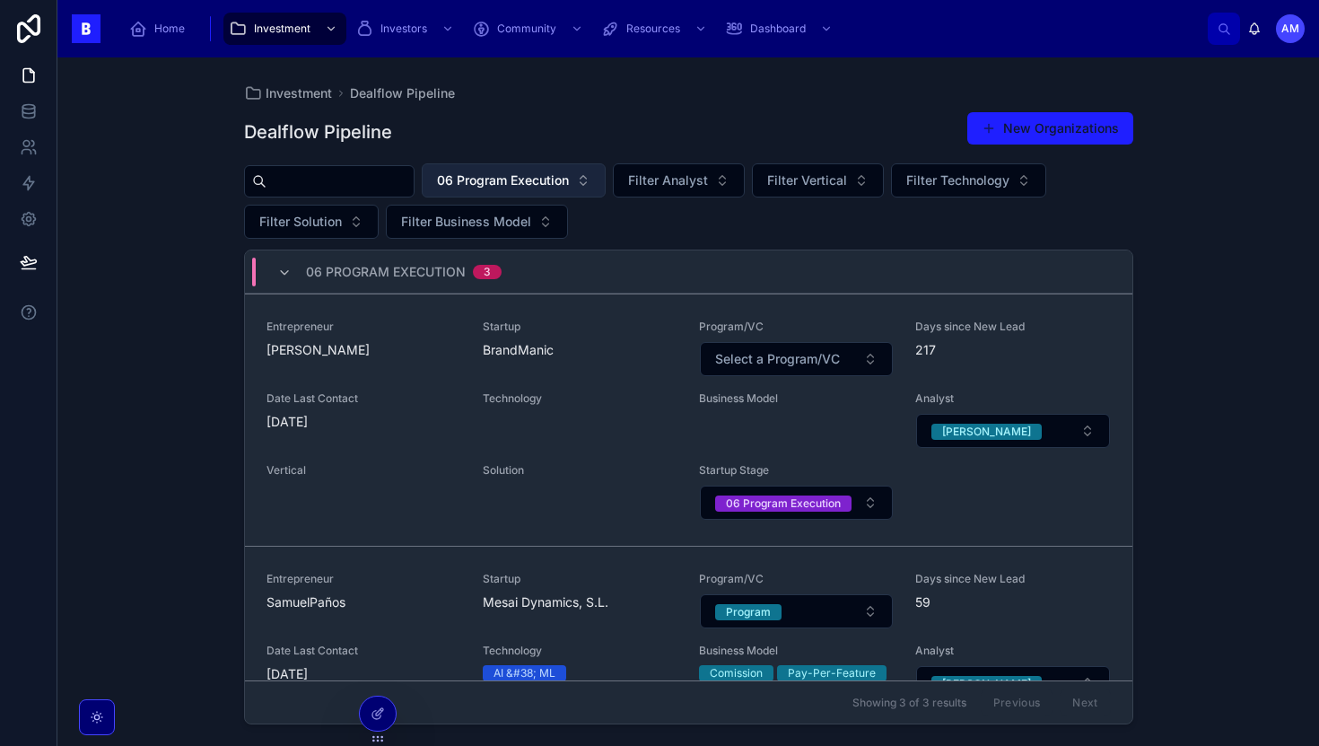
click at [550, 184] on span "06 Program Execution" at bounding box center [503, 180] width 132 height 18
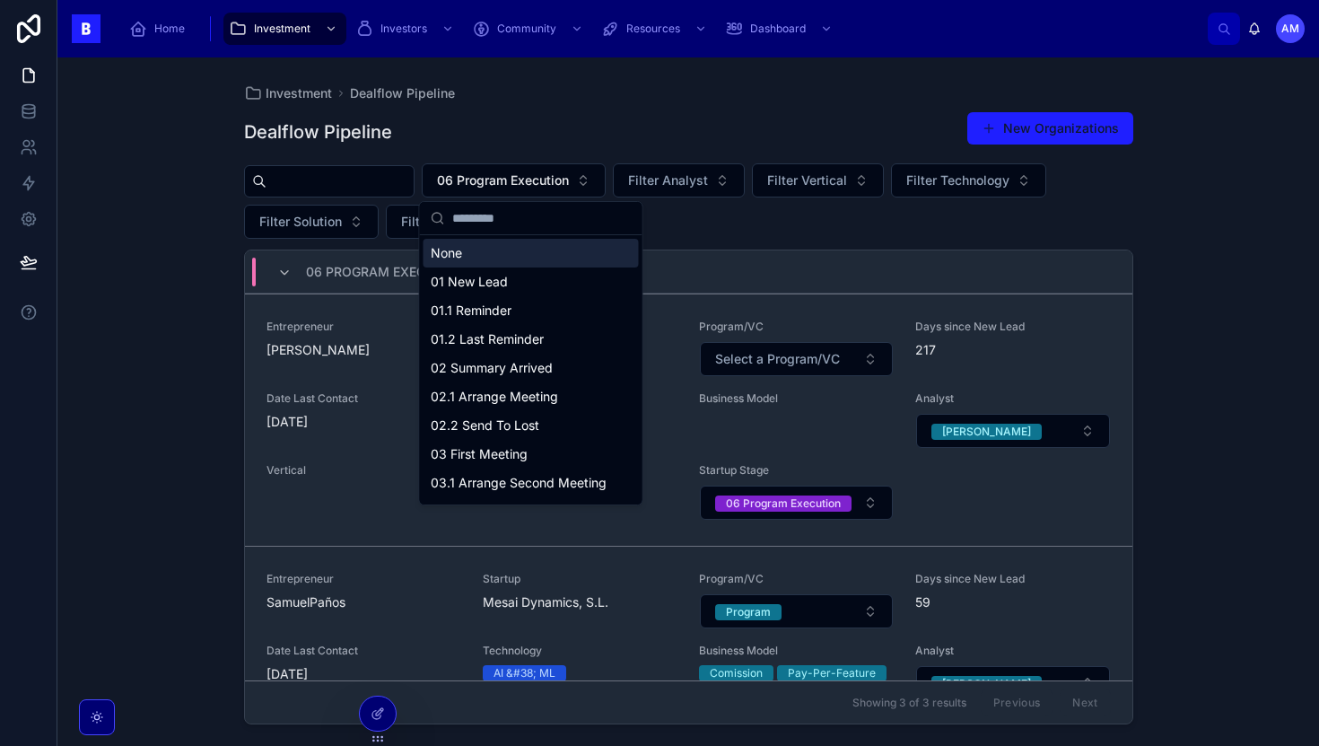
click at [526, 258] on div "None" at bounding box center [531, 253] width 215 height 29
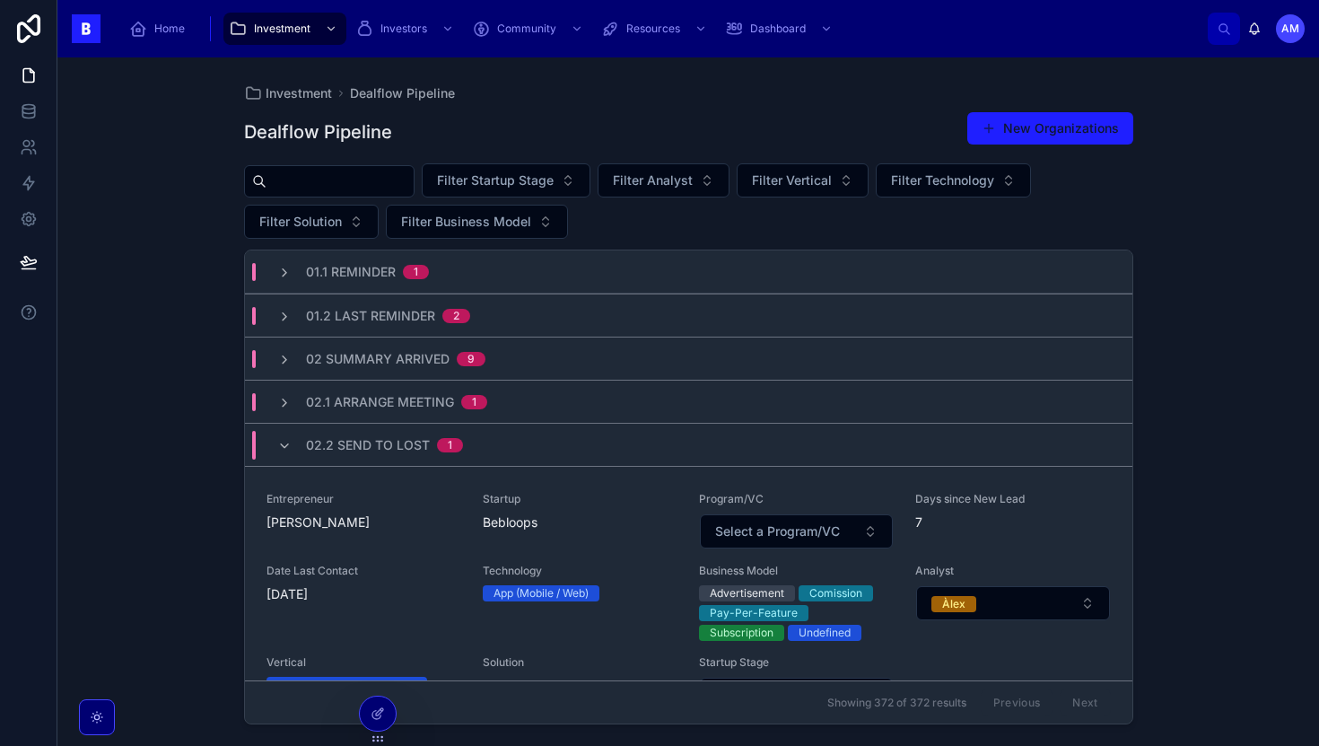
click at [165, 269] on div "Investment Dealflow Pipeline Dealflow Pipeline New Organizations Filter Startup…" at bounding box center [688, 401] width 1262 height 688
click at [407, 451] on span "02.2 Send To Lost" at bounding box center [368, 445] width 124 height 18
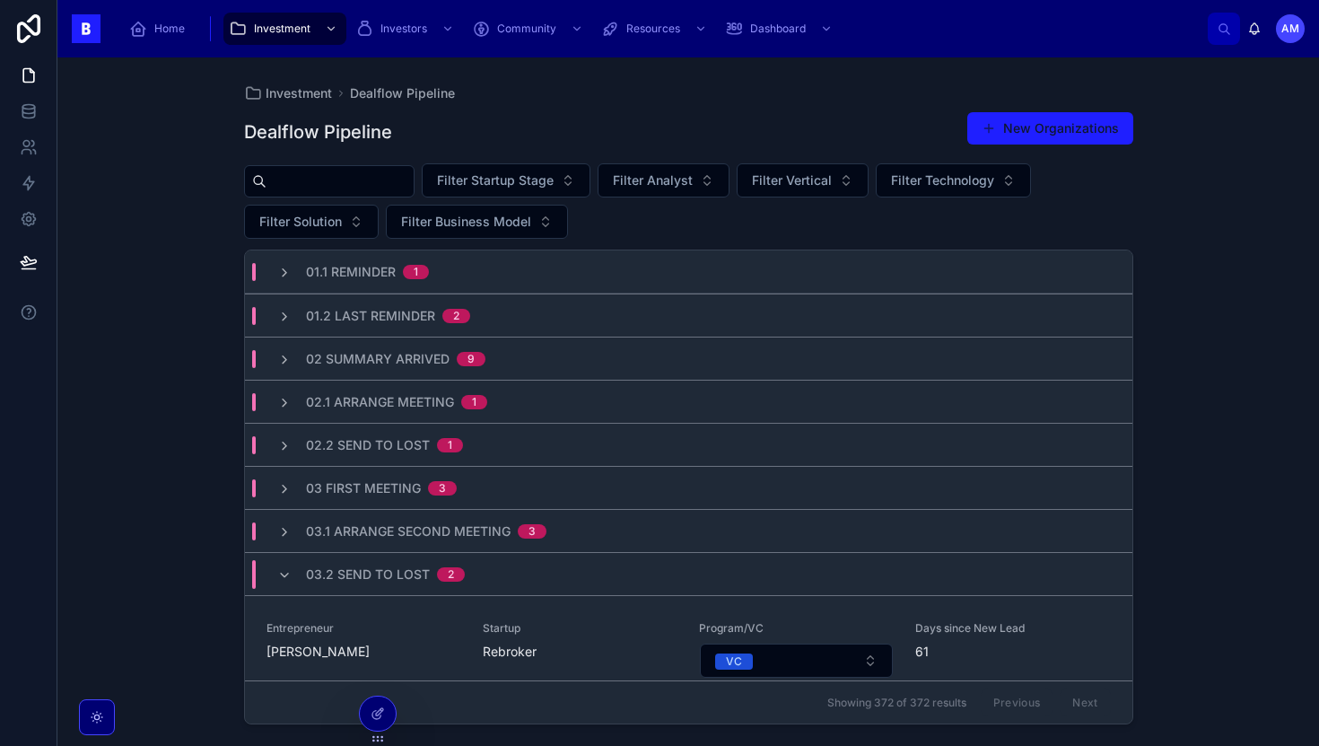
click at [424, 572] on span "03.2 Send to Lost" at bounding box center [368, 574] width 124 height 18
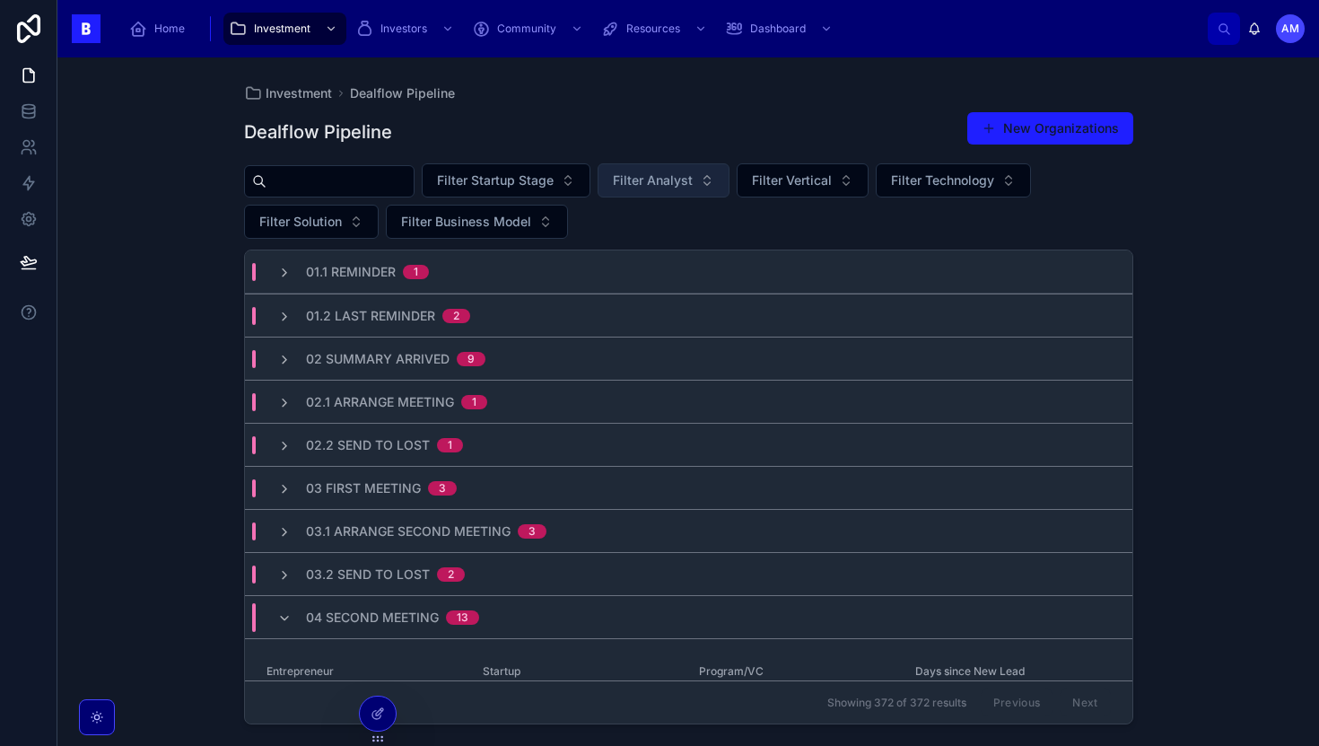
click at [665, 190] on button "Filter Analyst" at bounding box center [664, 180] width 132 height 34
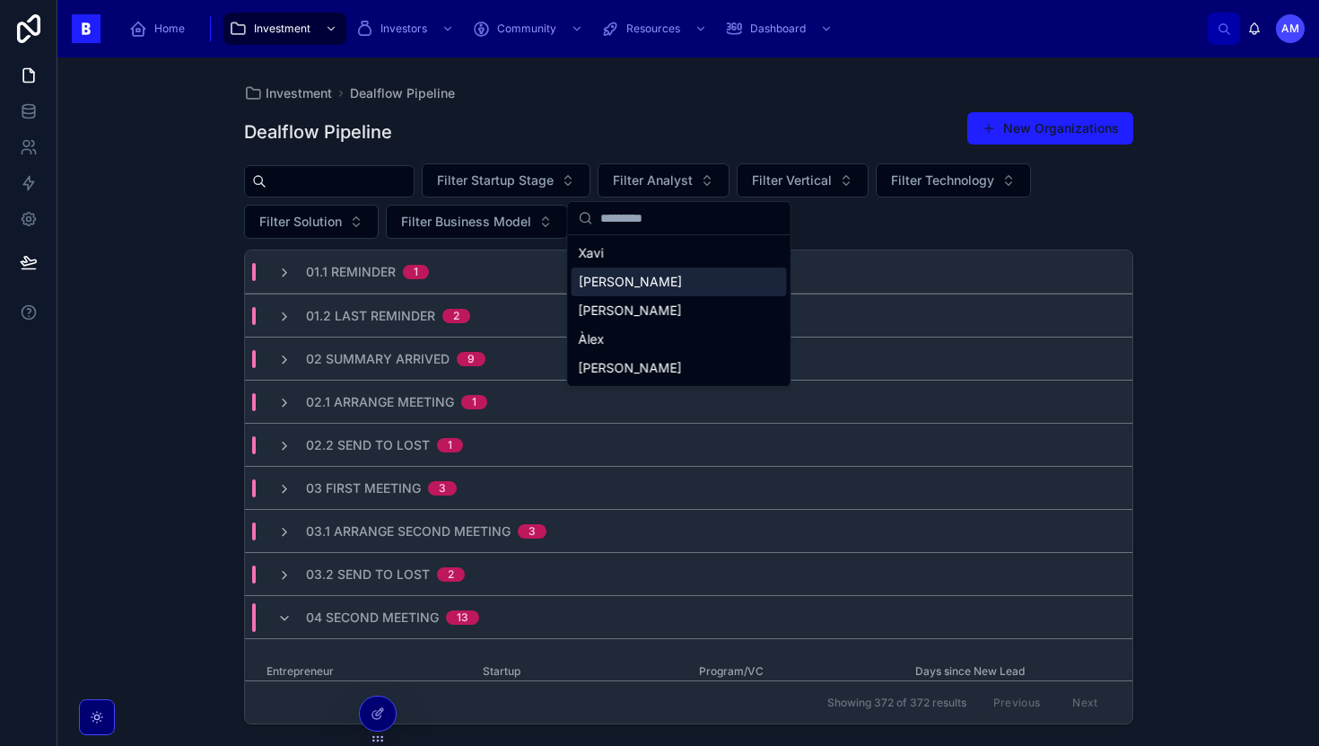
click at [657, 281] on div "[PERSON_NAME]" at bounding box center [679, 281] width 215 height 29
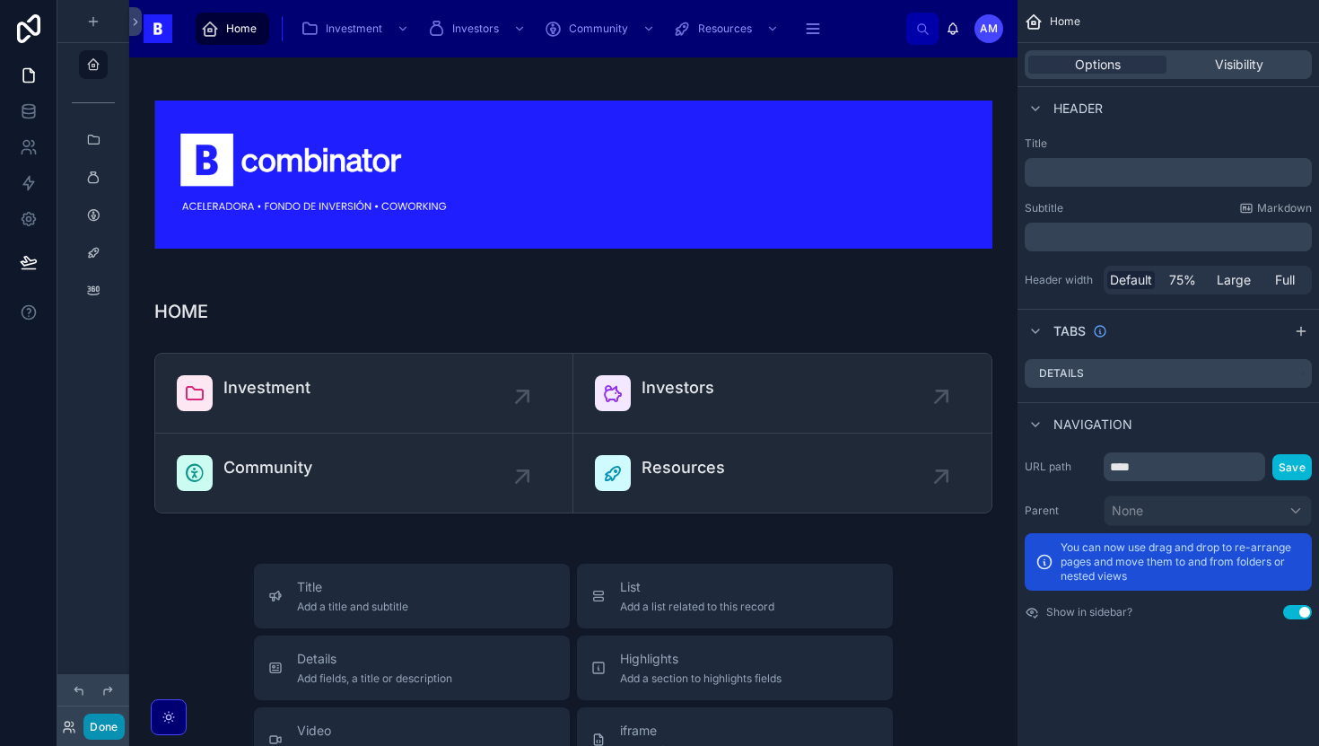
click at [118, 715] on button "Done" at bounding box center [103, 726] width 40 height 26
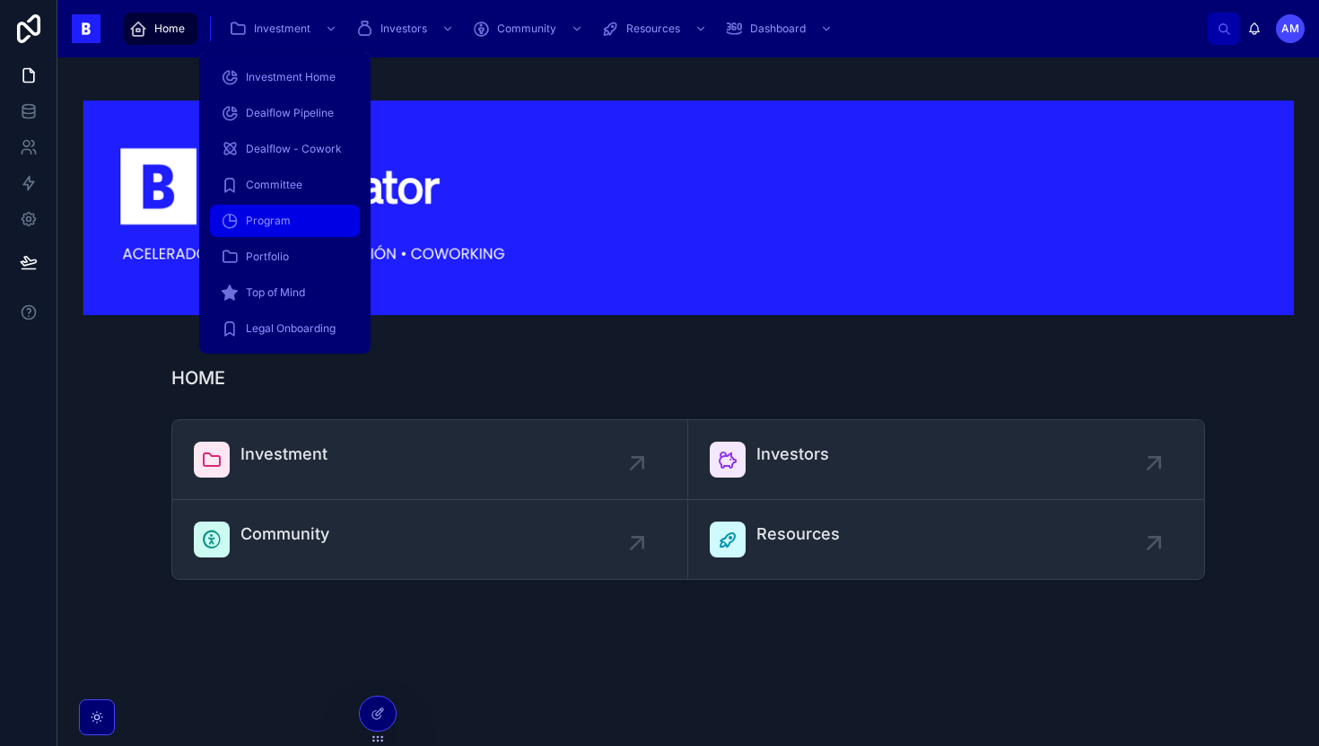
click at [255, 214] on span "Program" at bounding box center [268, 221] width 45 height 14
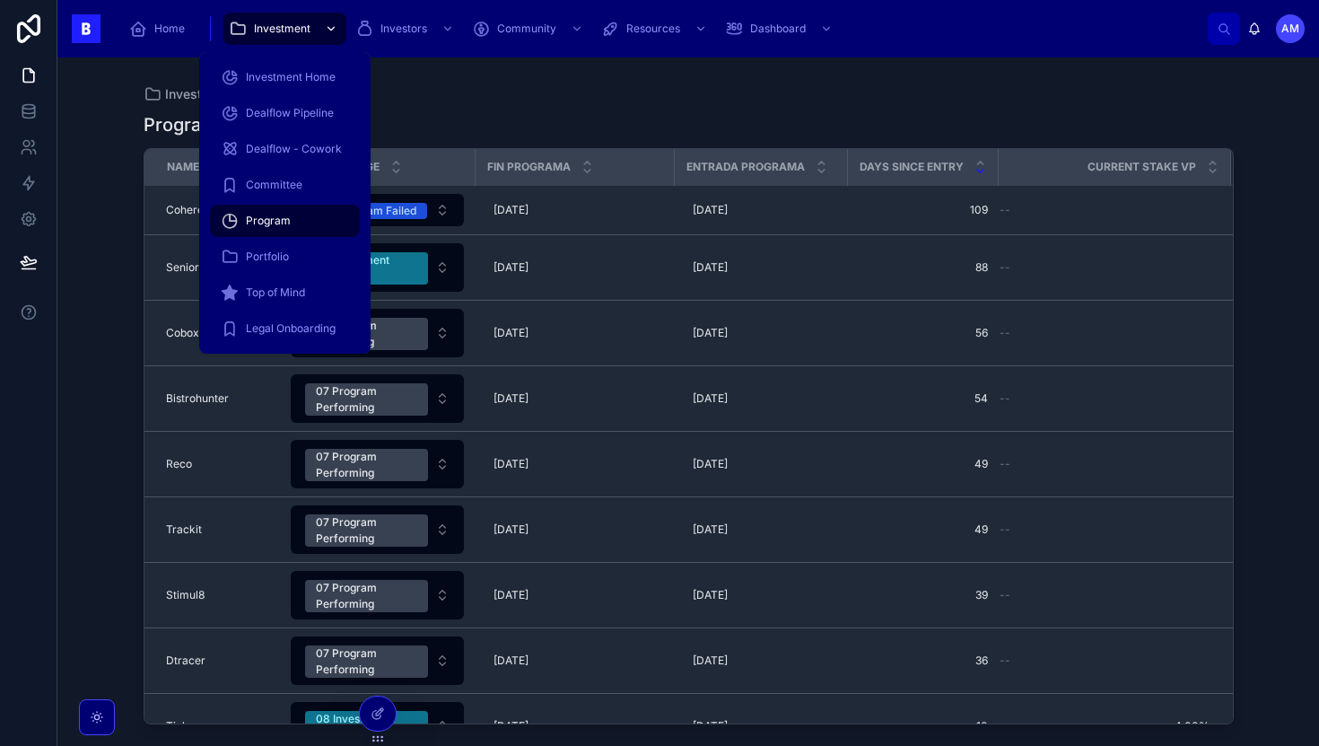
click at [286, 33] on span "Investment" at bounding box center [282, 29] width 57 height 14
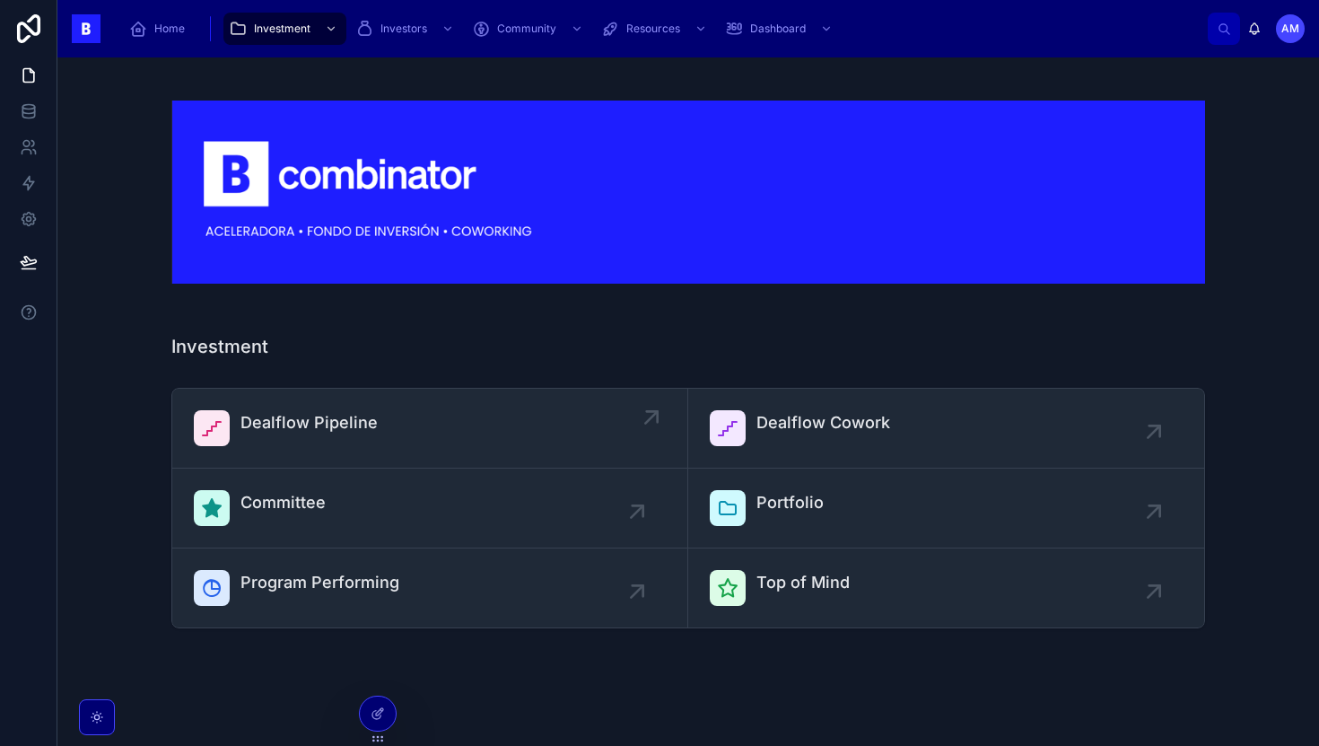
click at [398, 445] on div "Dealflow Pipeline" at bounding box center [430, 428] width 472 height 36
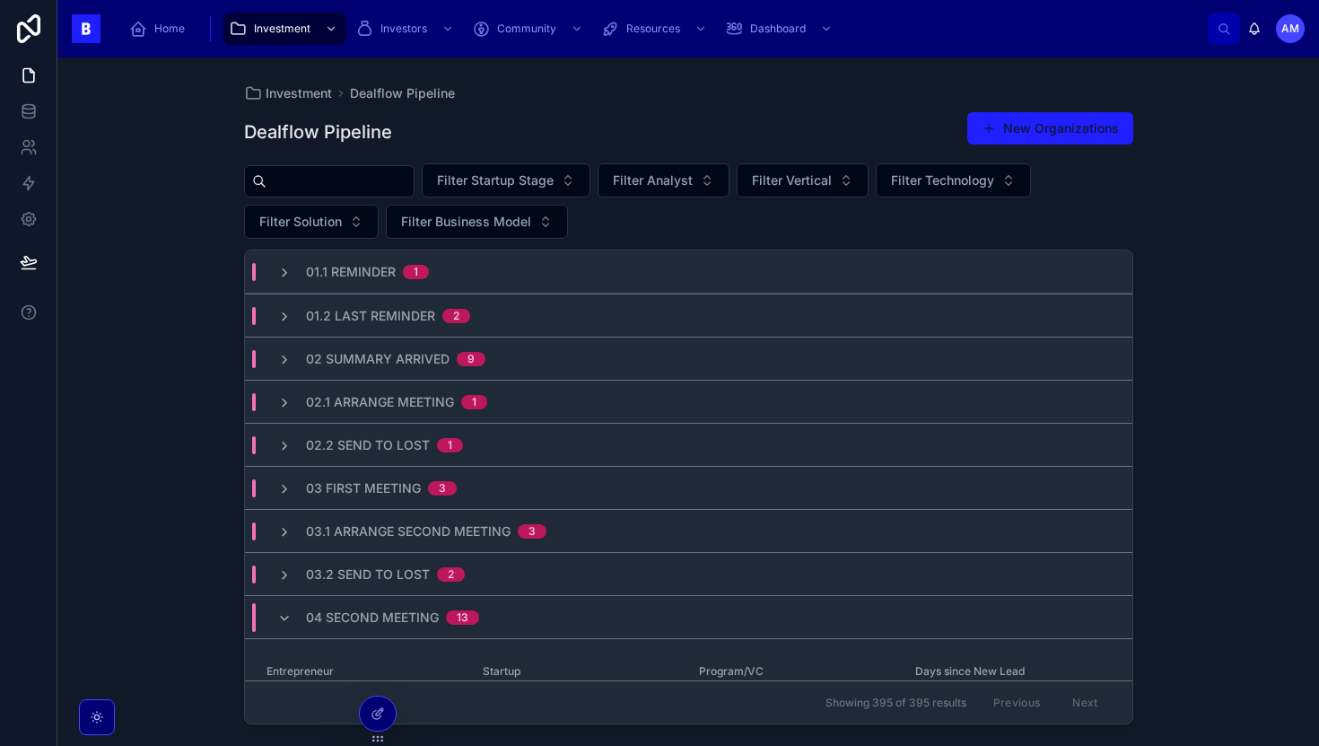
click at [407, 181] on input "text" at bounding box center [340, 181] width 147 height 25
click at [226, 202] on div "Investment Dealflow Pipeline Dealflow Pipeline New Organizations Filter Startup…" at bounding box center [688, 401] width 1262 height 688
click at [349, 184] on input "text" at bounding box center [340, 181] width 147 height 25
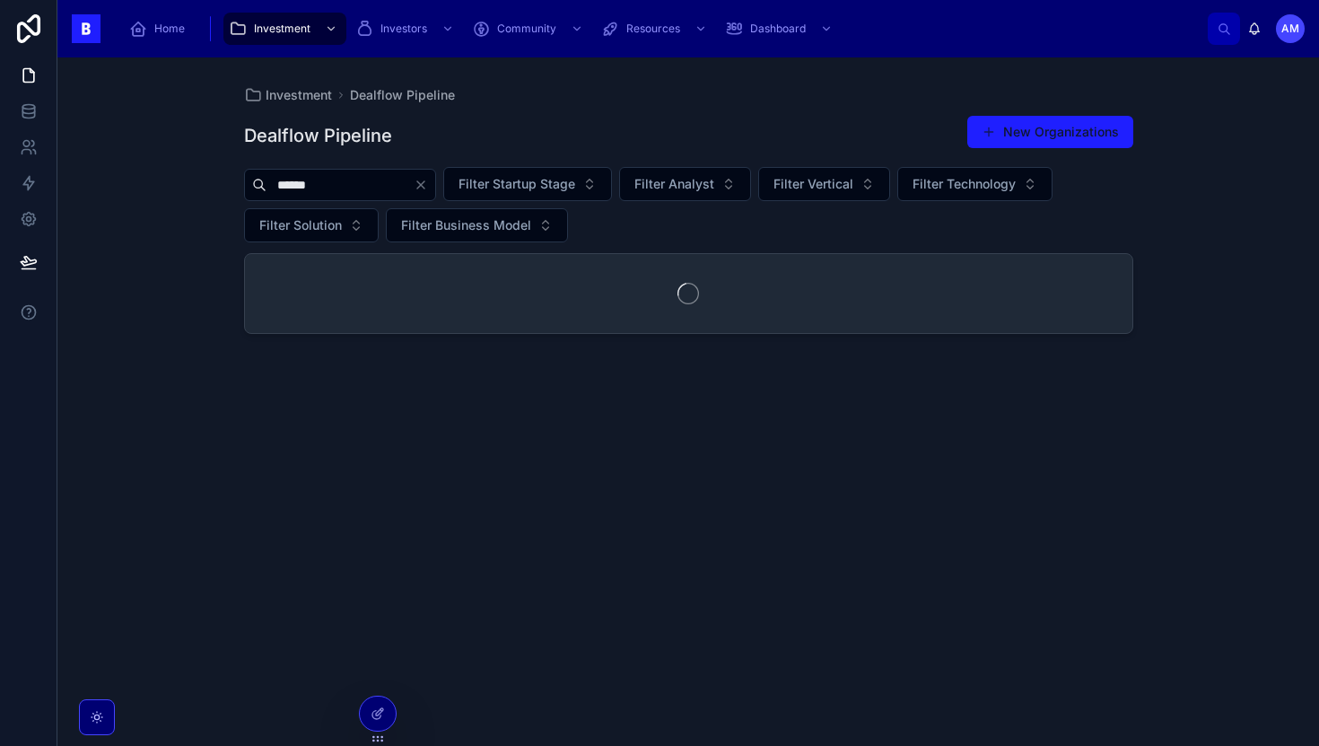
click at [359, 250] on div "Dealflow Pipeline New Organizations ****** Filter Startup Stage Filter Analyst …" at bounding box center [688, 414] width 889 height 620
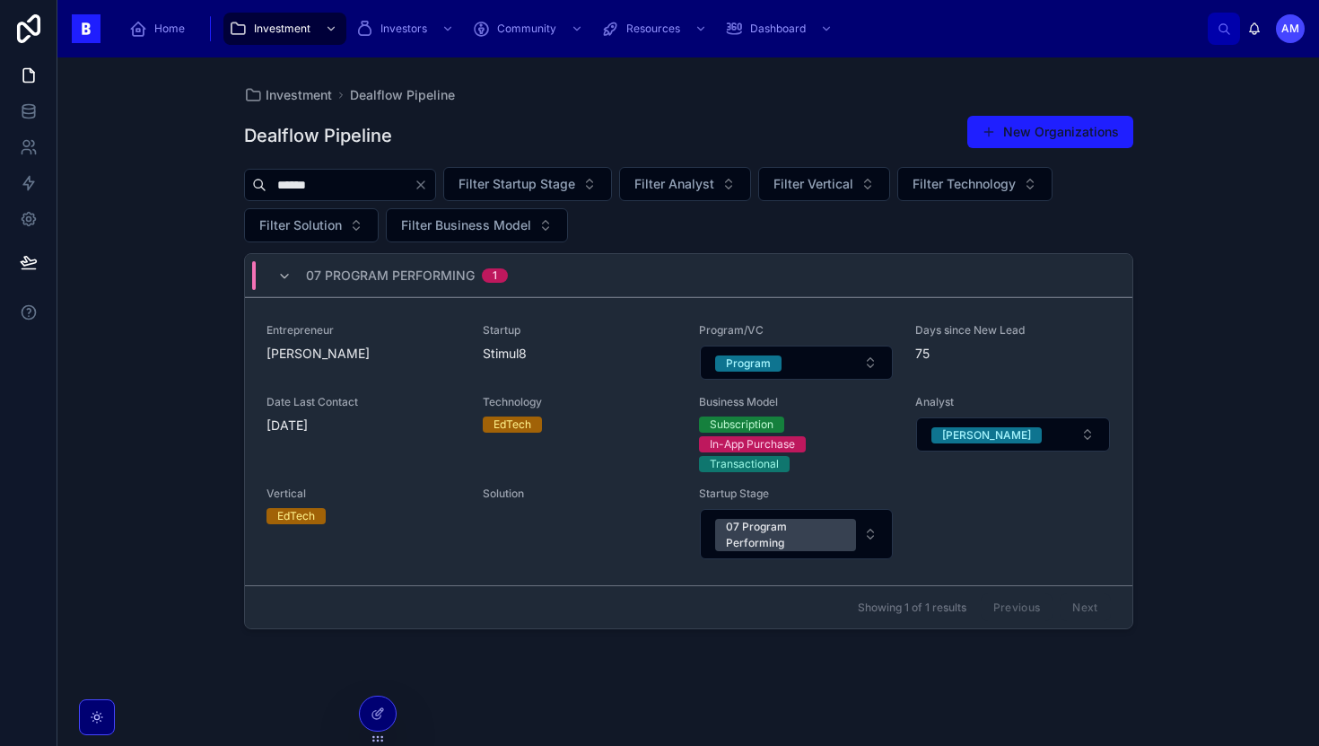
click at [370, 196] on input "******" at bounding box center [340, 184] width 147 height 25
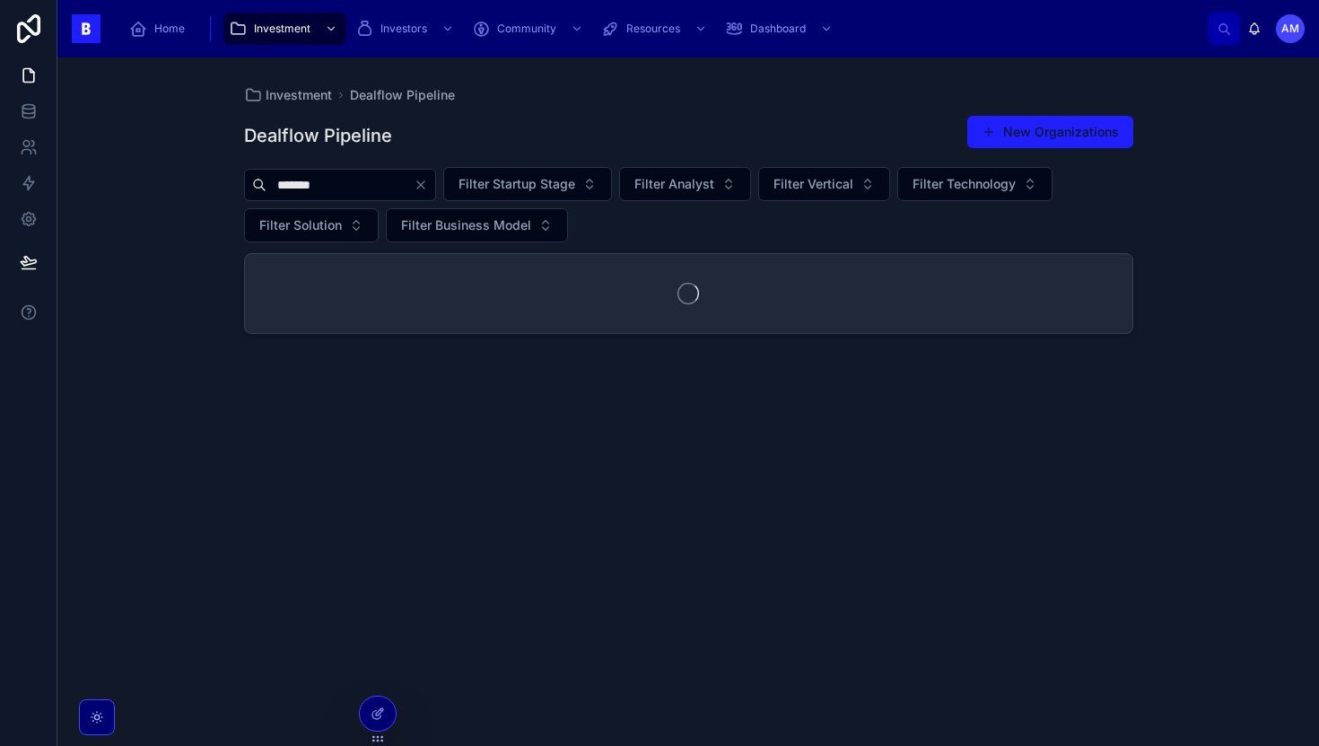
type input "*******"
click at [391, 407] on div "Dealflow Pipeline New Organizations ******* Filter Startup Stage Filter Analyst…" at bounding box center [688, 414] width 889 height 620
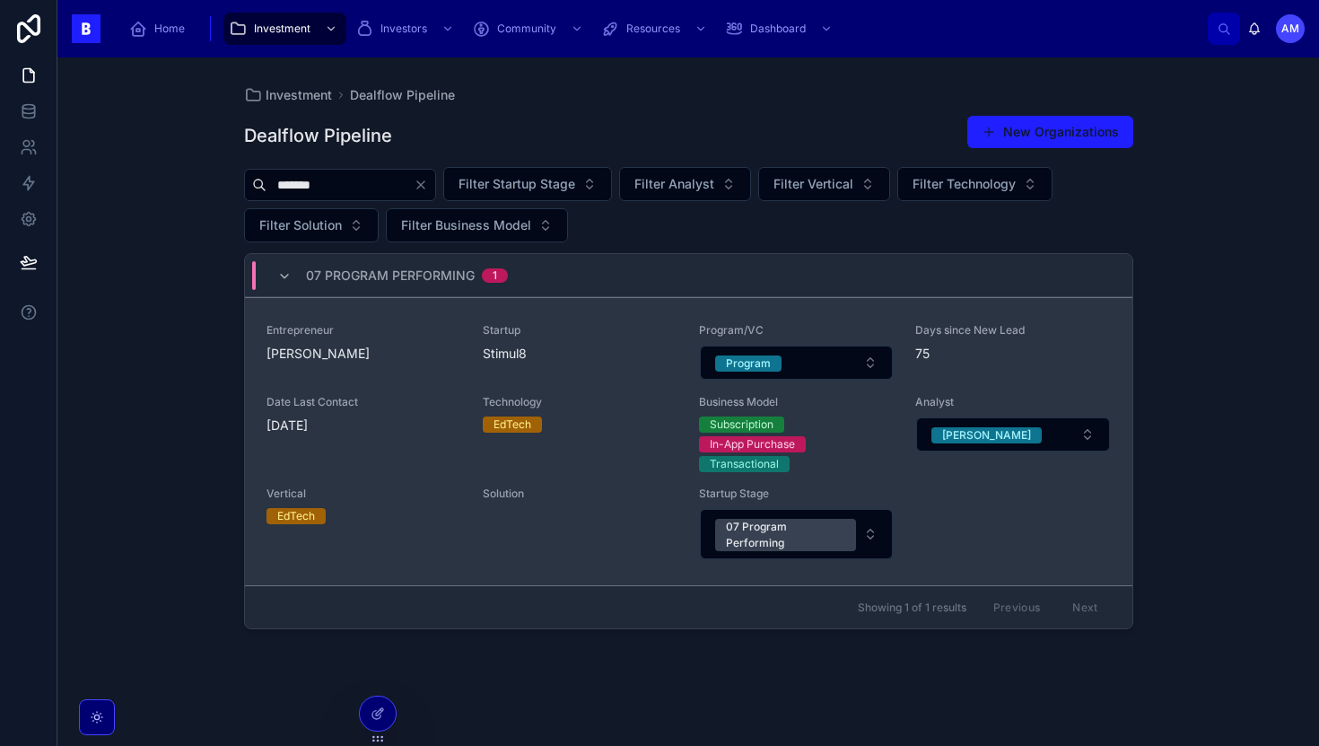
click at [431, 357] on span "Jendi Kelly Moore" at bounding box center [364, 354] width 195 height 18
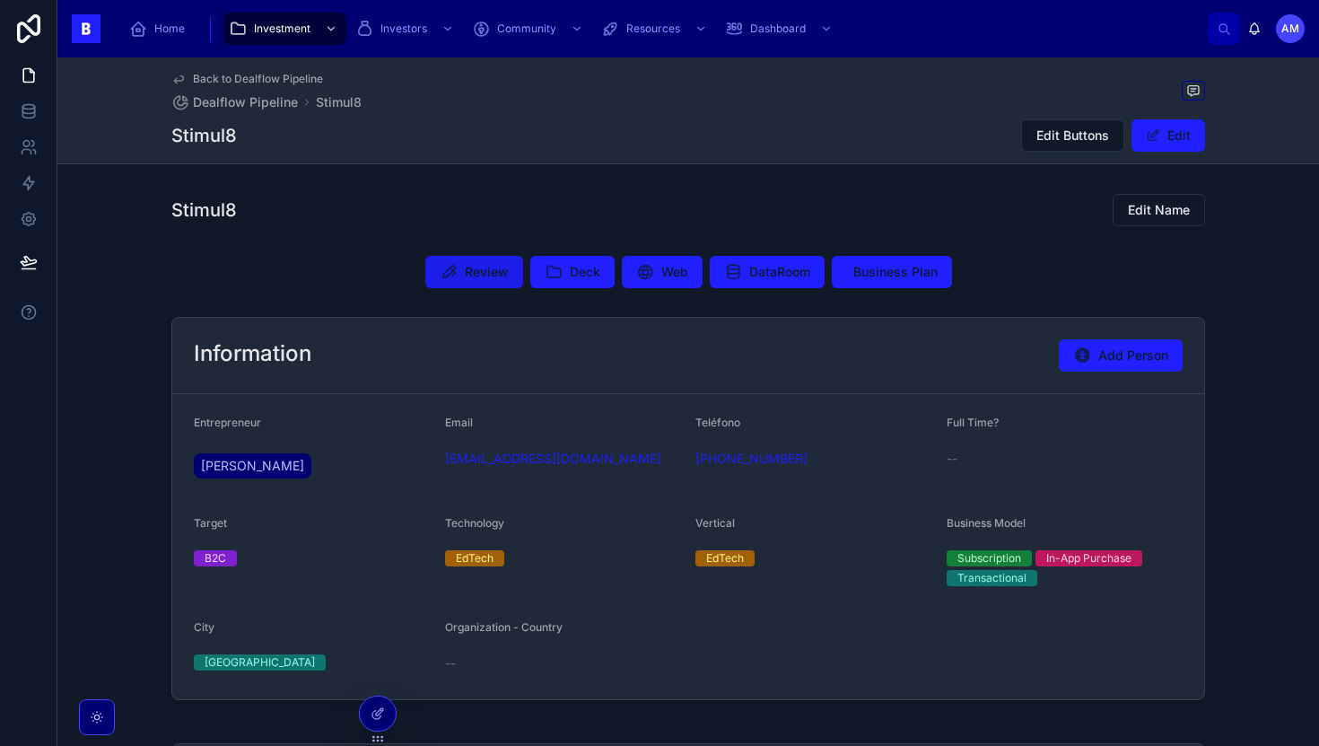
click at [469, 284] on button "Review" at bounding box center [474, 272] width 98 height 32
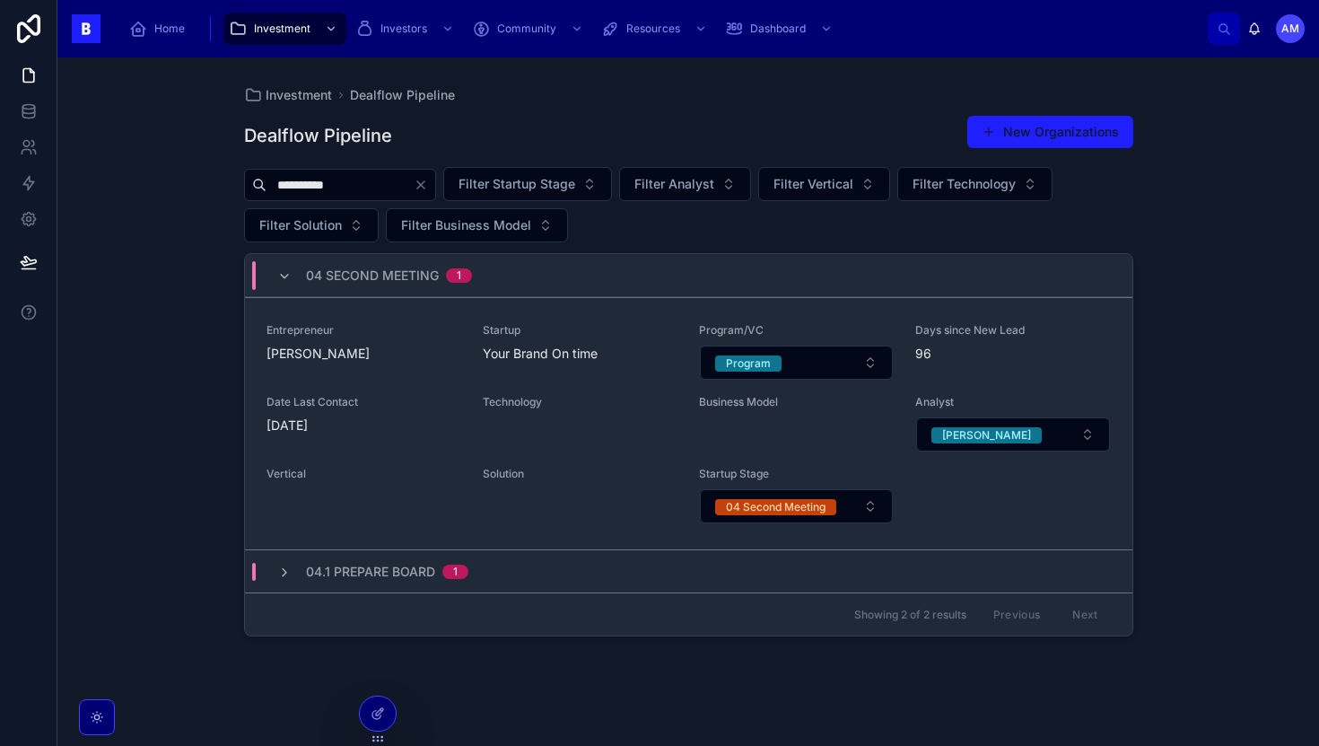
click at [428, 178] on icon "Clear" at bounding box center [421, 185] width 14 height 14
click at [281, 3] on div "Home Investment Investors Community Resources Dashboard AM Adrian Montero" at bounding box center [688, 28] width 1262 height 57
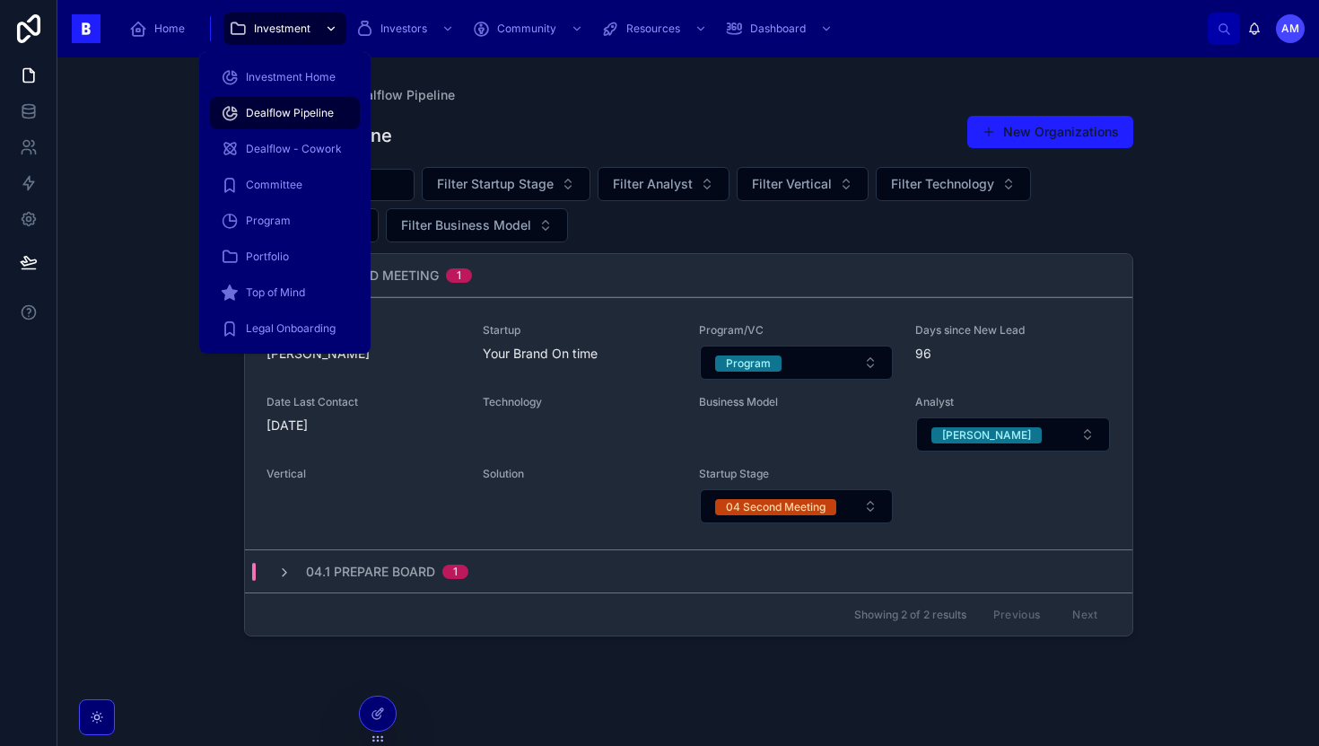
click at [281, 21] on div "Investment" at bounding box center [285, 28] width 112 height 29
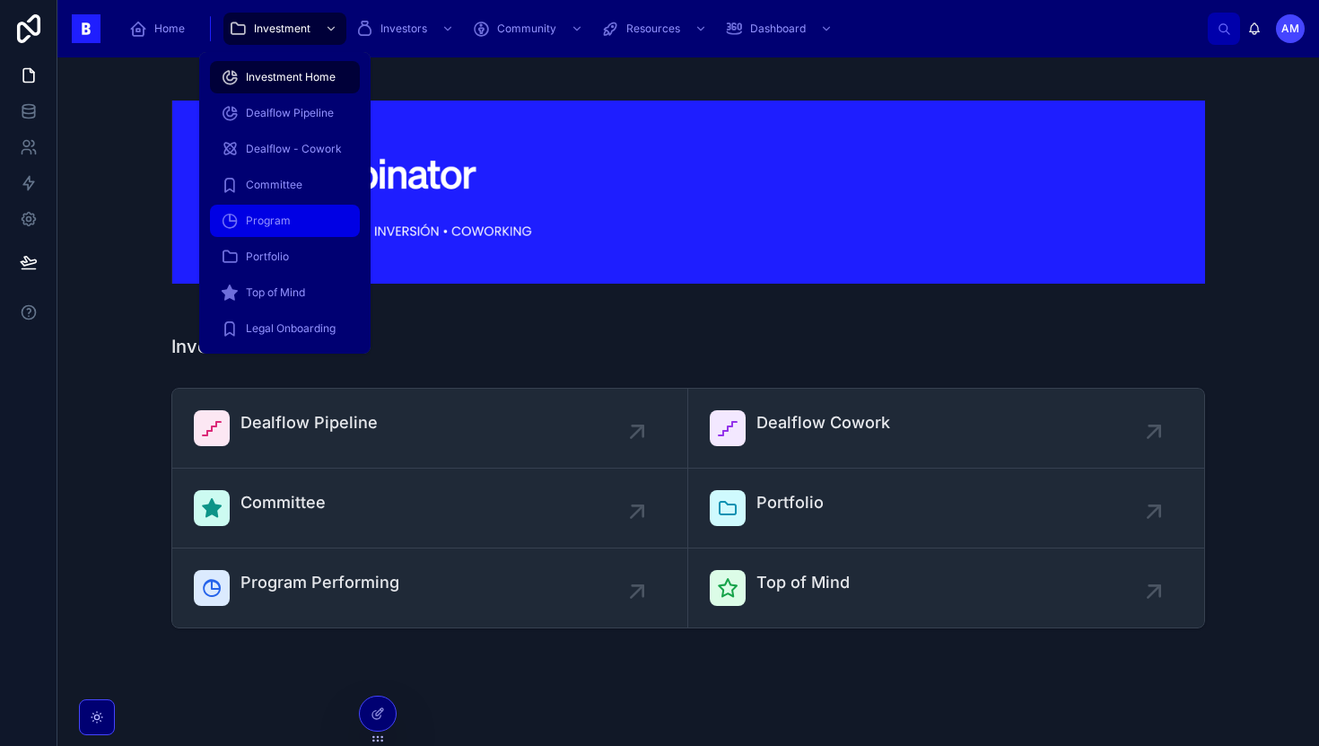
click at [268, 230] on div "Program" at bounding box center [285, 220] width 128 height 29
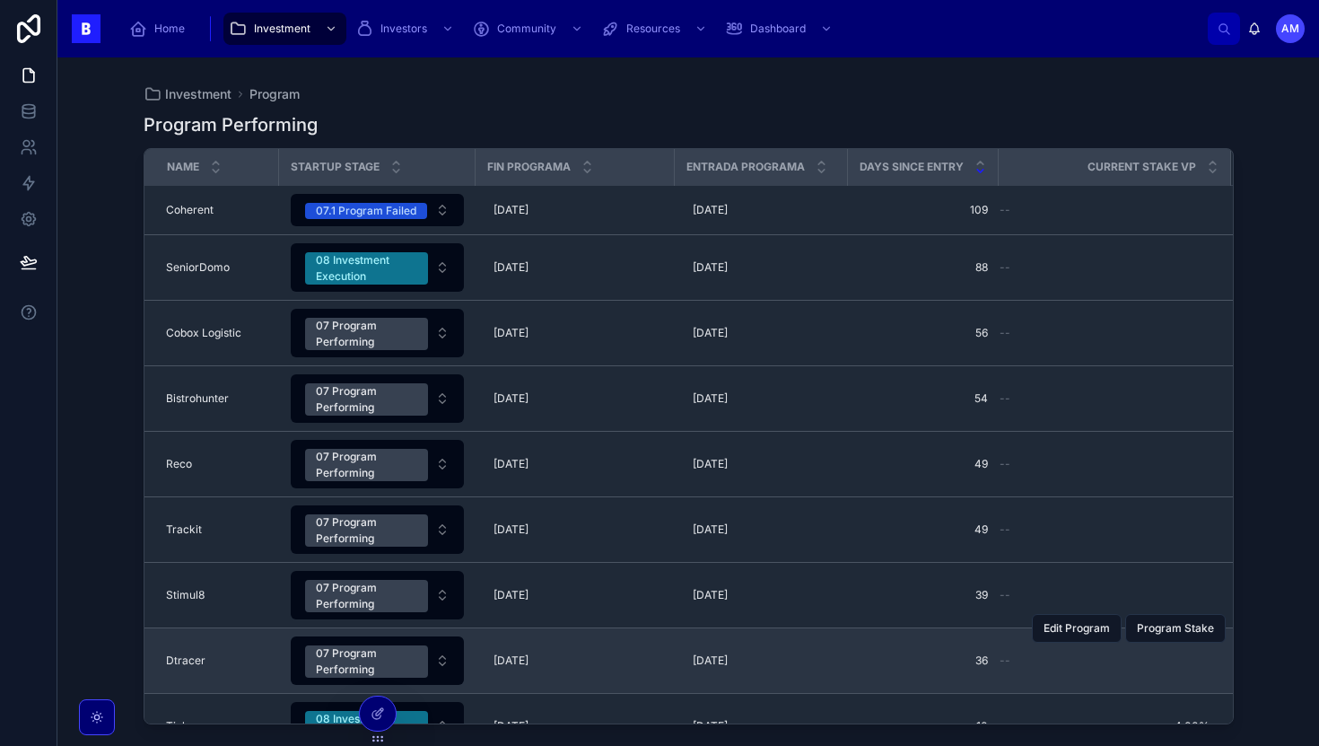
scroll to position [101, 0]
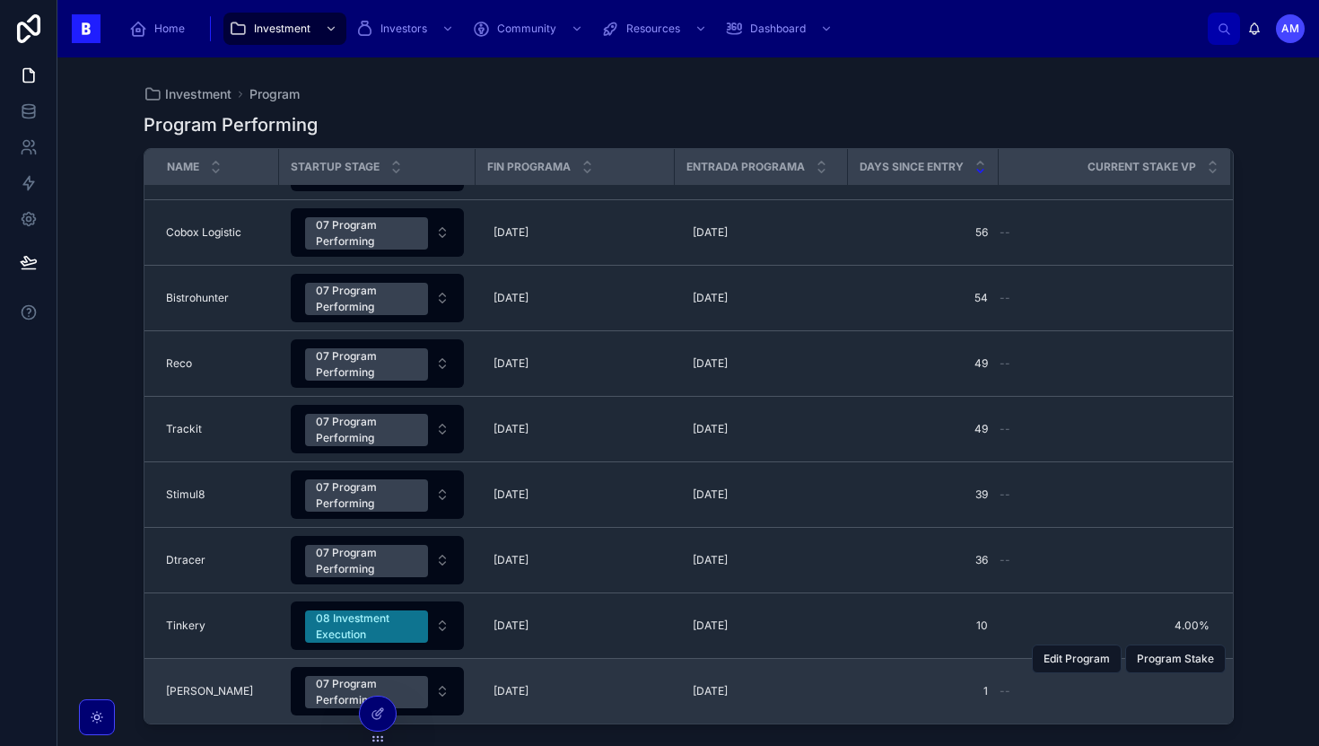
click at [248, 685] on div "Neety Neety" at bounding box center [217, 691] width 102 height 14
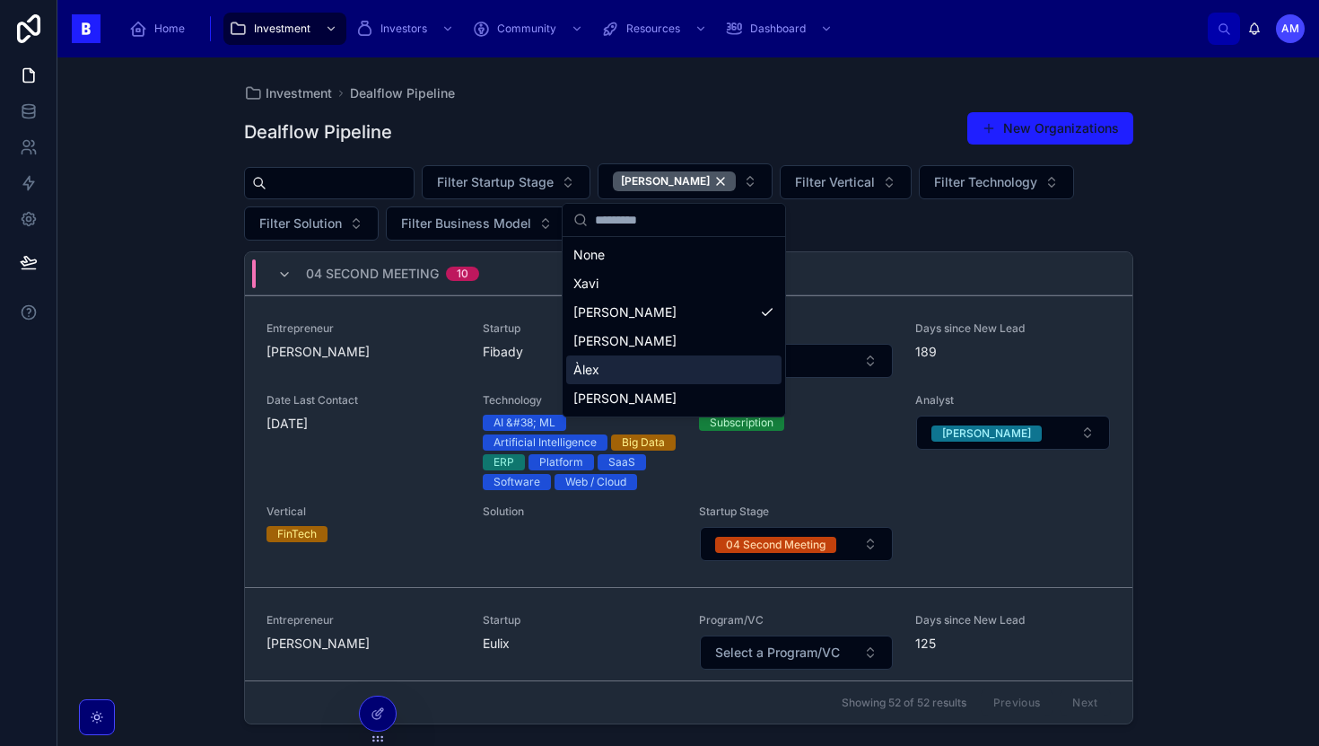
click at [154, 393] on div "Investment Dealflow Pipeline Dealflow Pipeline New Organizations Filter Startup…" at bounding box center [688, 401] width 1262 height 688
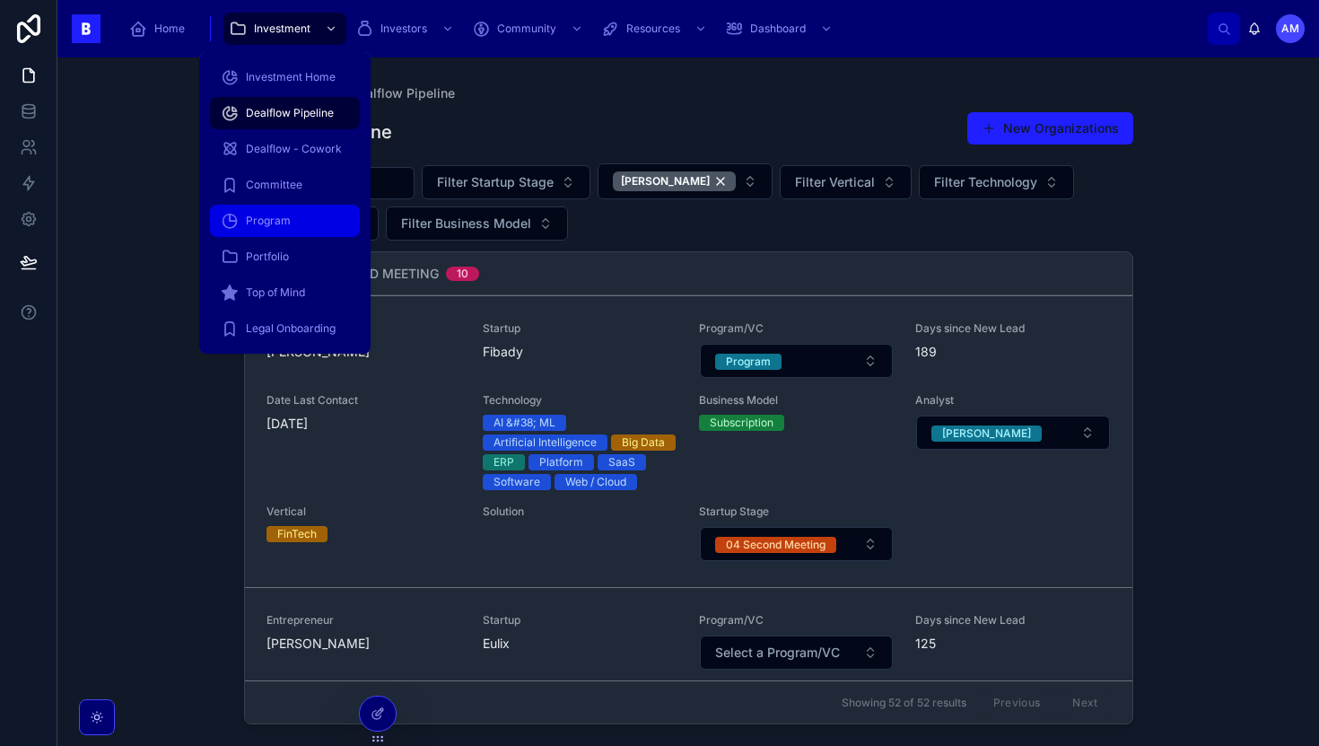
click at [303, 223] on div "Program" at bounding box center [285, 220] width 128 height 29
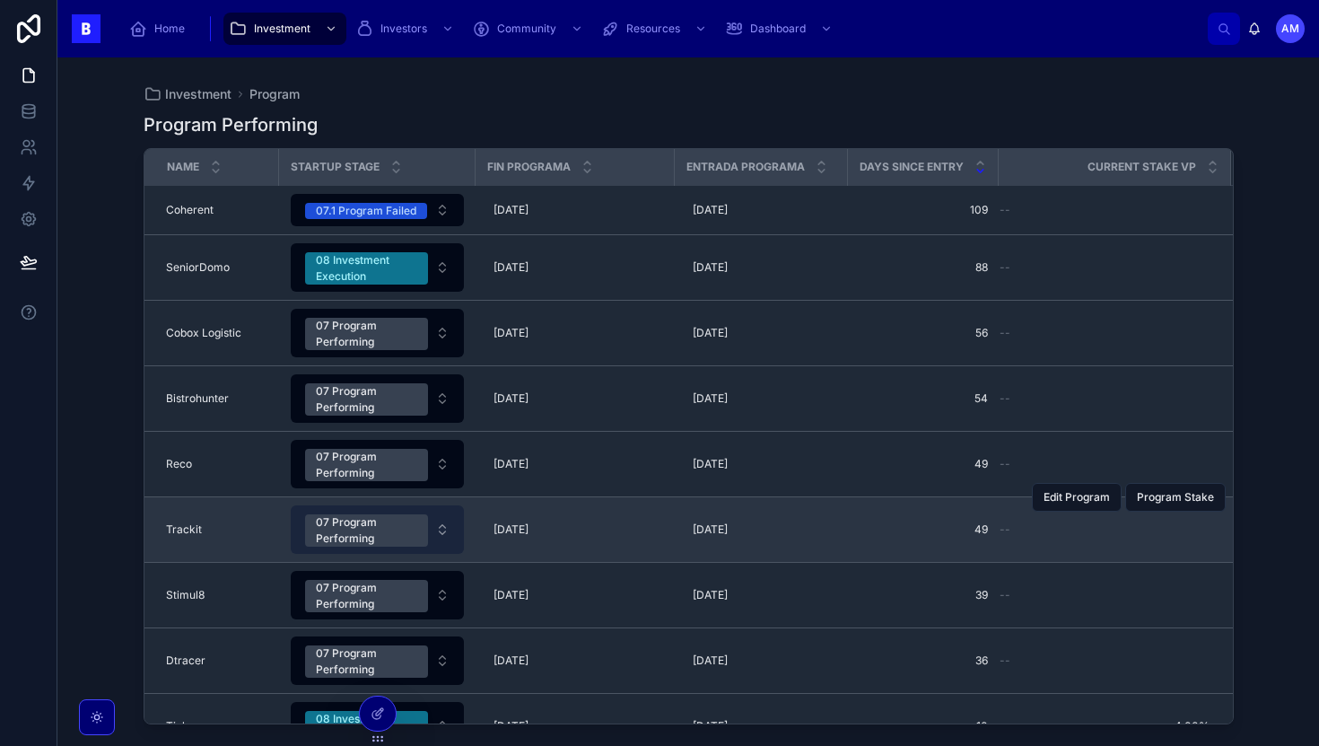
scroll to position [101, 0]
